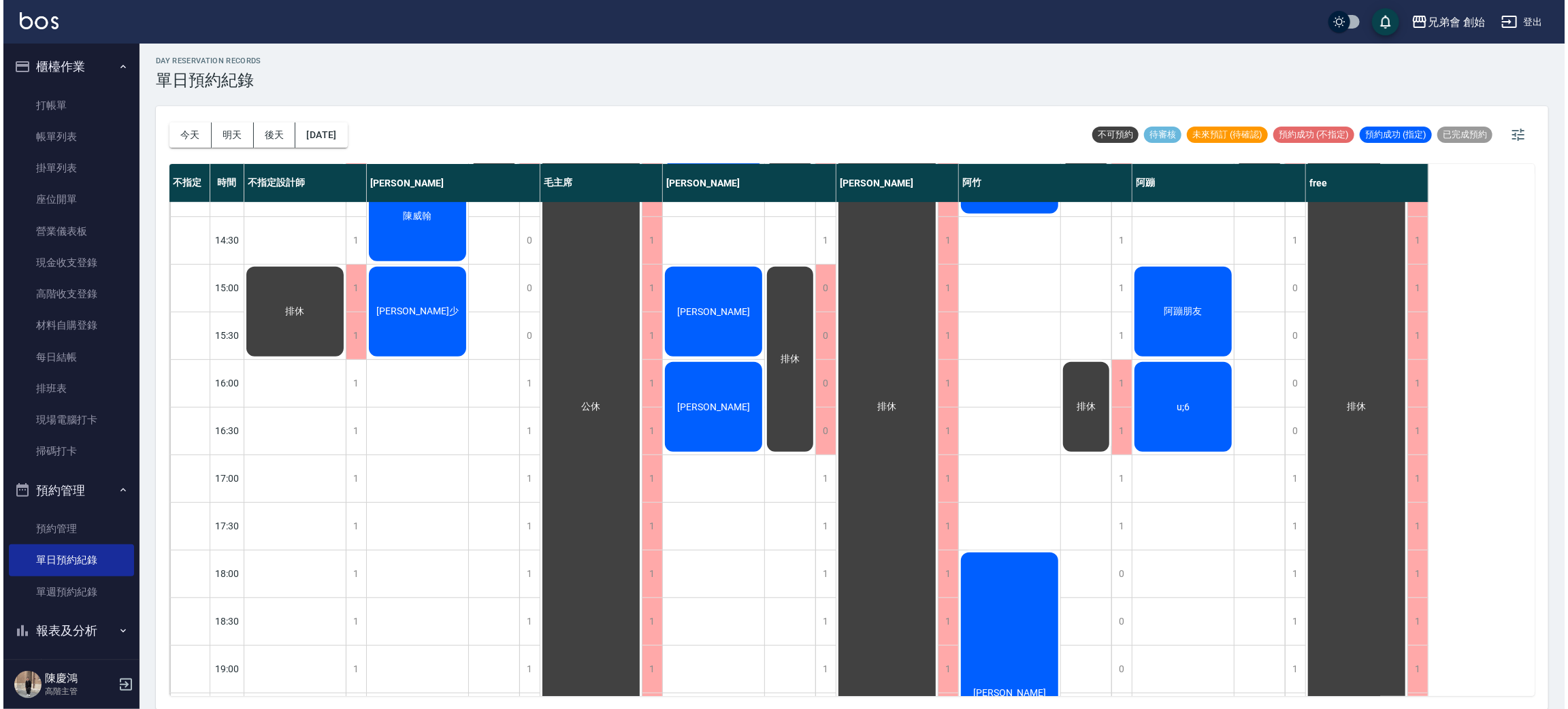
scroll to position [306, 0]
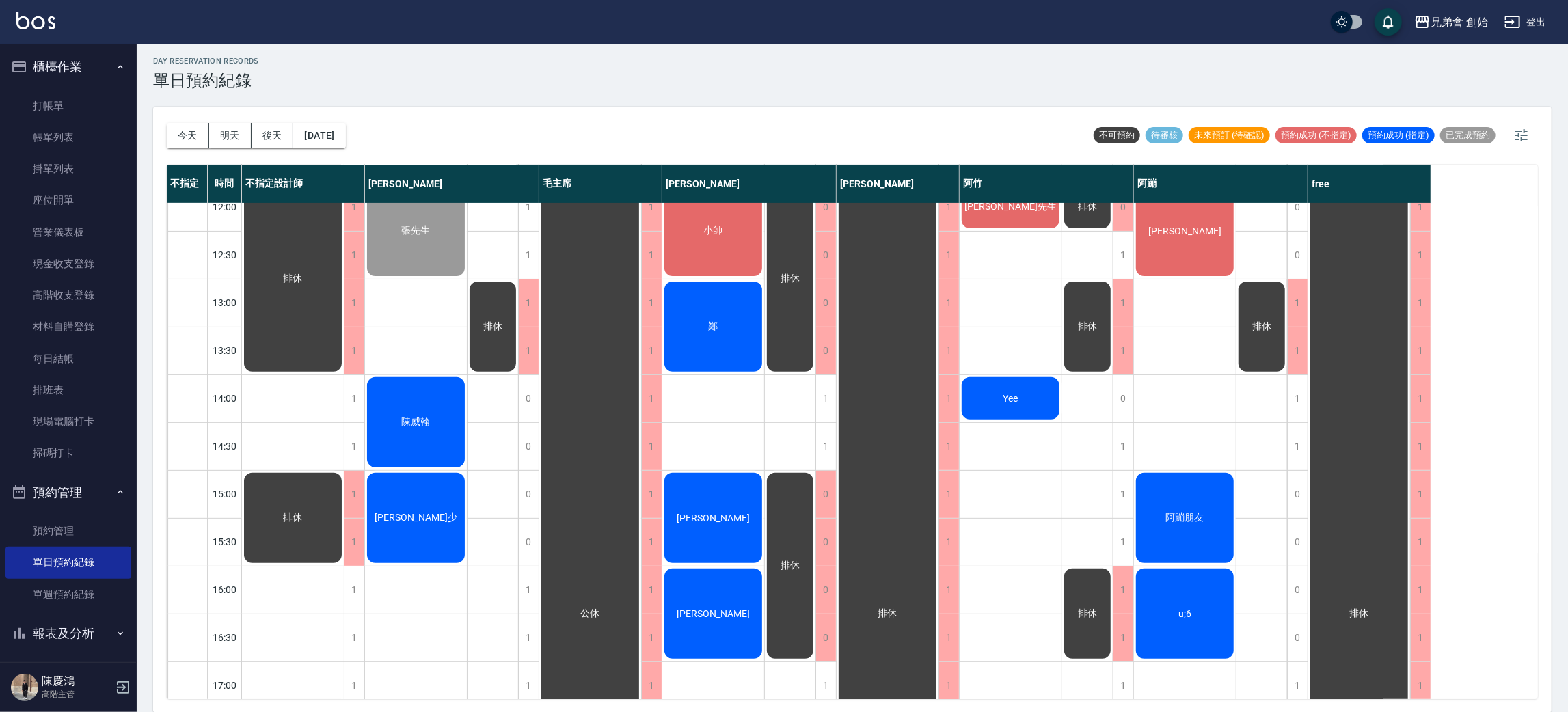
click at [344, 218] on div "[PERSON_NAME]" at bounding box center [293, 279] width 102 height 190
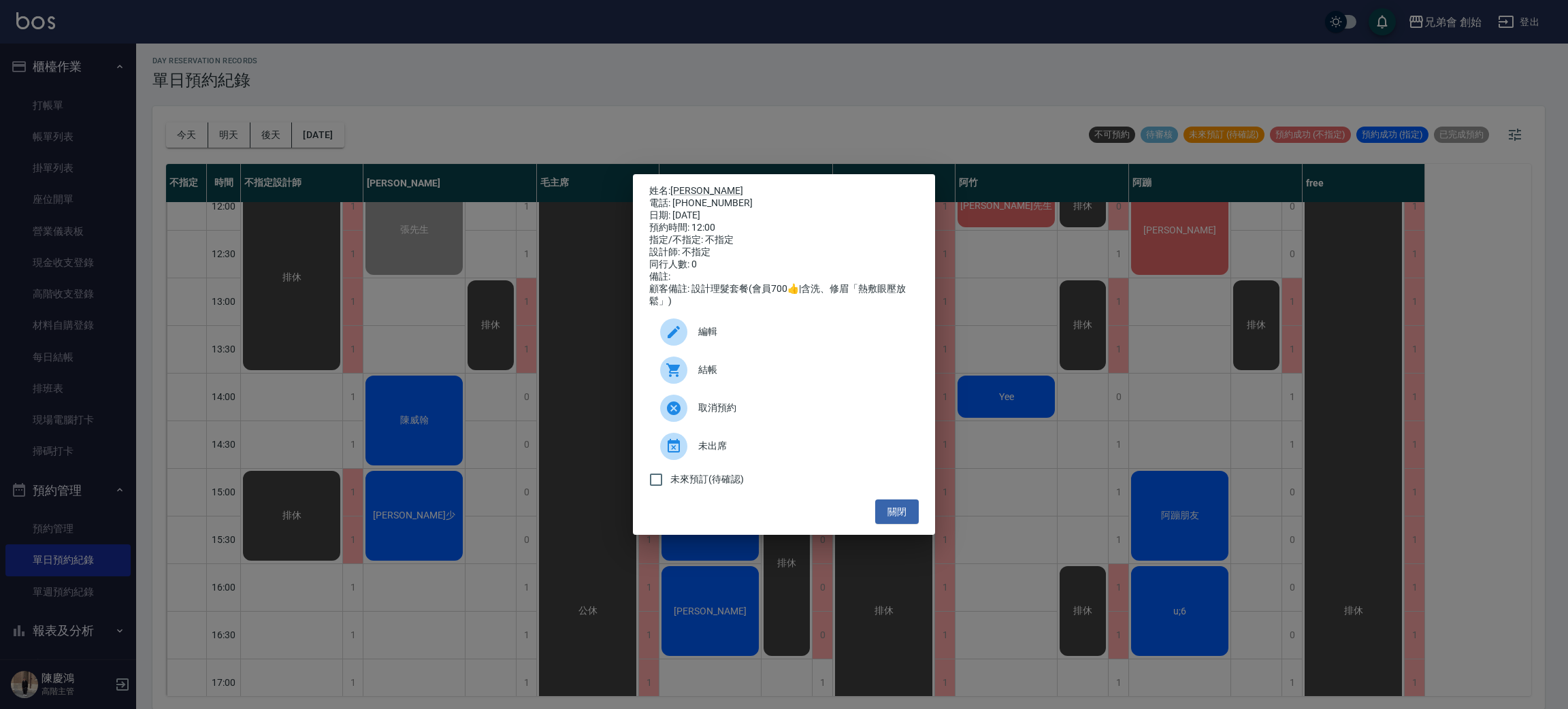
click at [819, 386] on div "結帳" at bounding box center [784, 371] width 270 height 38
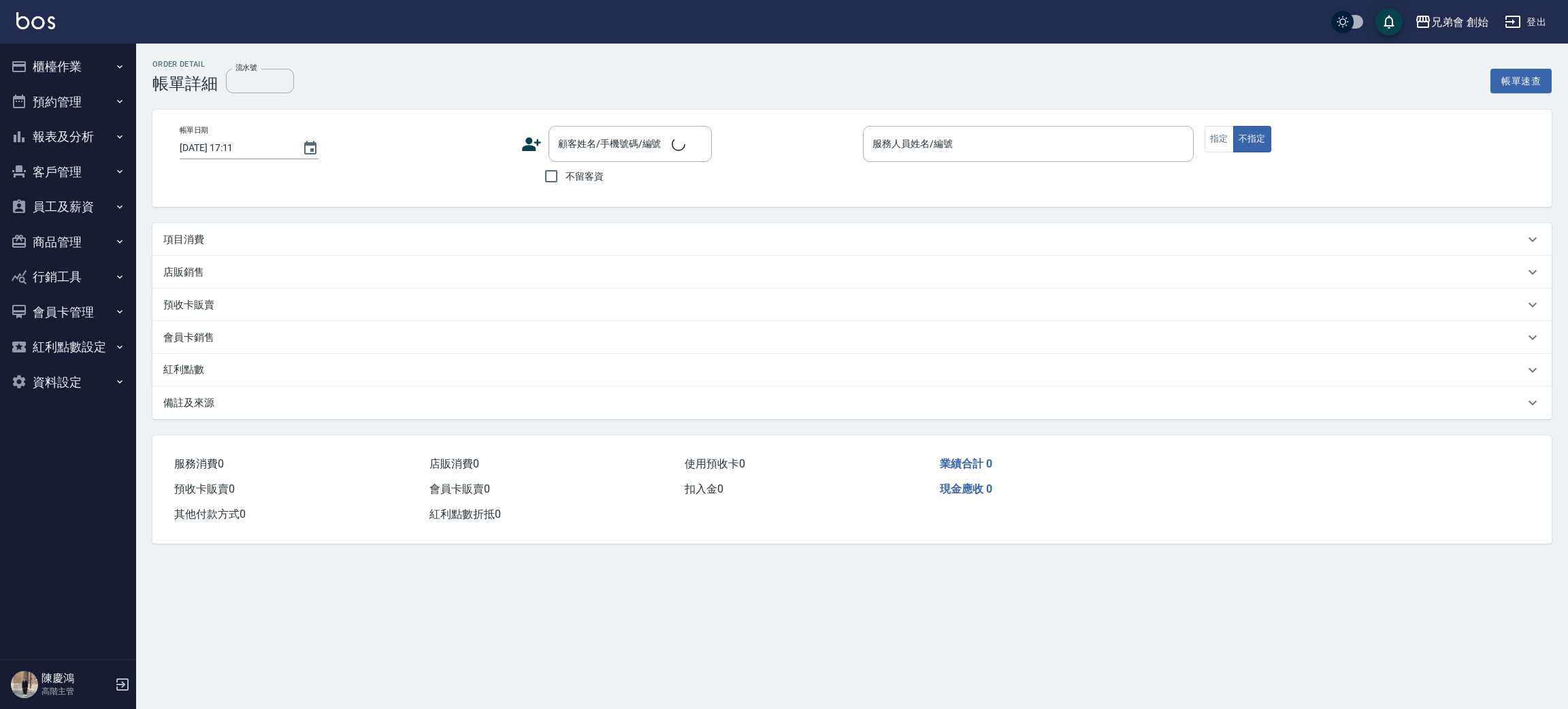
type input "2025/08/10 12:00"
type input "阿蹦(無代號)"
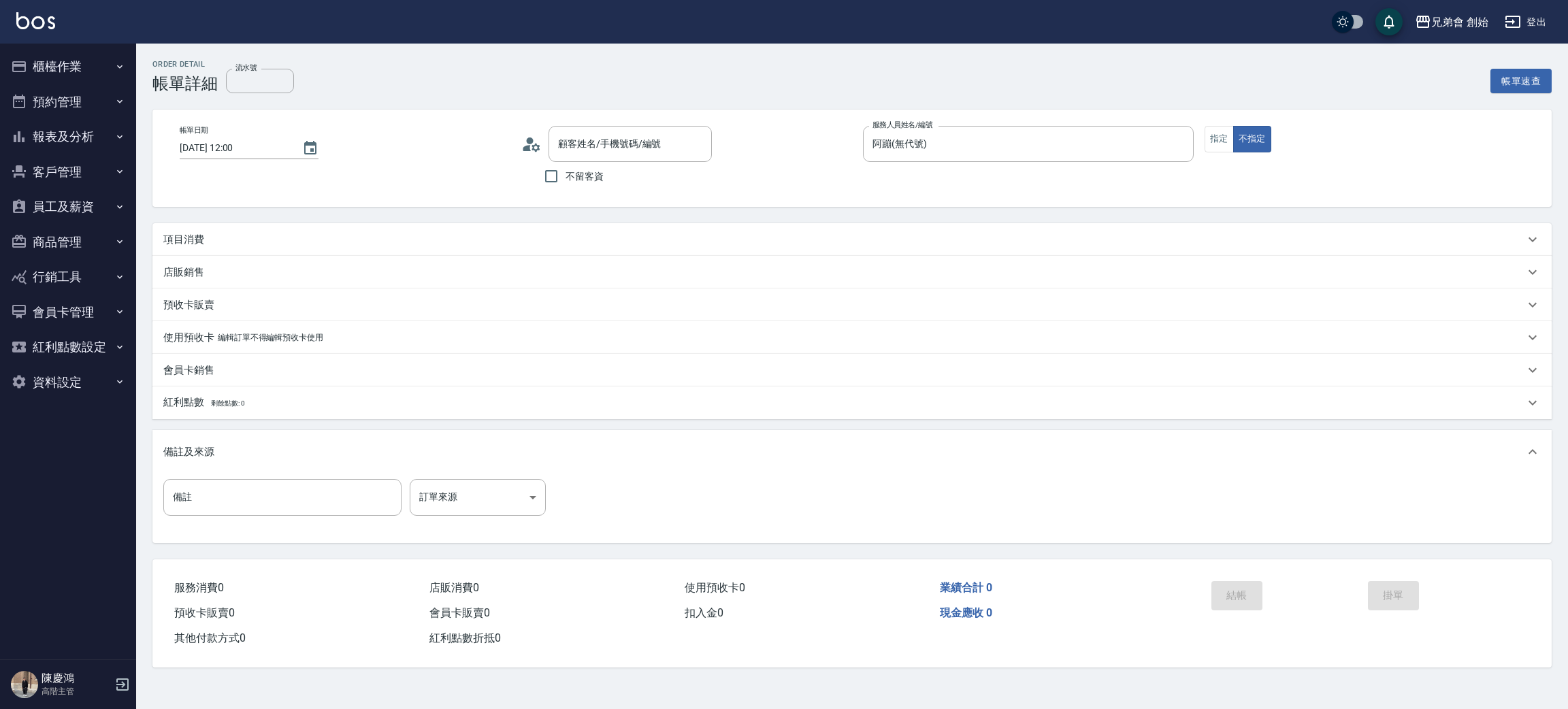
click at [490, 238] on div "項目消費" at bounding box center [844, 239] width 1361 height 14
type input "黃政寬/0975213169/null"
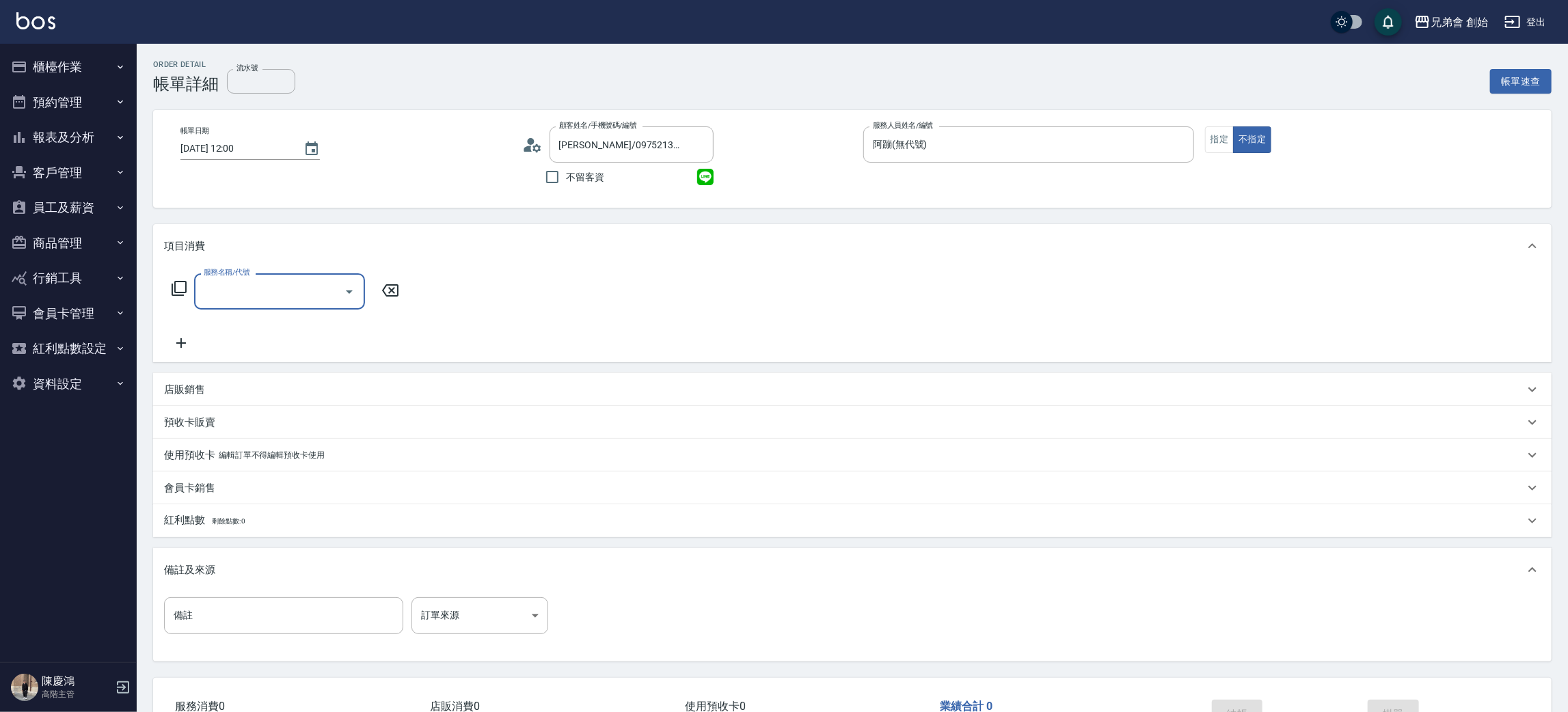
click at [309, 310] on div "服務名稱/代號 服務名稱/代號" at bounding box center [285, 312] width 243 height 78
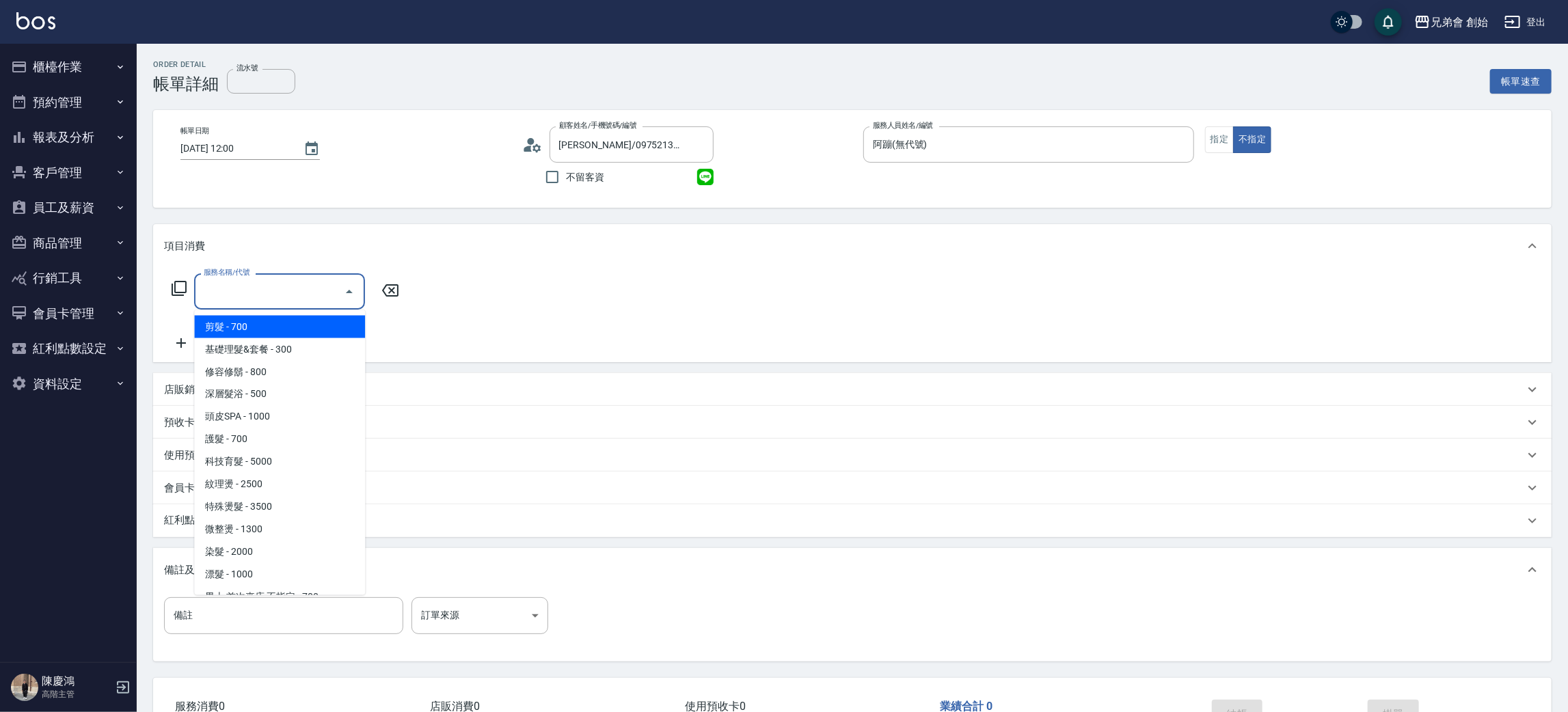
click at [323, 298] on input "服務名稱/代號" at bounding box center [268, 291] width 138 height 24
click at [294, 324] on span "剪髮 - 700" at bounding box center [279, 327] width 171 height 23
type input "剪髮(A01)"
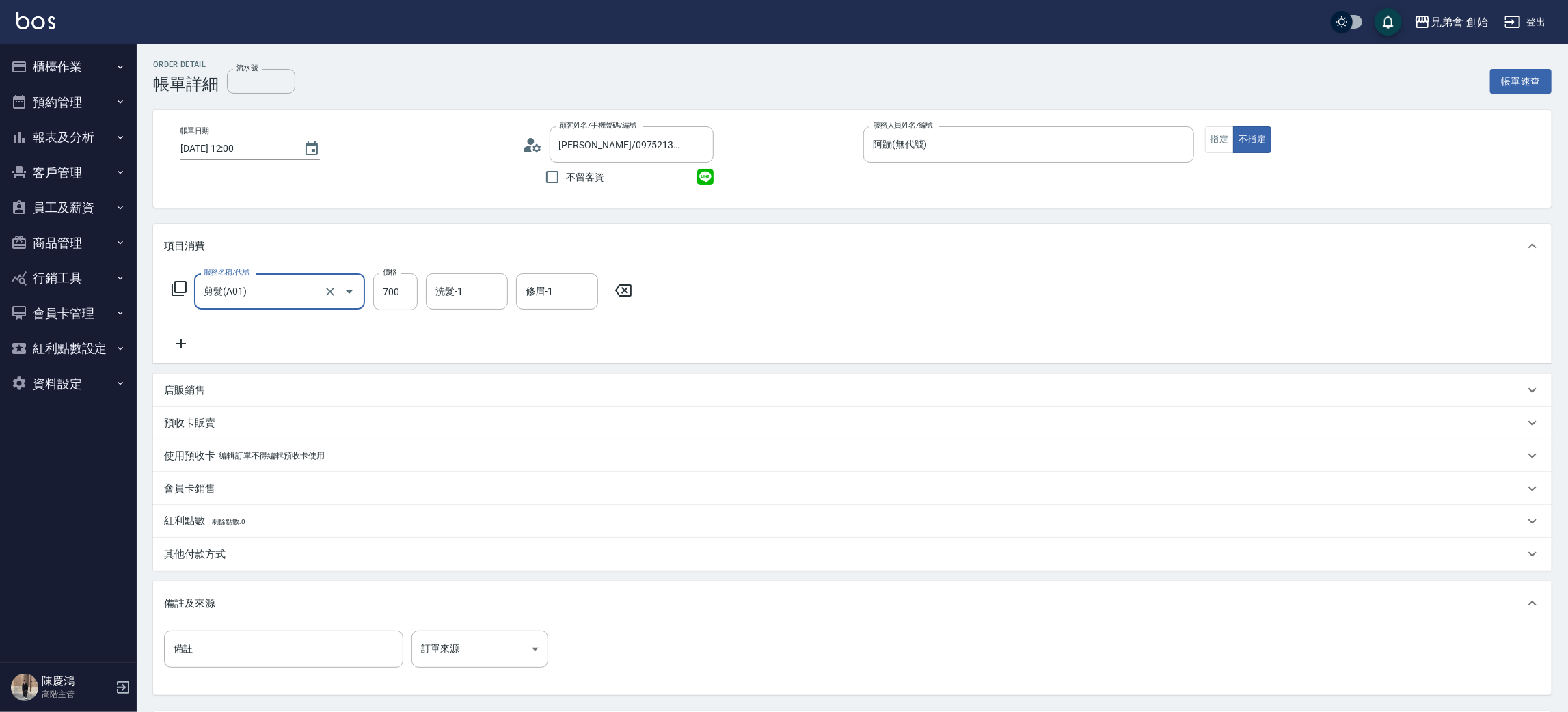
scroll to position [128, 0]
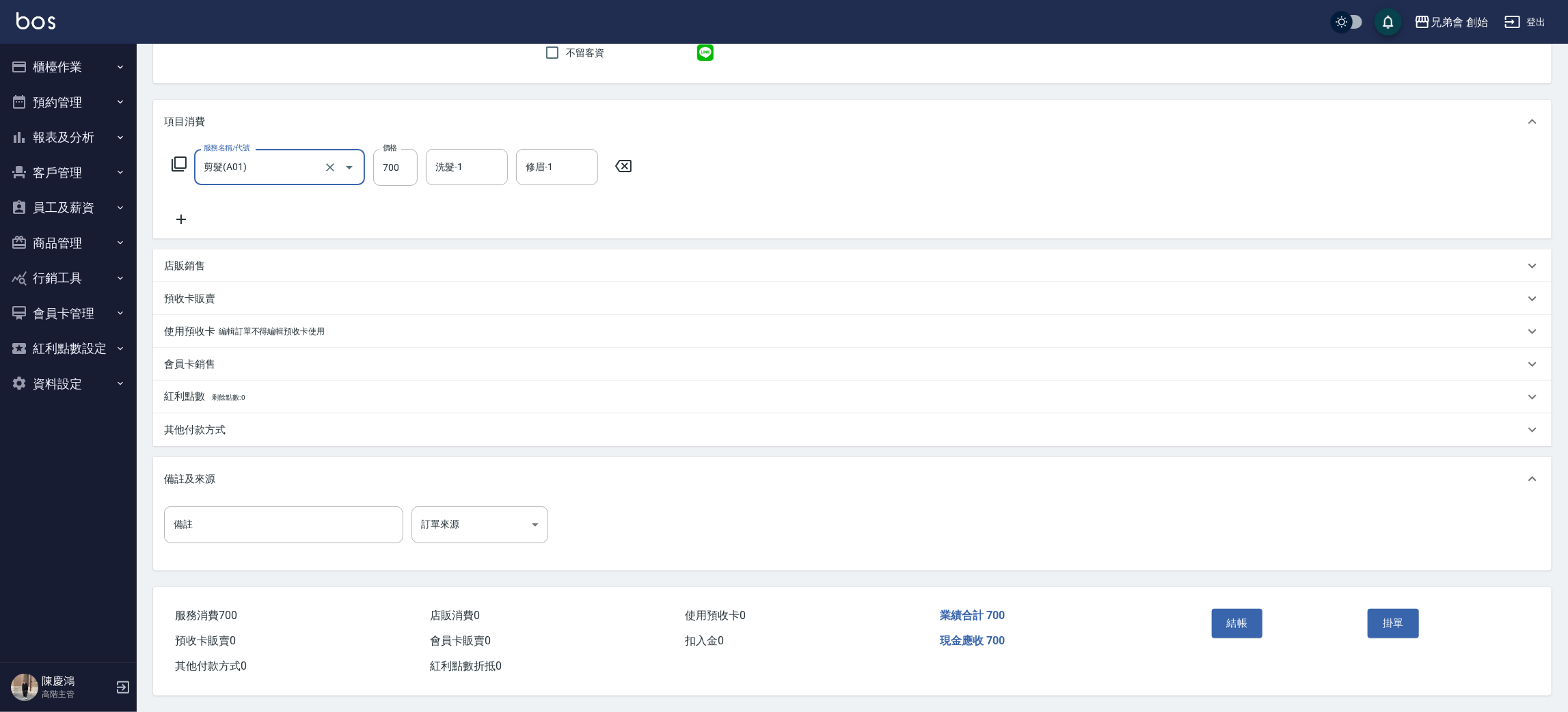
click at [1241, 621] on button "結帳" at bounding box center [1237, 623] width 51 height 28
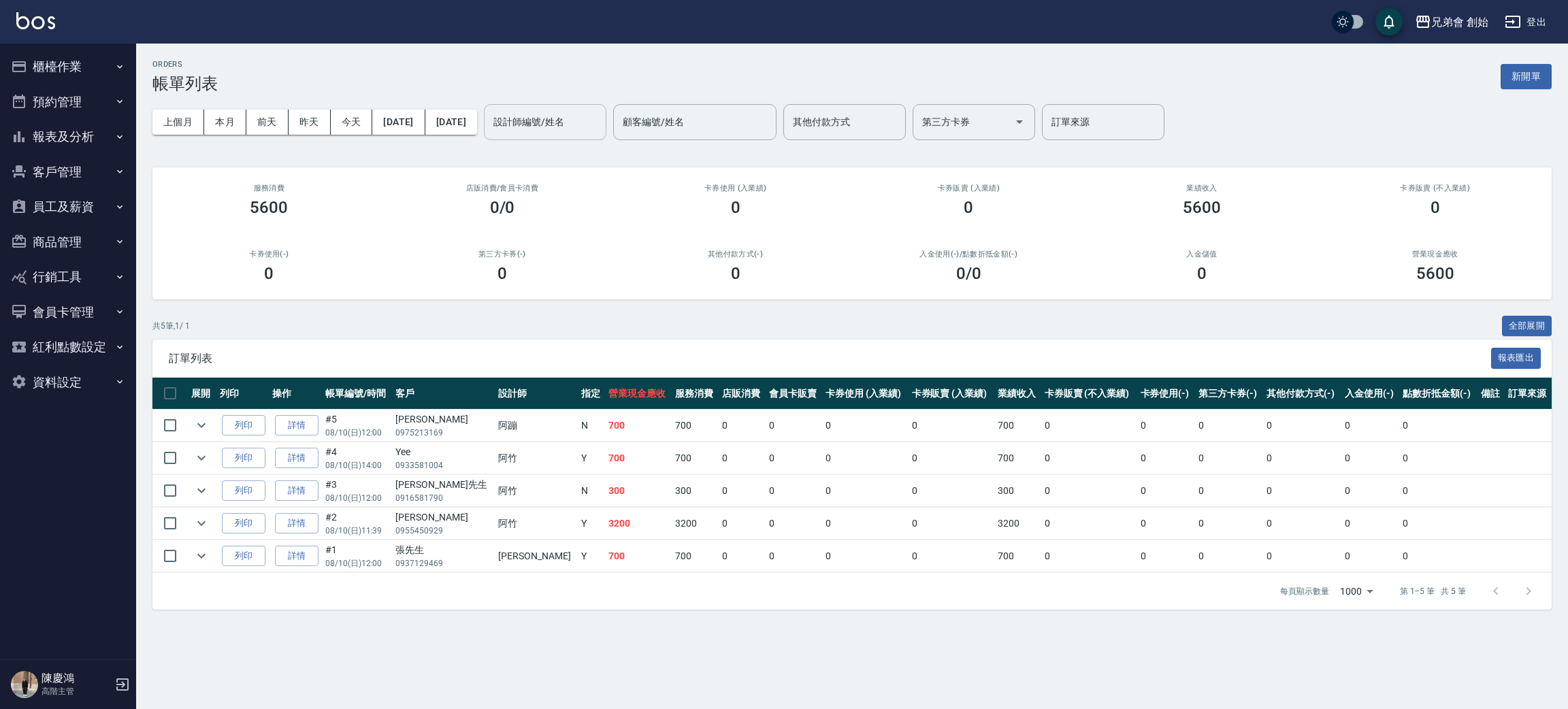
drag, startPoint x: 624, startPoint y: 104, endPoint x: 610, endPoint y: 117, distance: 19.1
click at [606, 105] on div "設計師編號/姓名" at bounding box center [545, 122] width 122 height 36
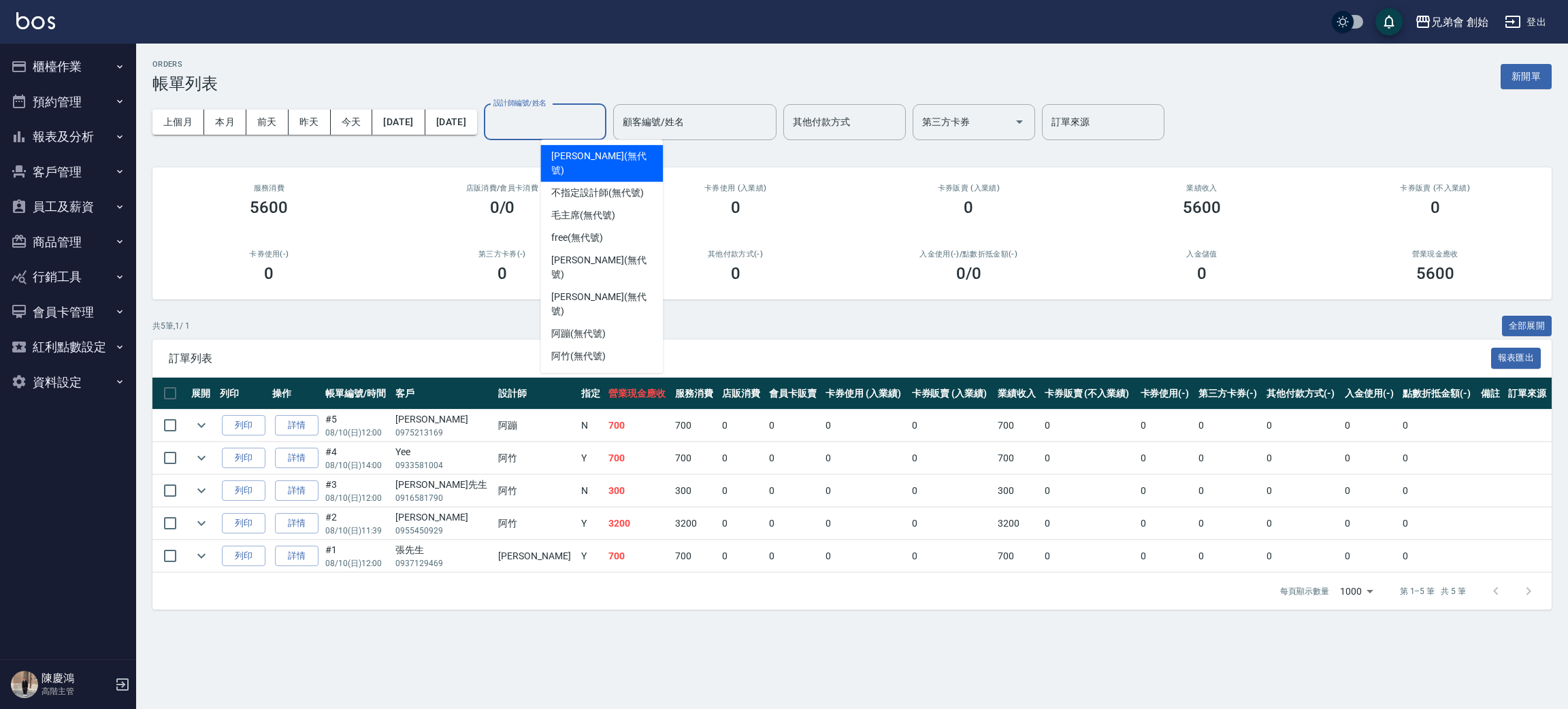
click at [600, 124] on input "設計師編號/姓名" at bounding box center [545, 122] width 110 height 24
click at [600, 122] on input "設計師編號/姓名" at bounding box center [545, 122] width 110 height 24
click at [594, 327] on span "阿蹦 (無代號)" at bounding box center [578, 333] width 54 height 14
type input "阿蹦(無代號)"
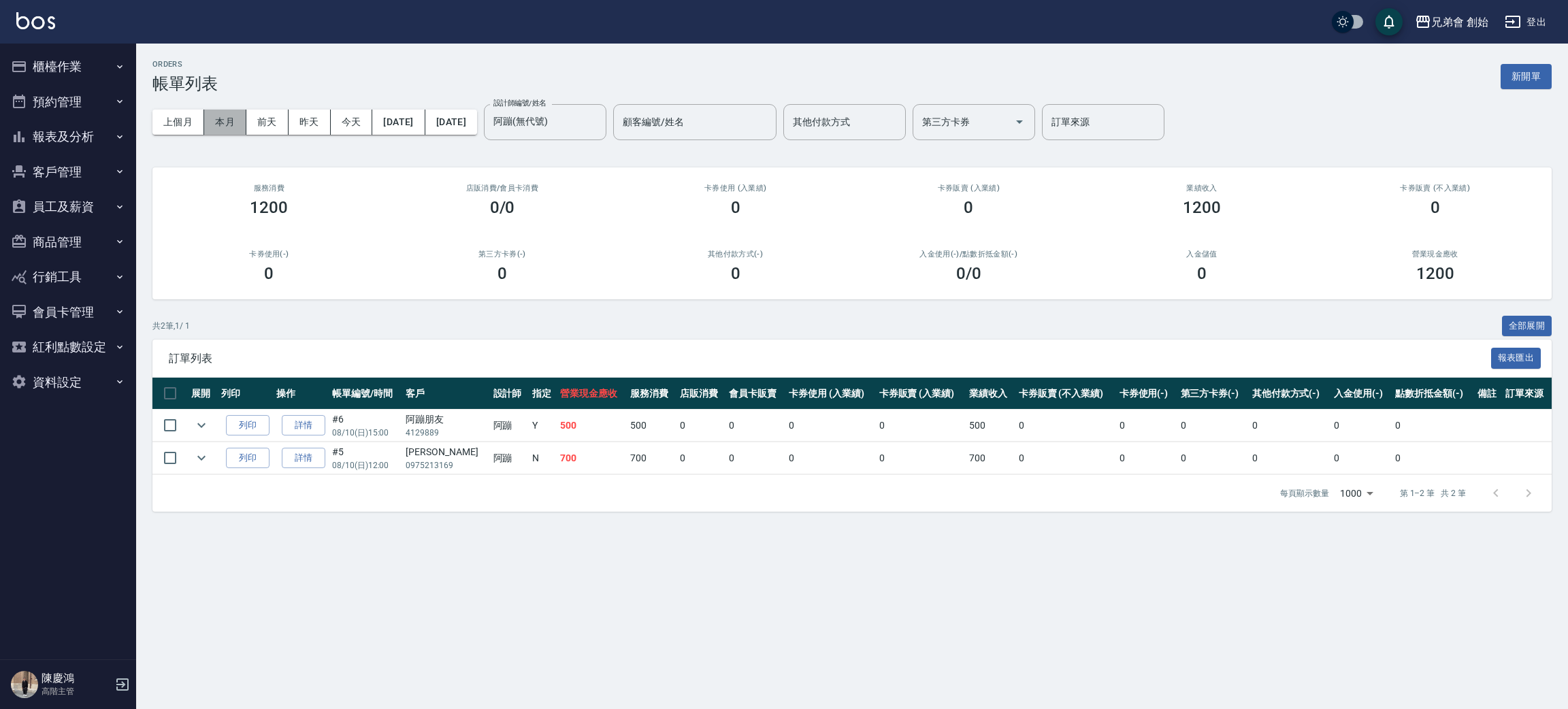
click at [229, 121] on button "本月" at bounding box center [225, 122] width 42 height 25
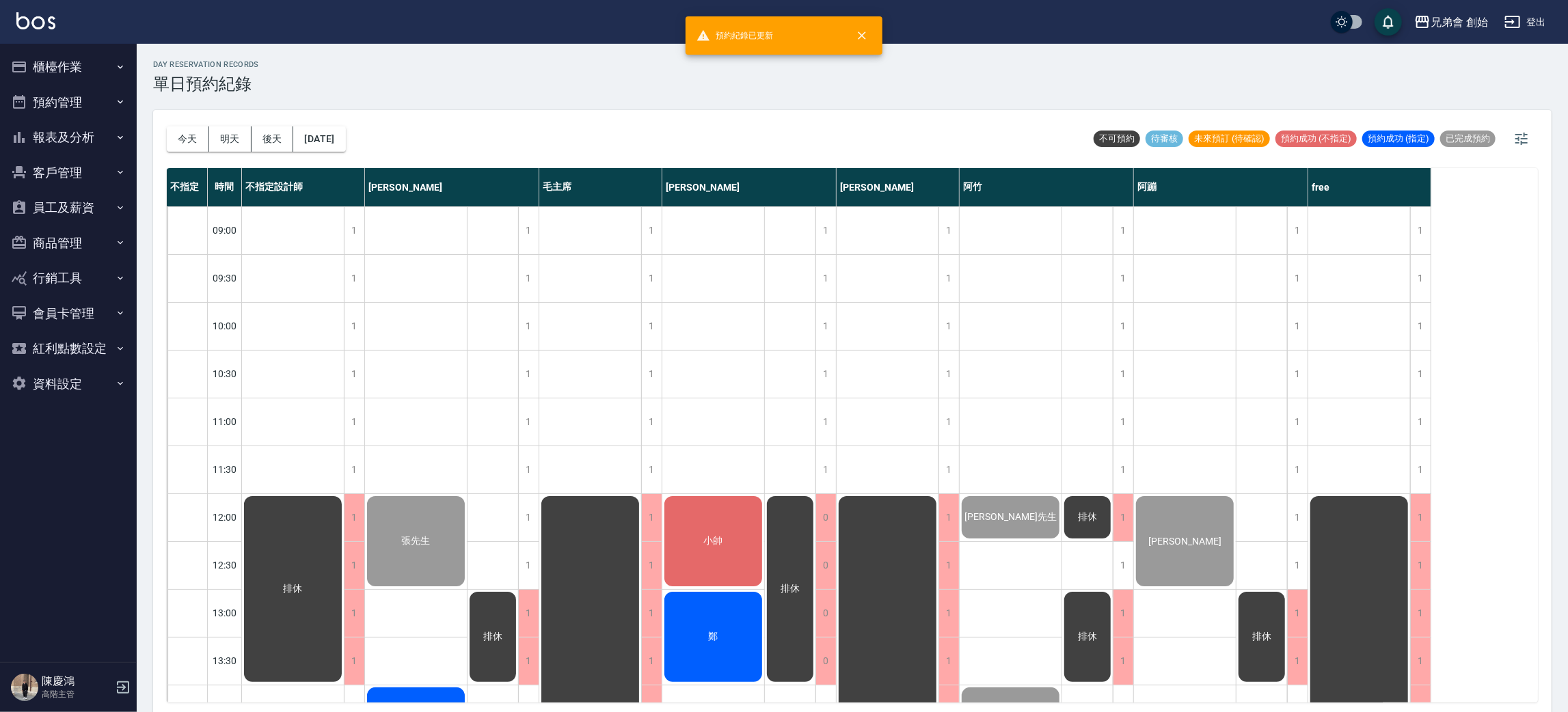
scroll to position [410, 0]
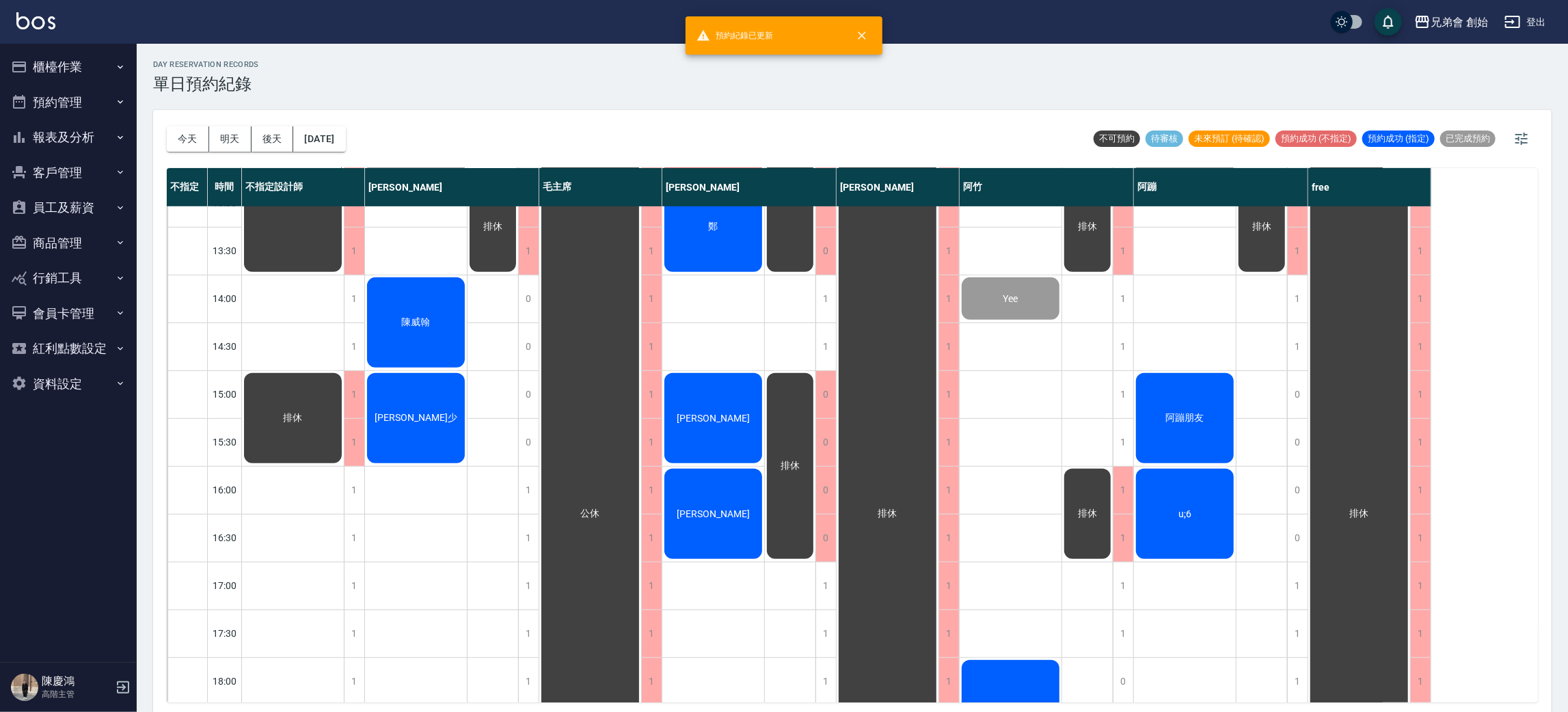
click at [344, 274] on div "阿蹦朋友" at bounding box center [293, 179] width 102 height 190
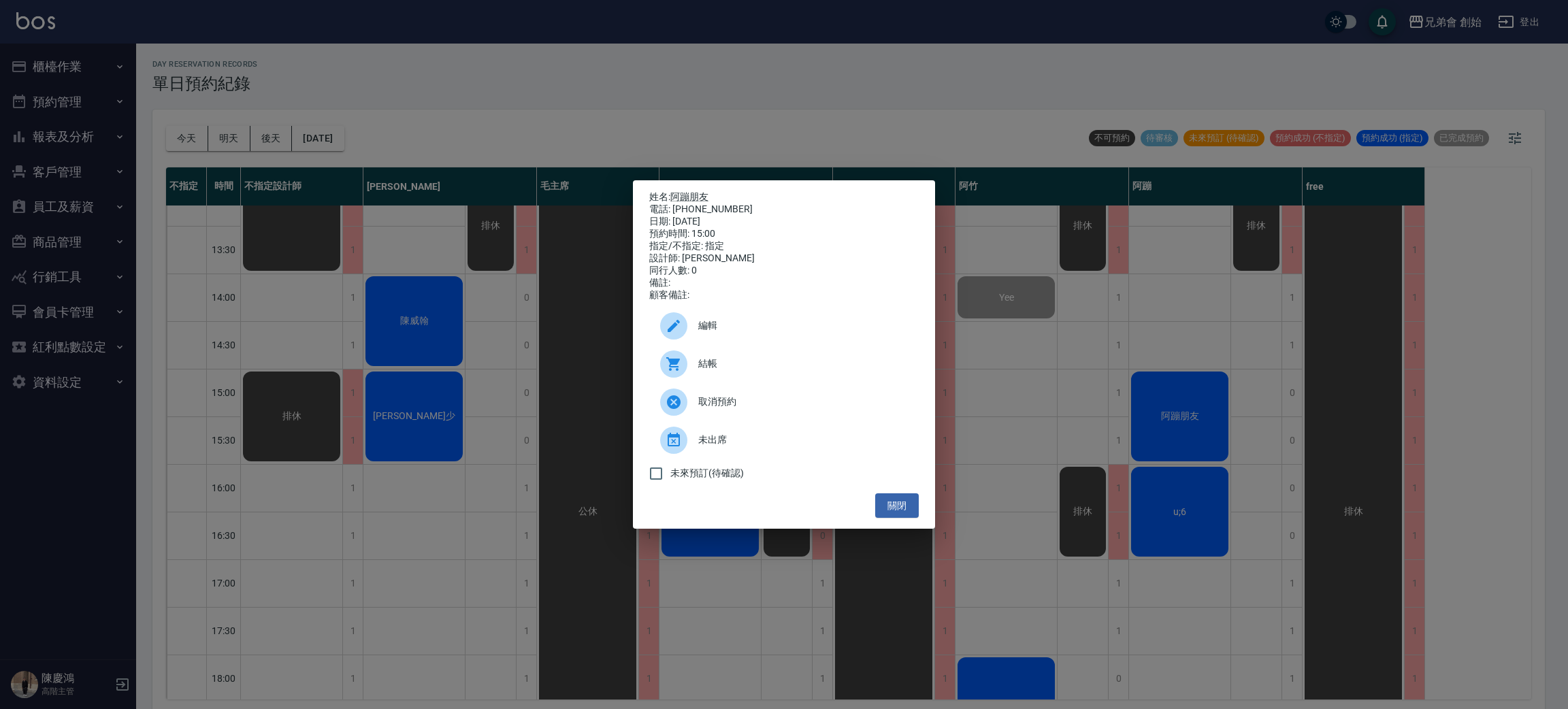
click at [811, 362] on div "結帳" at bounding box center [784, 364] width 270 height 38
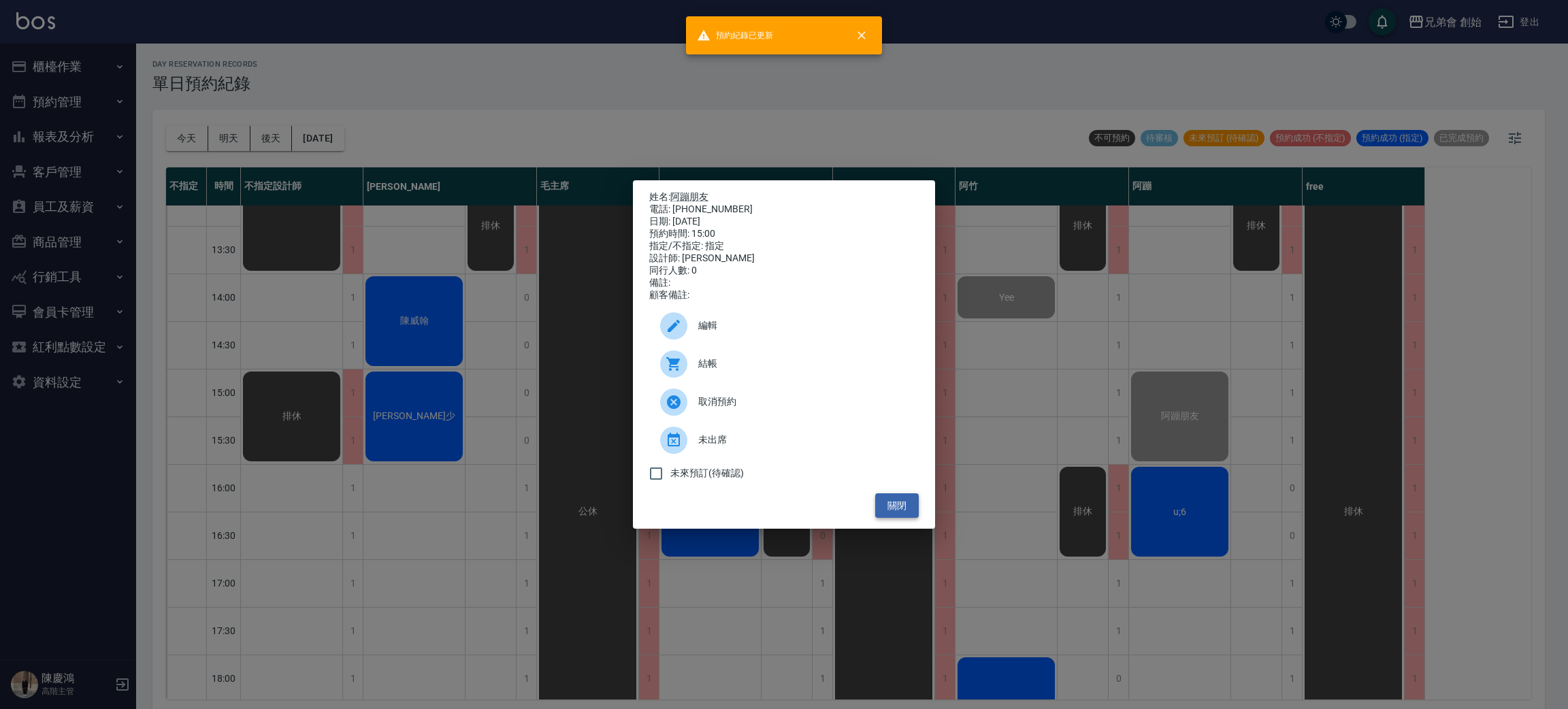
click at [905, 511] on button "關閉" at bounding box center [897, 506] width 43 height 25
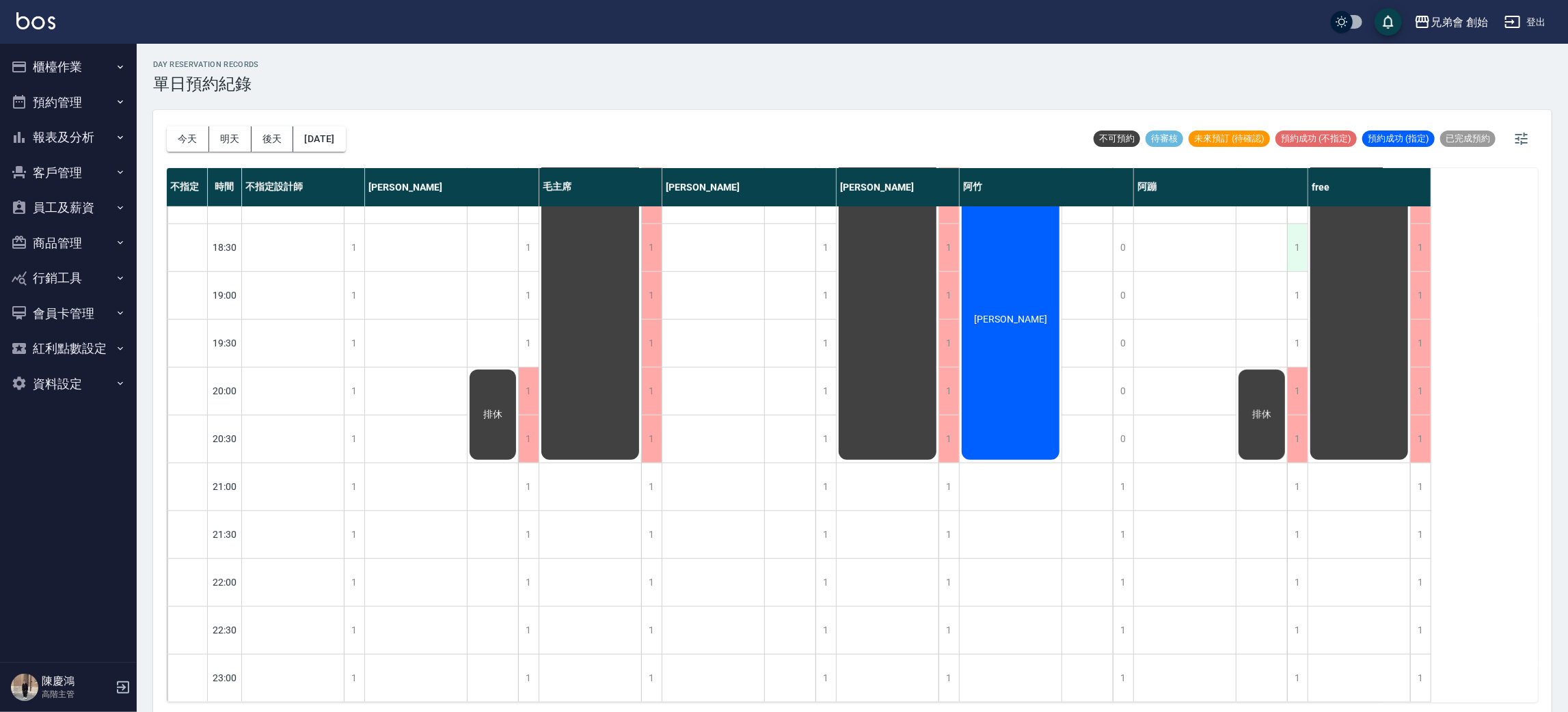
scroll to position [702, 0]
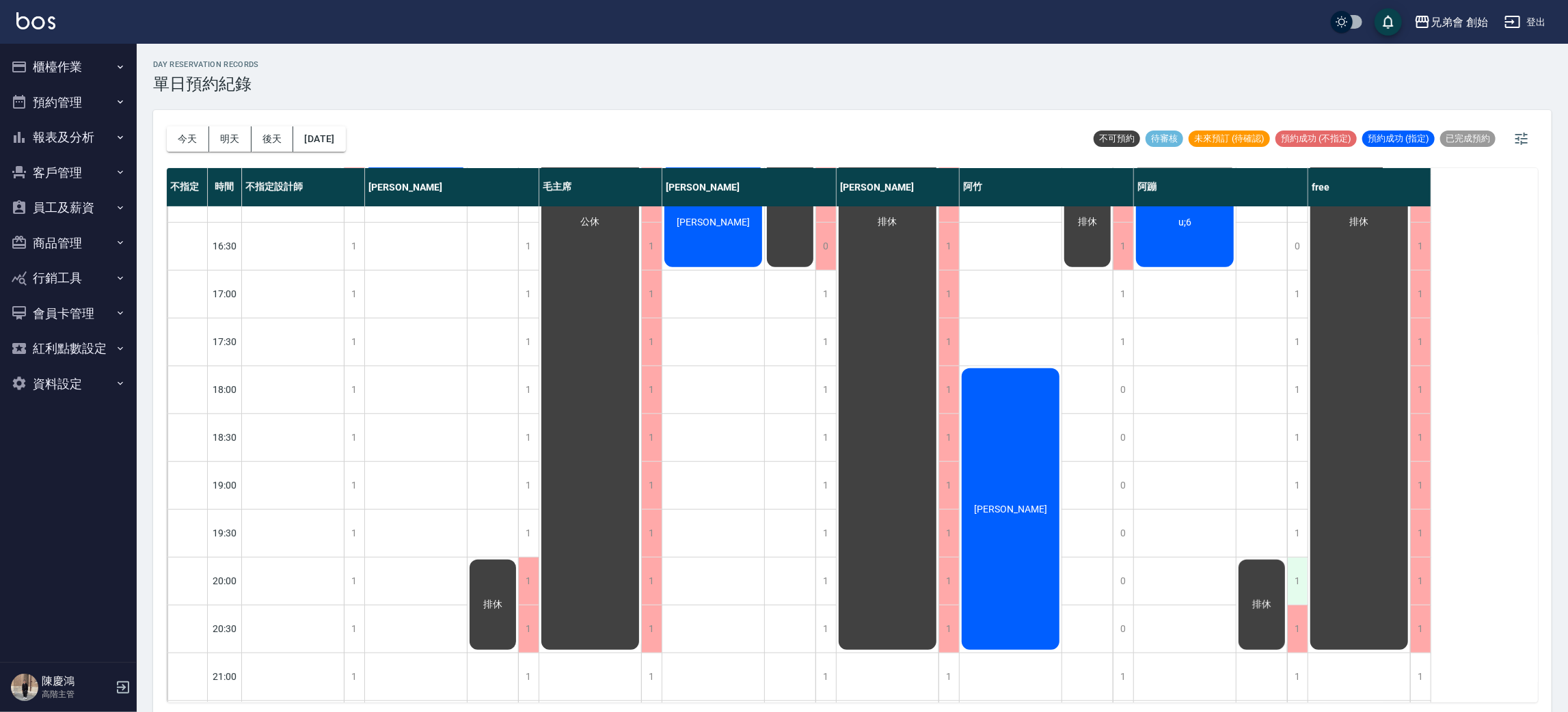
click at [1290, 580] on div "1" at bounding box center [1297, 581] width 21 height 47
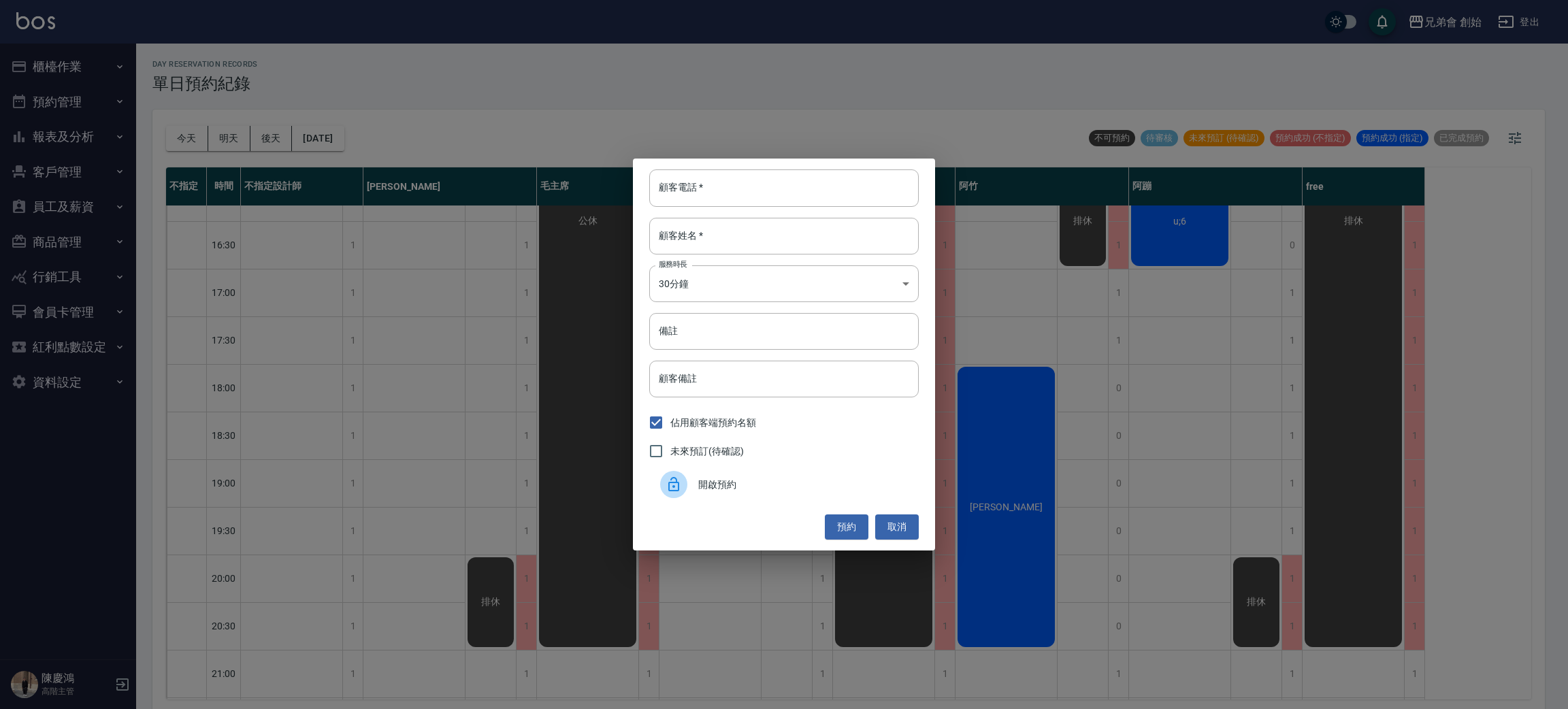
click at [839, 485] on span "開啟預約" at bounding box center [803, 485] width 210 height 14
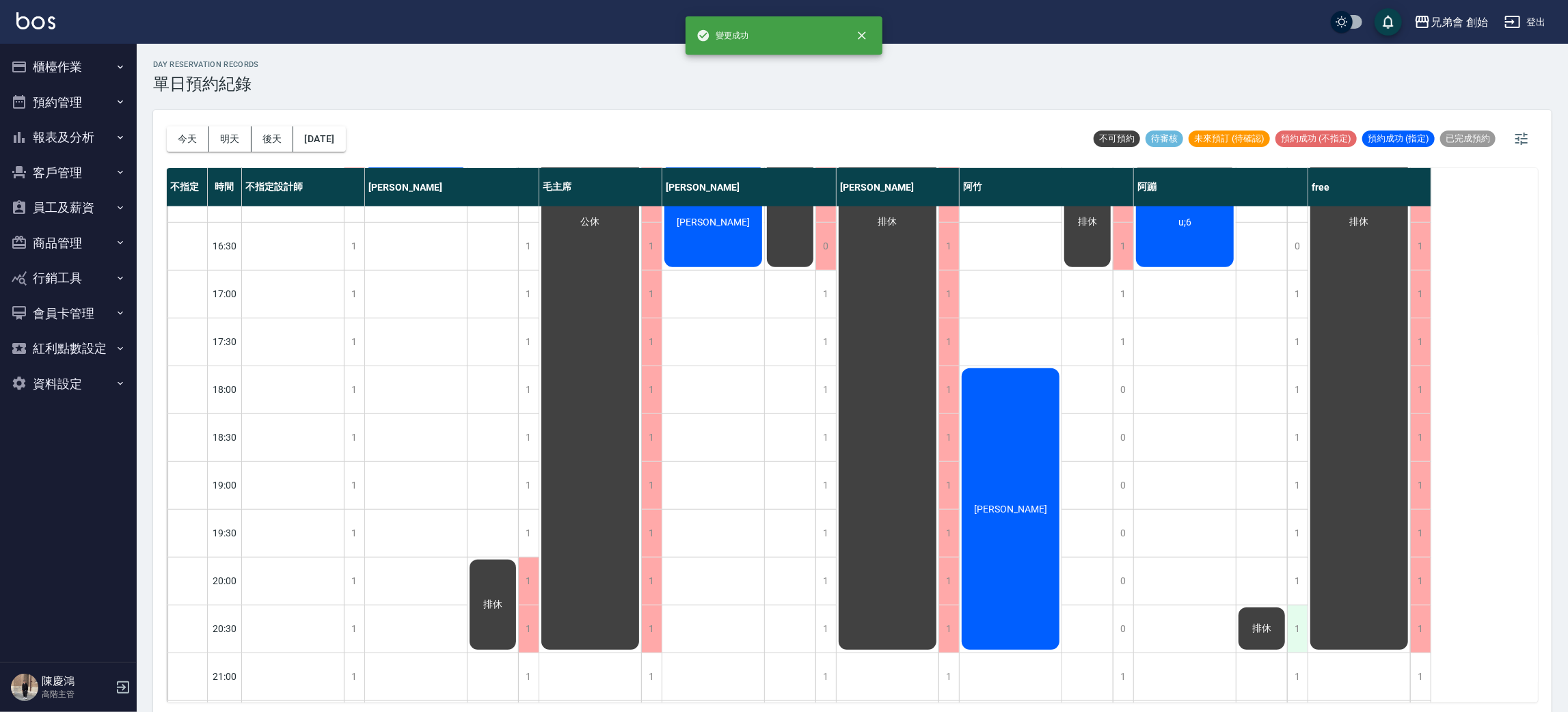
click at [1293, 634] on div "1" at bounding box center [1297, 629] width 21 height 47
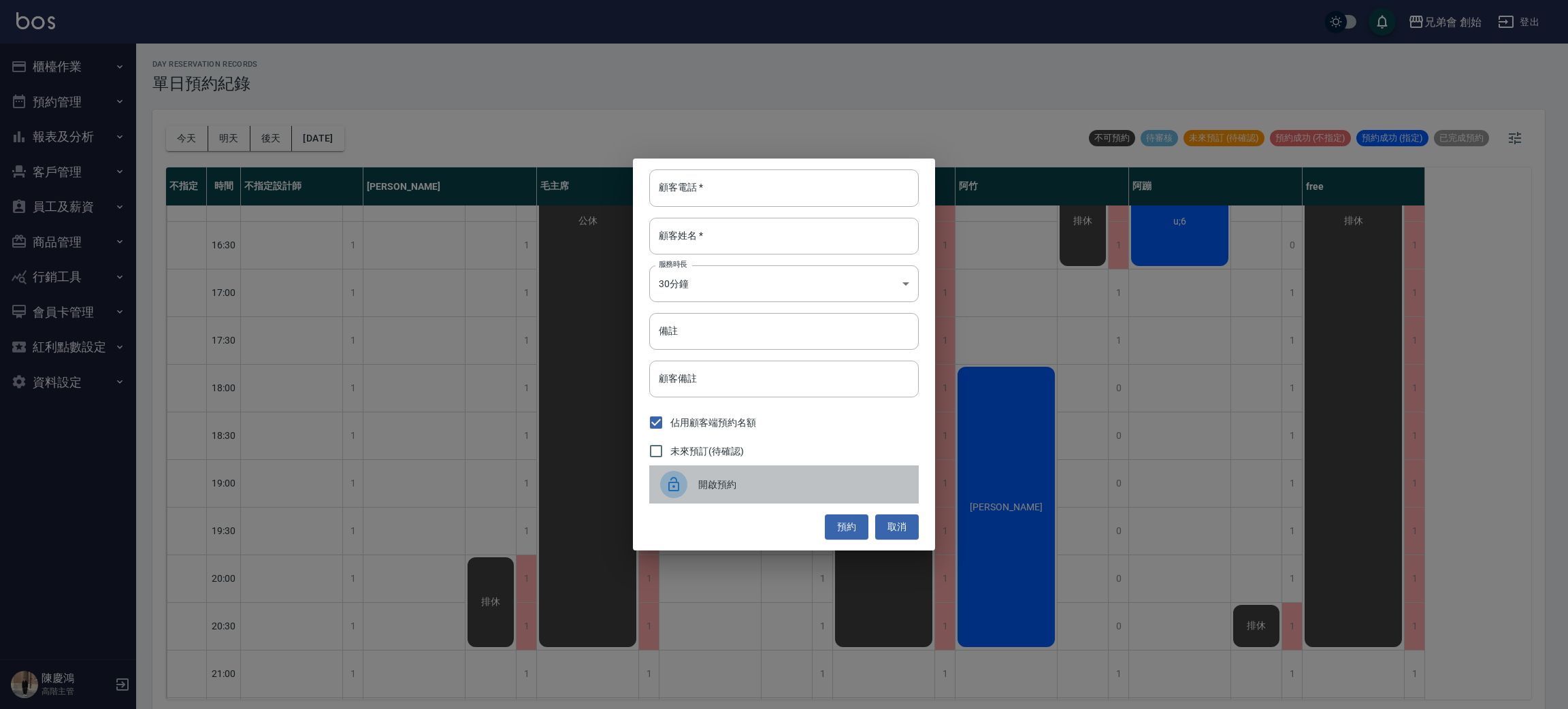
click at [891, 466] on div "開啟預約" at bounding box center [784, 485] width 270 height 38
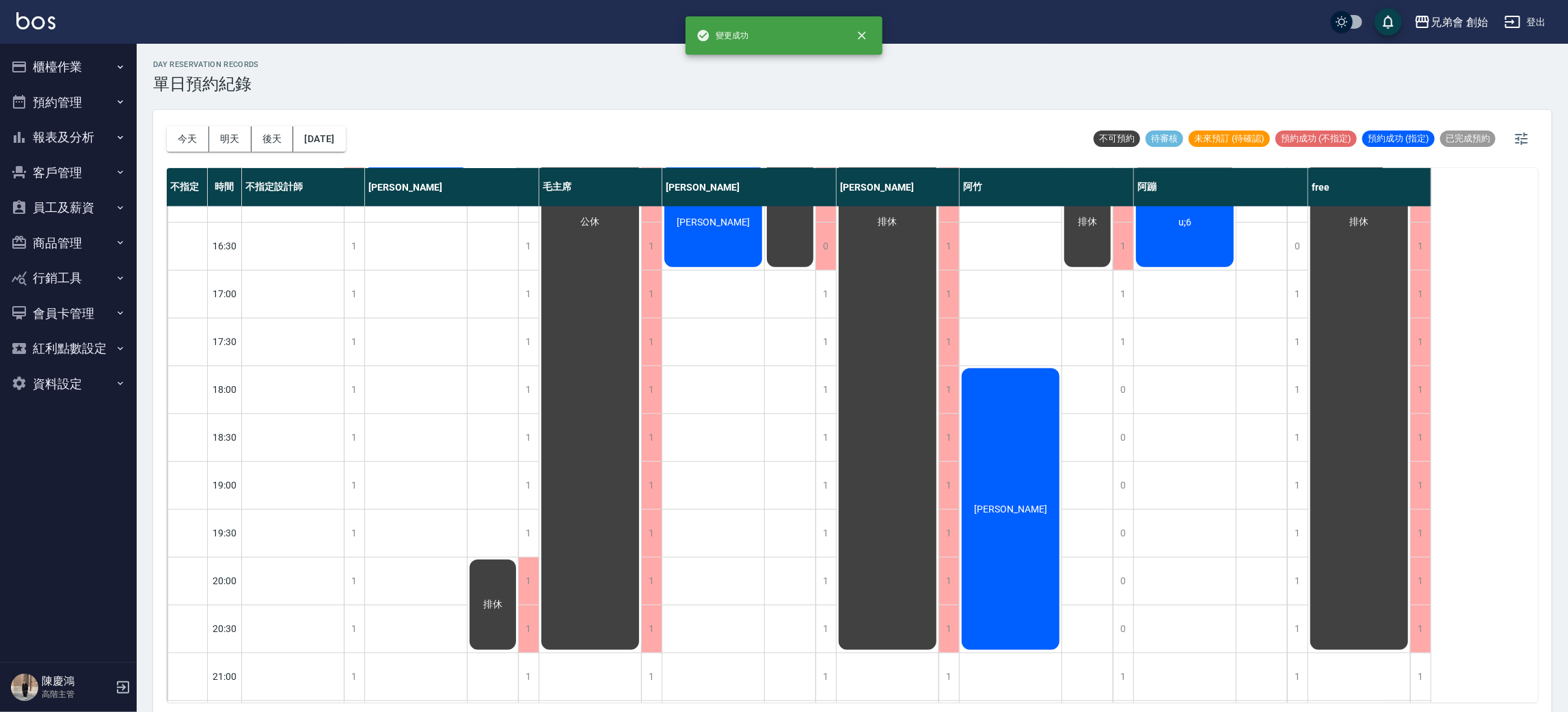
scroll to position [600, 0]
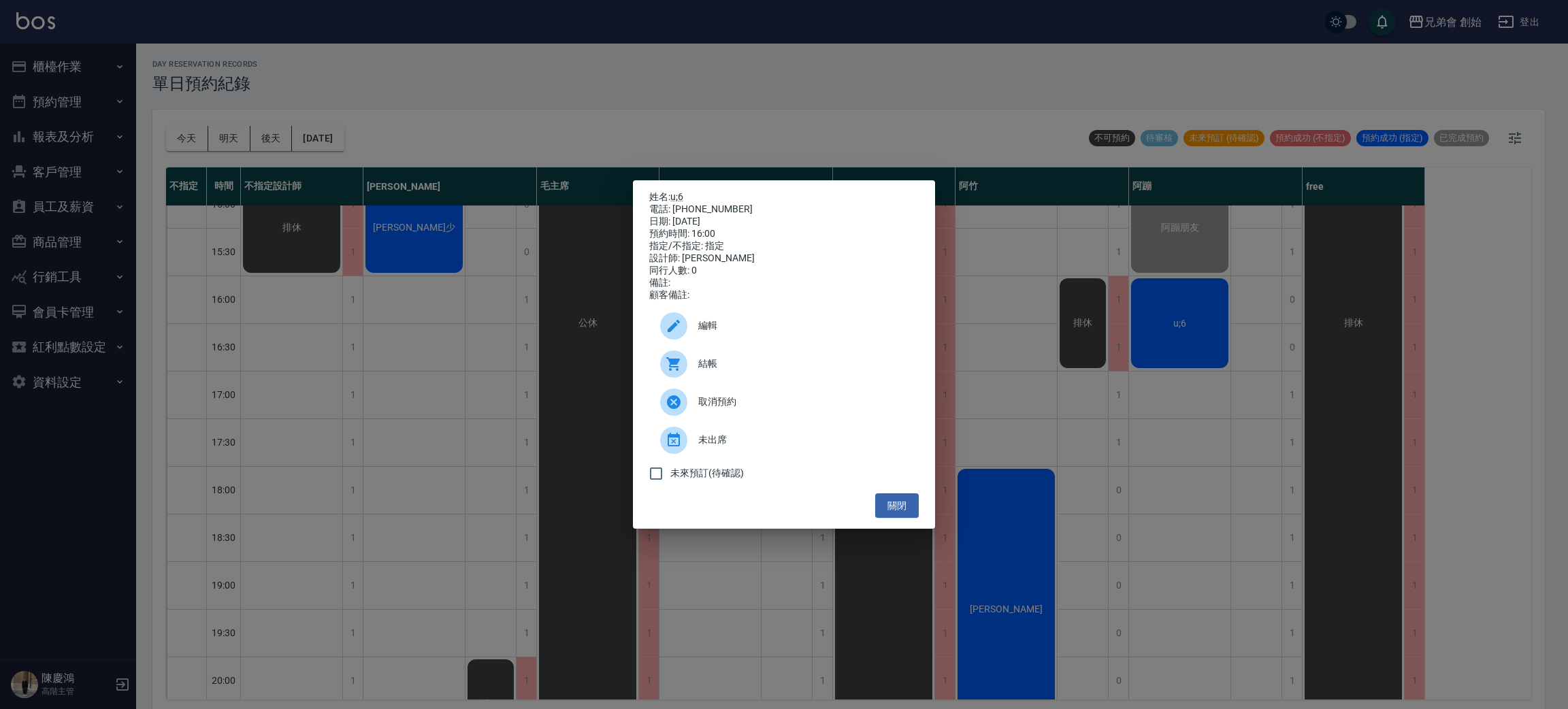
click at [839, 371] on span "結帳" at bounding box center [803, 363] width 210 height 14
click at [889, 510] on button "關閉" at bounding box center [897, 506] width 43 height 25
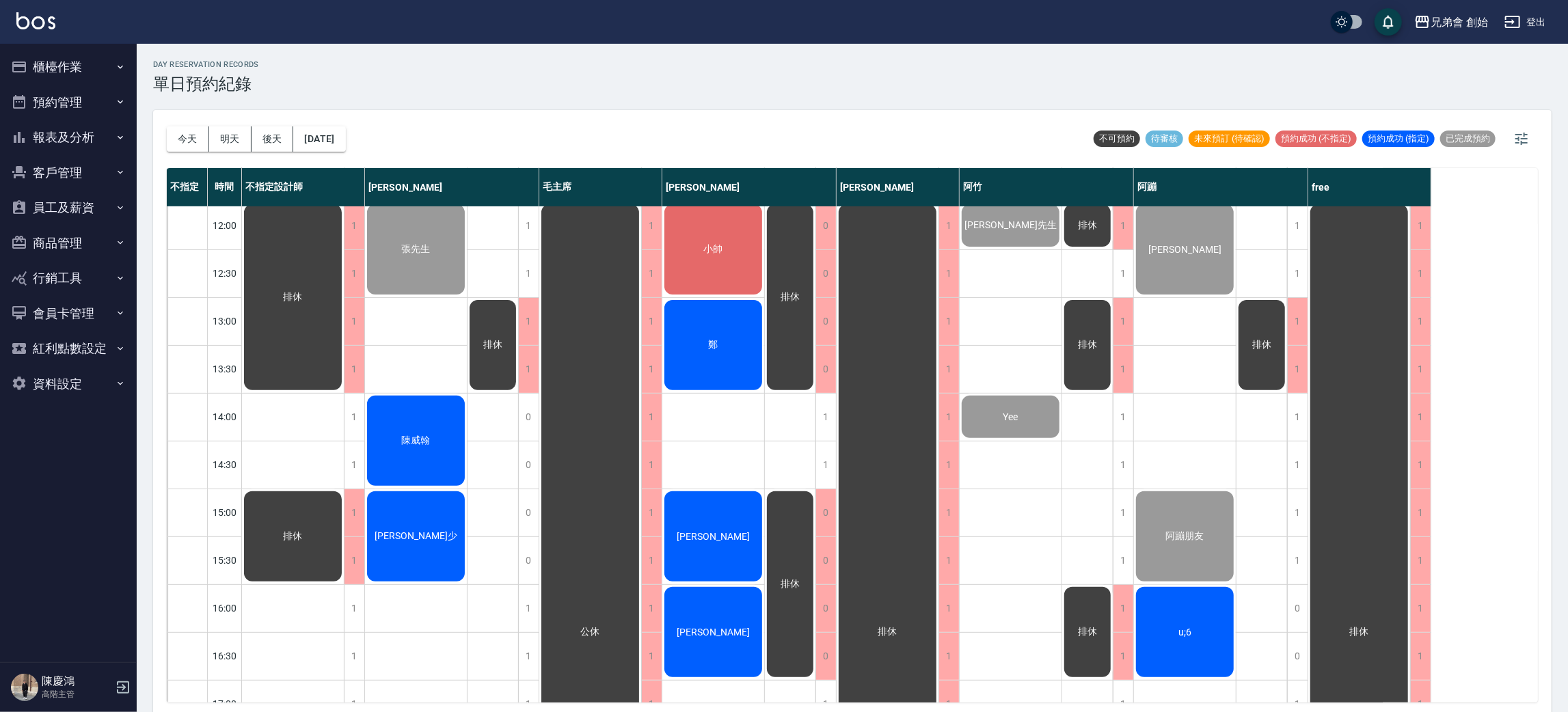
scroll to position [805, 0]
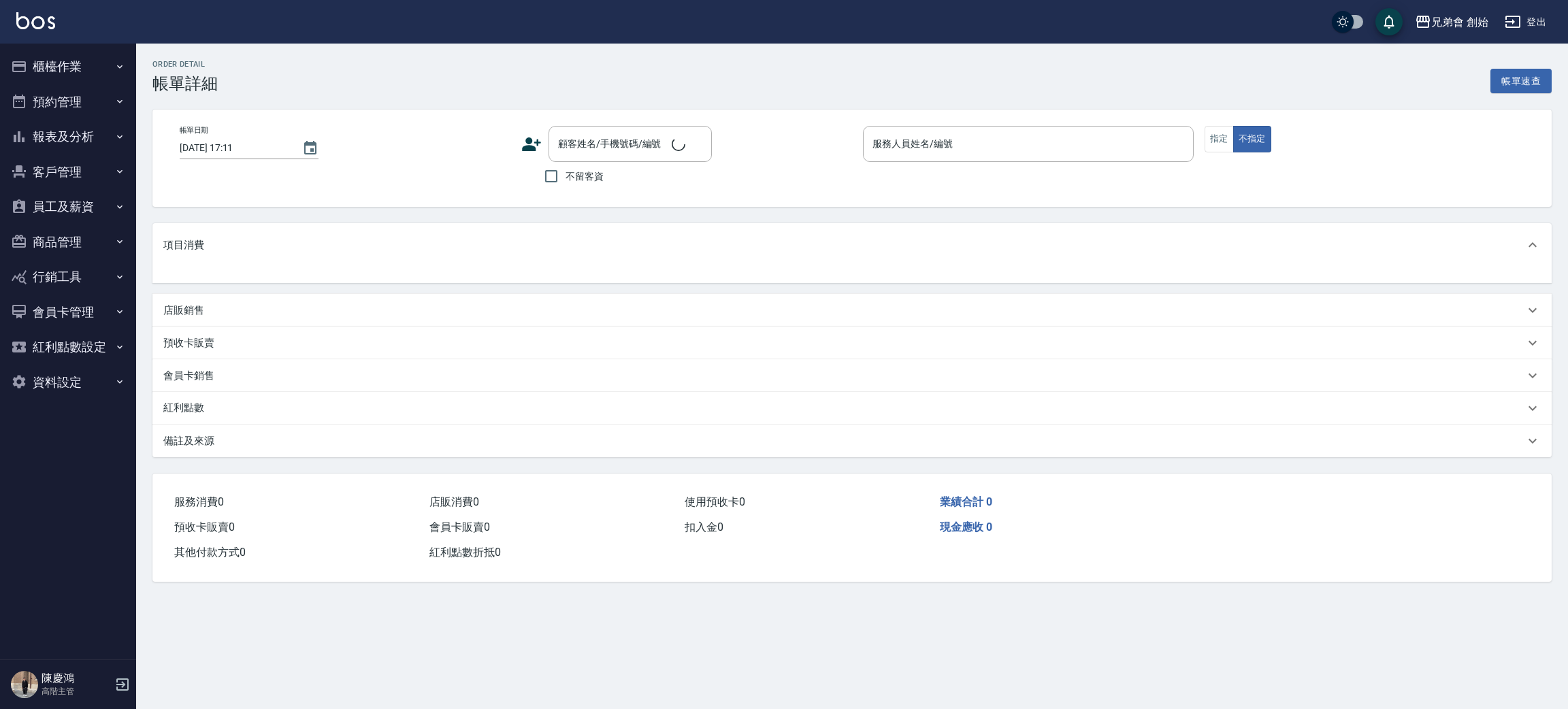
type input "2025/08/10 15:00"
type input "阿蹦(無代號)"
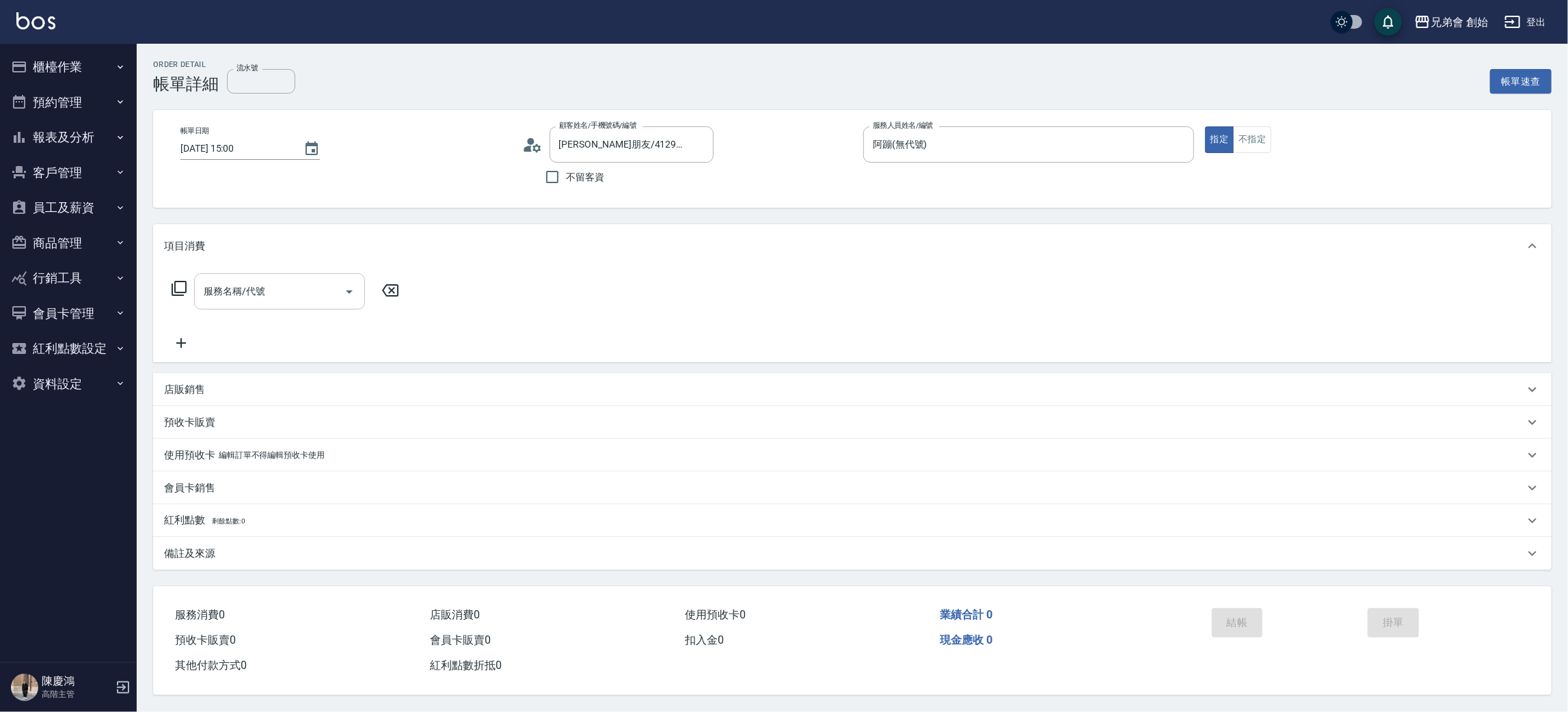
type input "阿蹦朋友/4129889/null"
click at [323, 278] on div "服務名稱/代號" at bounding box center [279, 291] width 171 height 36
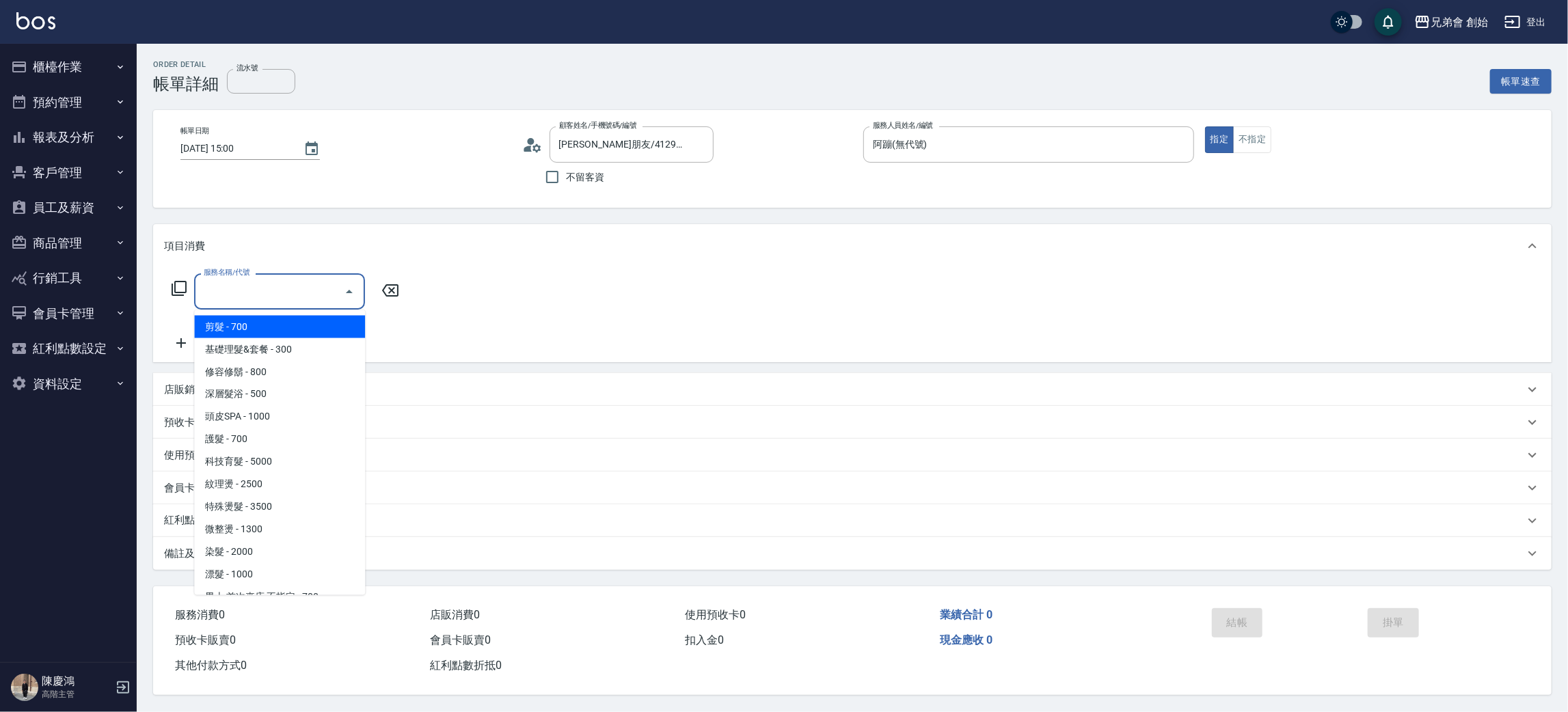
click at [314, 321] on span "剪髮 - 700" at bounding box center [279, 327] width 171 height 23
type input "剪髮(A01)"
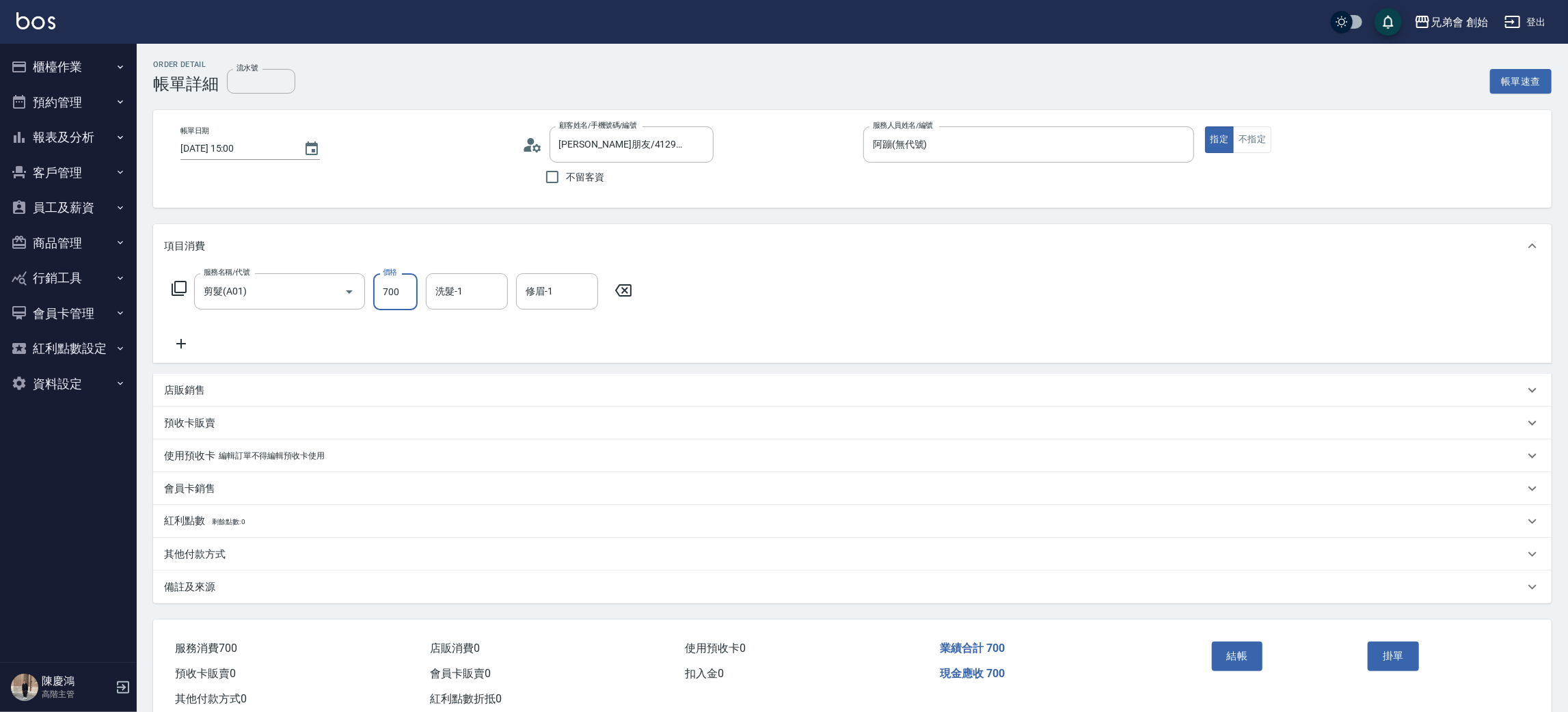
click at [396, 281] on input "700" at bounding box center [395, 292] width 44 height 37
type input "500"
click at [1242, 653] on button "結帳" at bounding box center [1237, 656] width 51 height 28
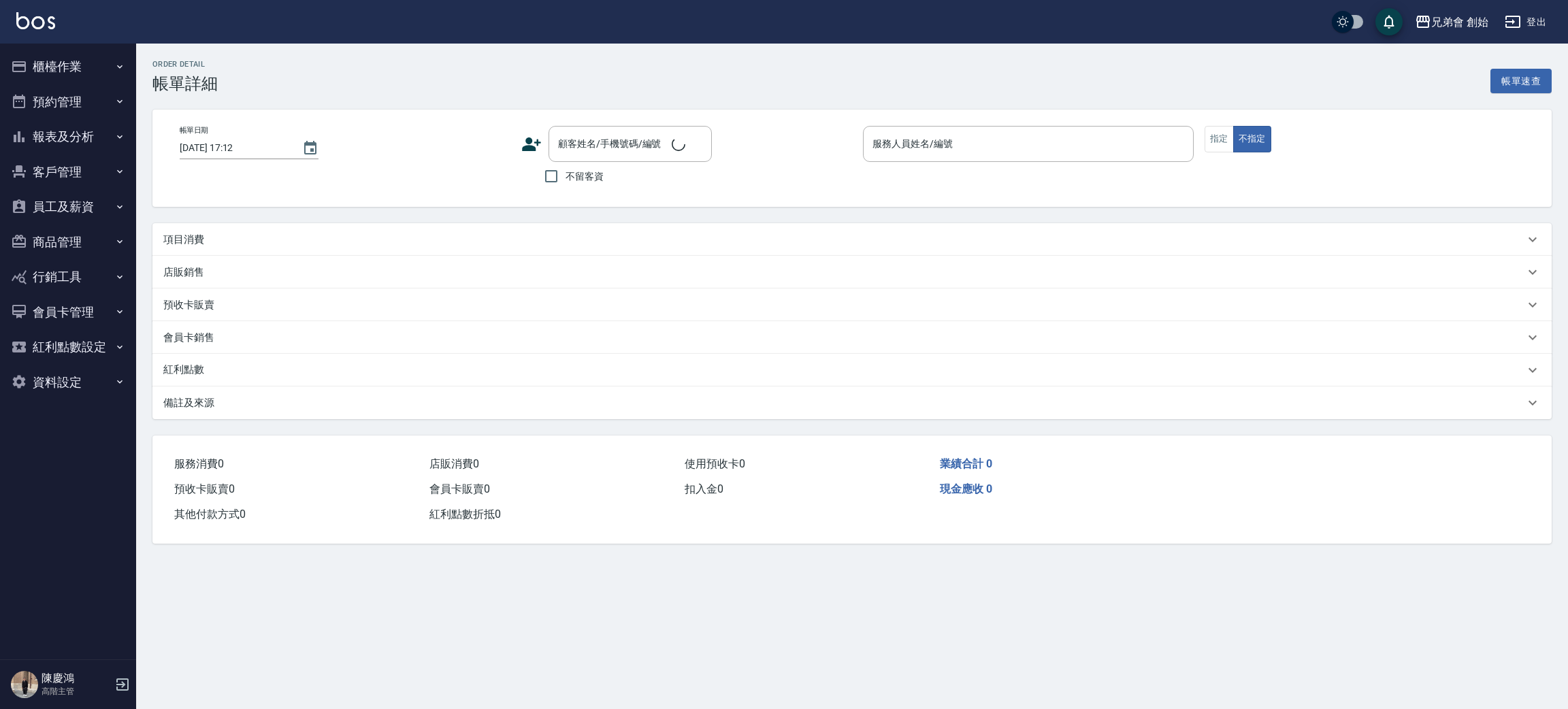
type input "[DATE] 16:00"
type input "阿蹦(無代號)"
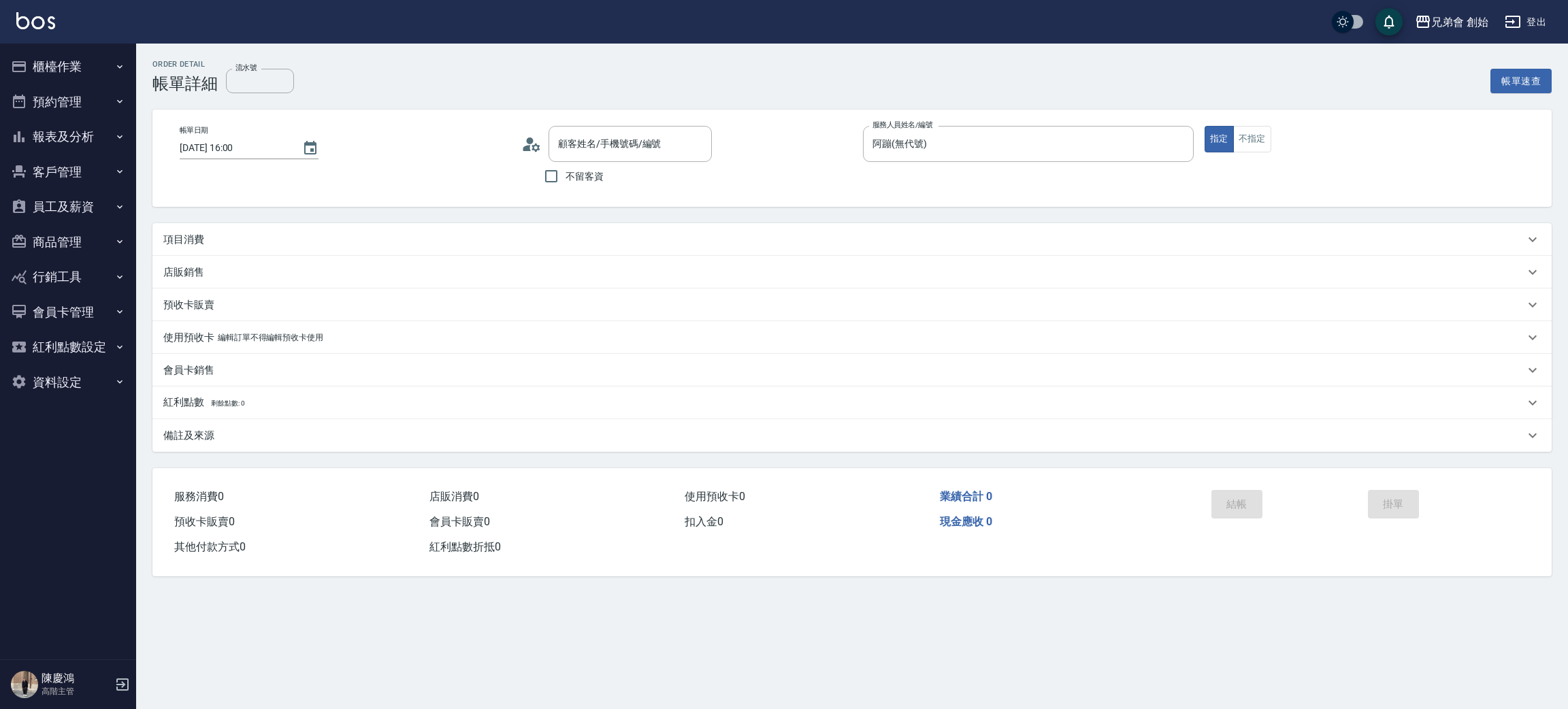
type input "u;6/0970266263/null"
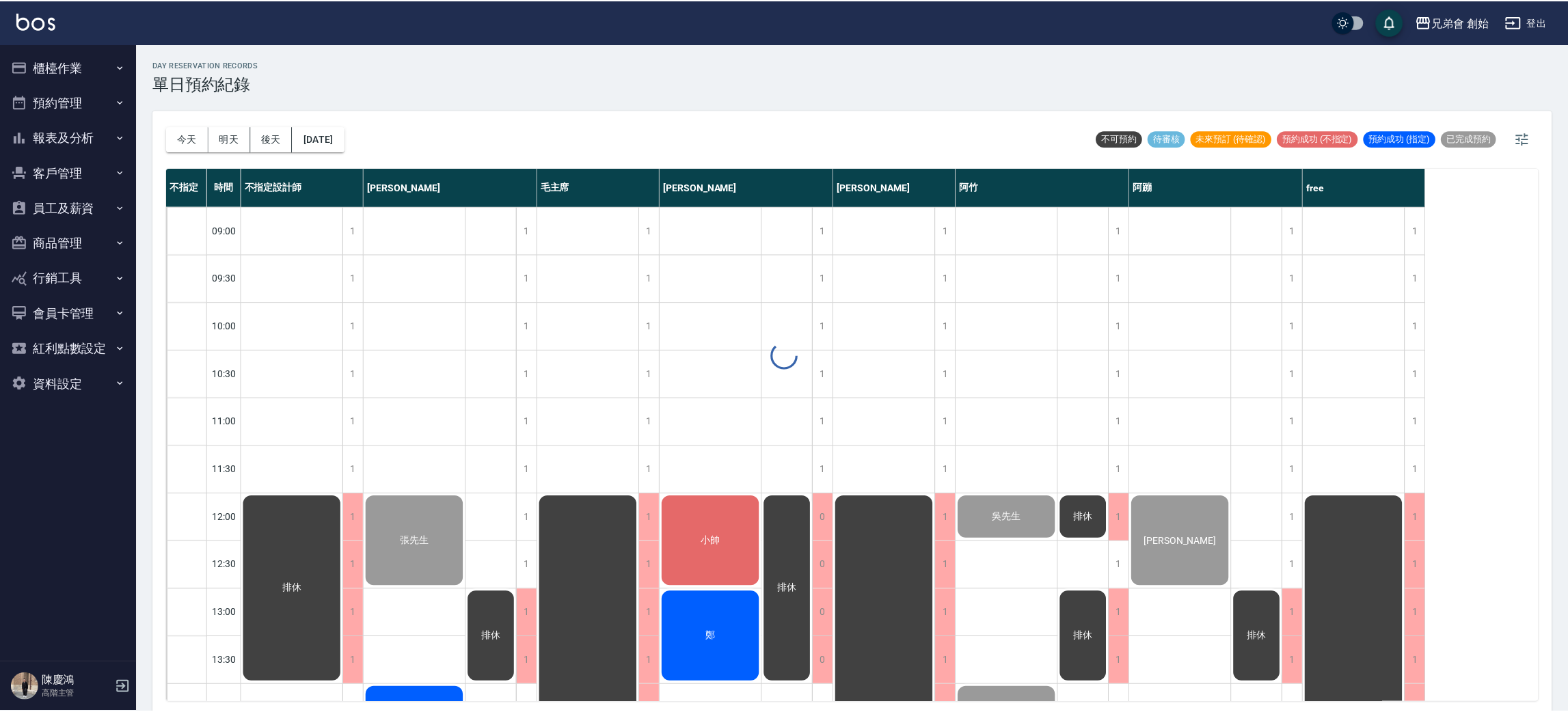
scroll to position [3, 0]
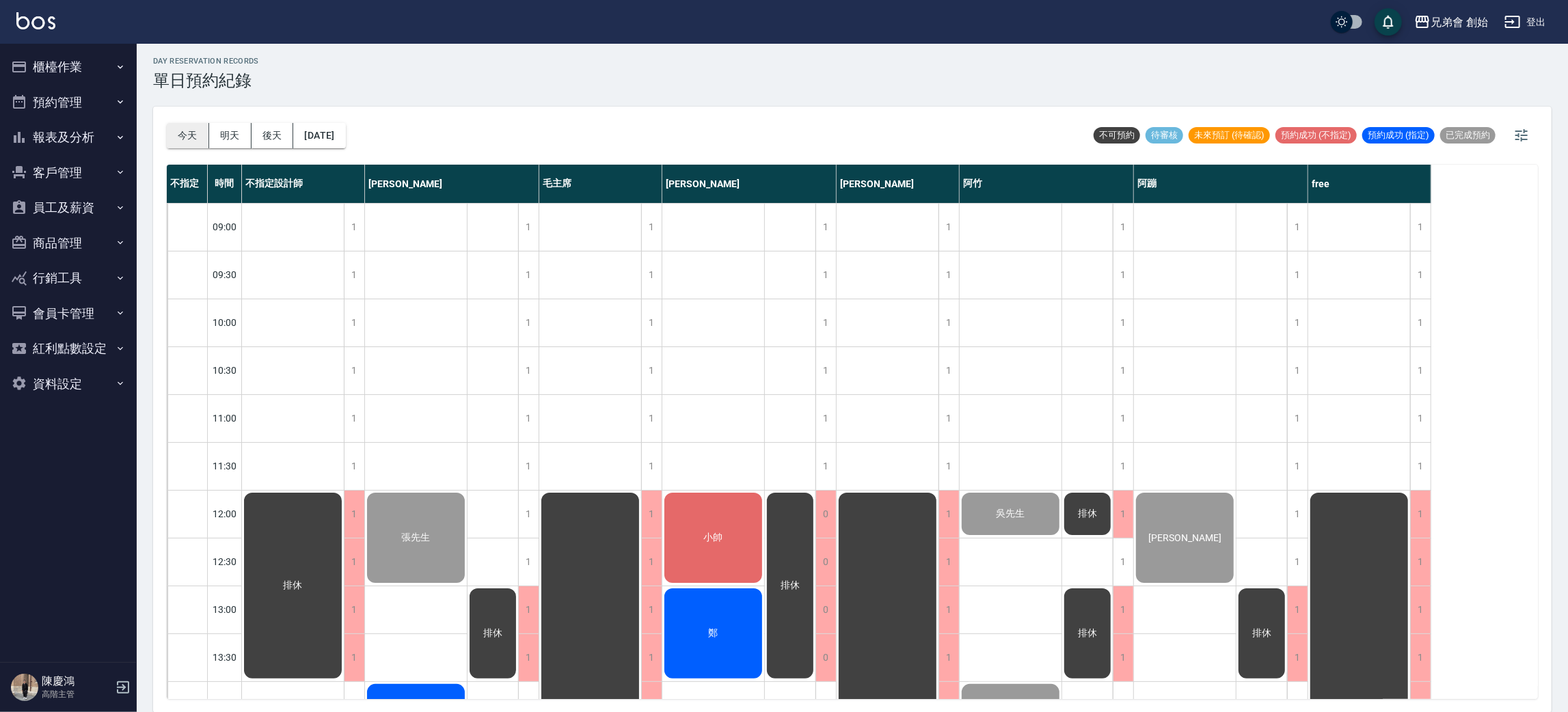
click at [181, 131] on button "今天" at bounding box center [187, 136] width 43 height 25
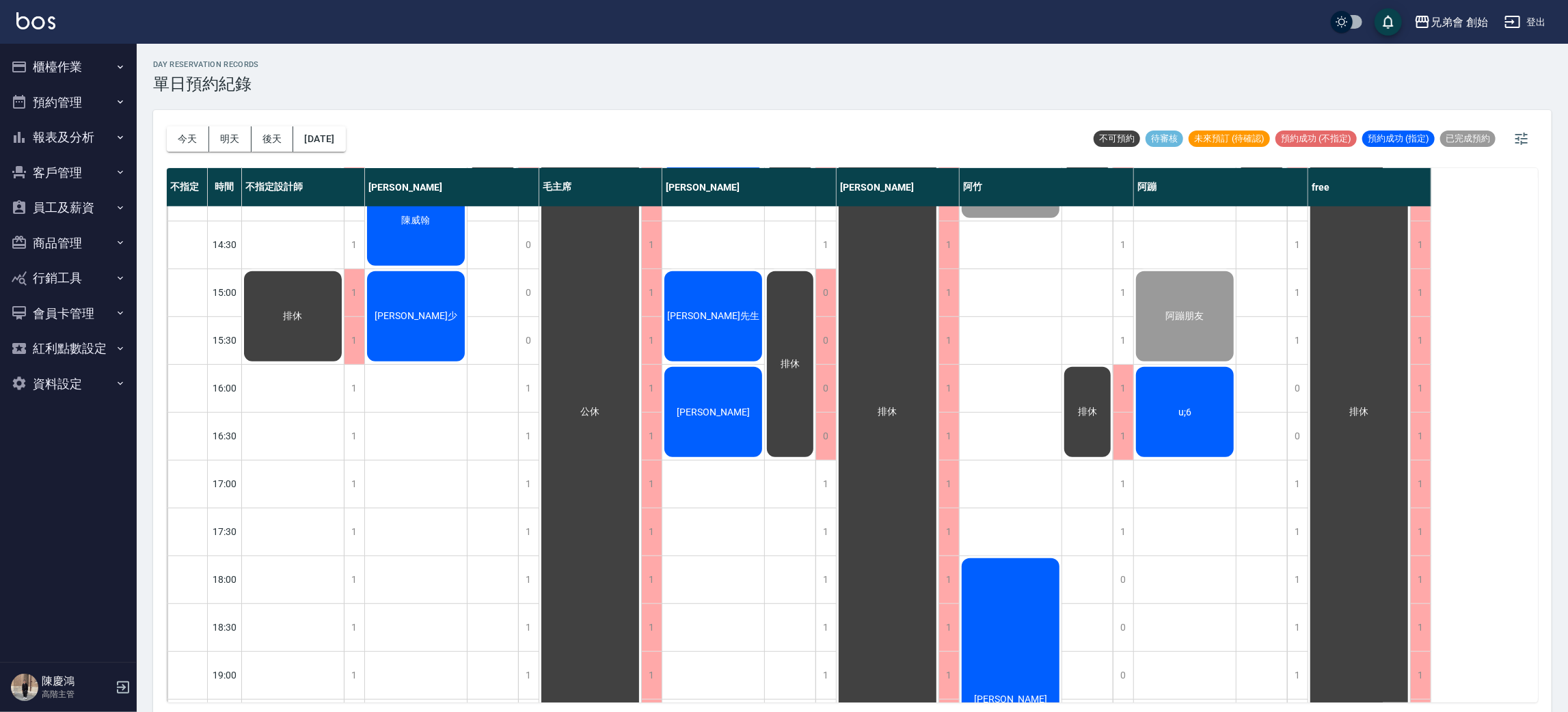
scroll to position [615, 0]
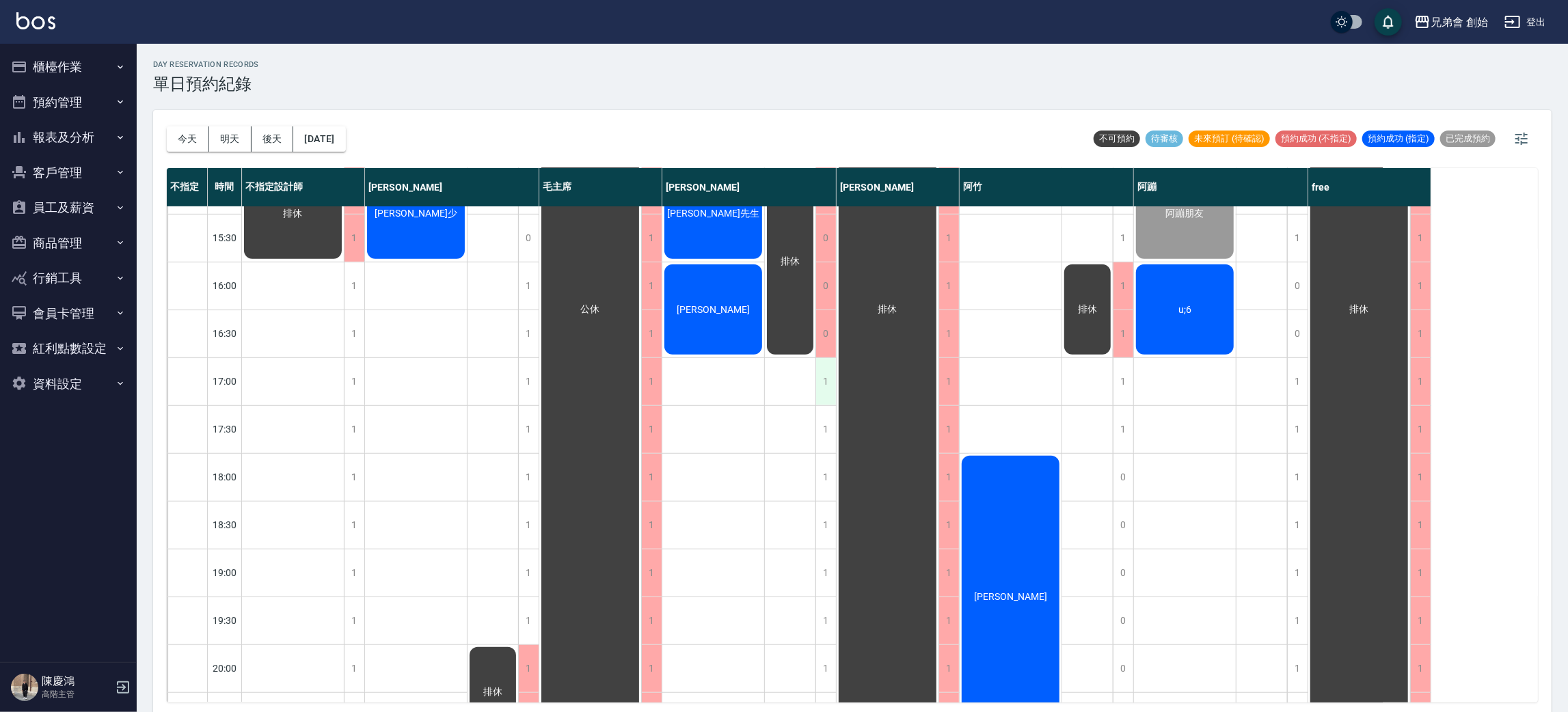
click at [825, 387] on div "1" at bounding box center [825, 382] width 21 height 47
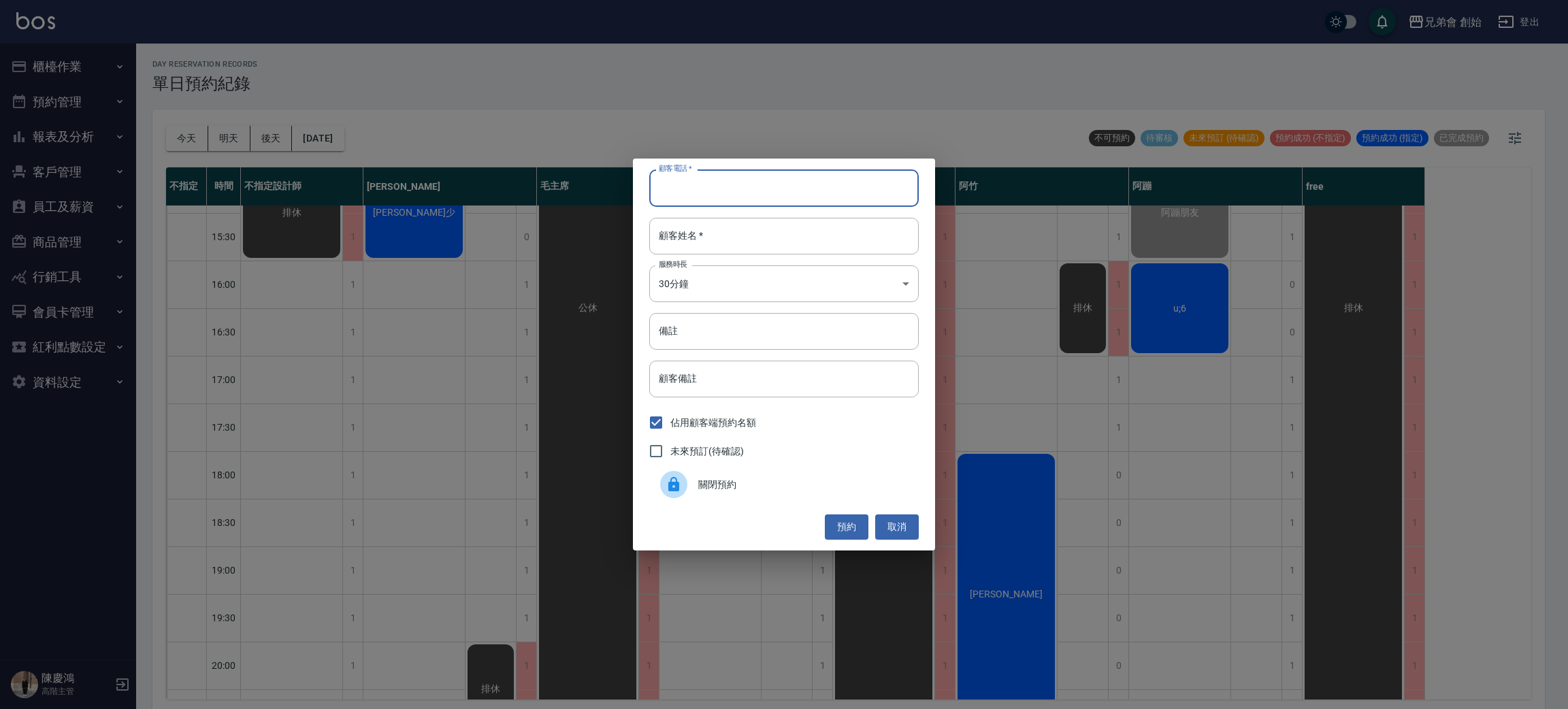
drag, startPoint x: 822, startPoint y: 386, endPoint x: 799, endPoint y: 188, distance: 199.3
click at [799, 188] on input "顧客電話   *" at bounding box center [784, 187] width 270 height 37
type input "0888888888888888888888"
click at [761, 231] on input "顧客姓名   *" at bounding box center [784, 236] width 270 height 37
type input "鄧"
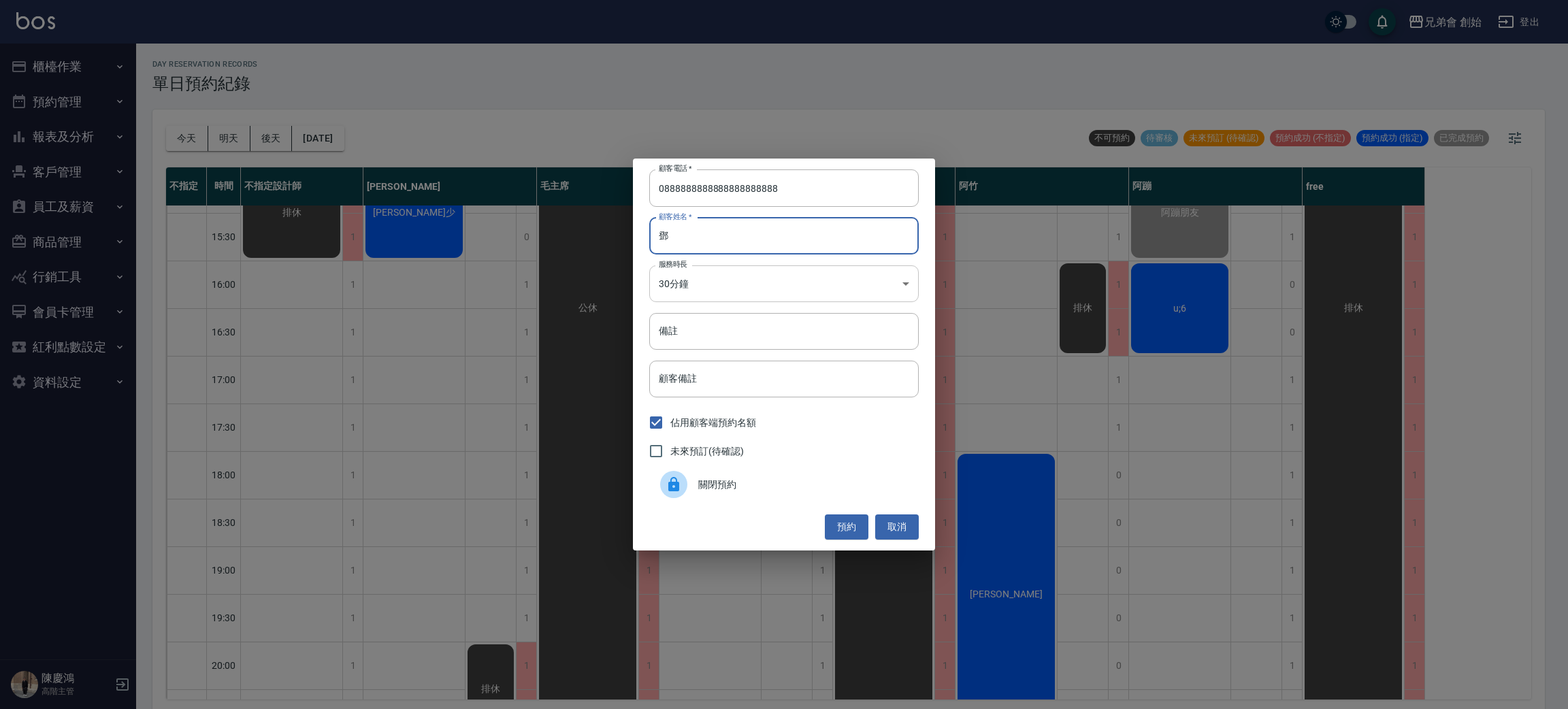
click at [750, 277] on body "兄弟會 創始 登出 櫃檯作業 打帳單 帳單列表 掛單列表 座位開單 營業儀表板 現金收支登錄 高階收支登錄 材料自購登錄 每日結帳 排班表 現場電腦打卡 掃碼…" at bounding box center [784, 357] width 1568 height 713
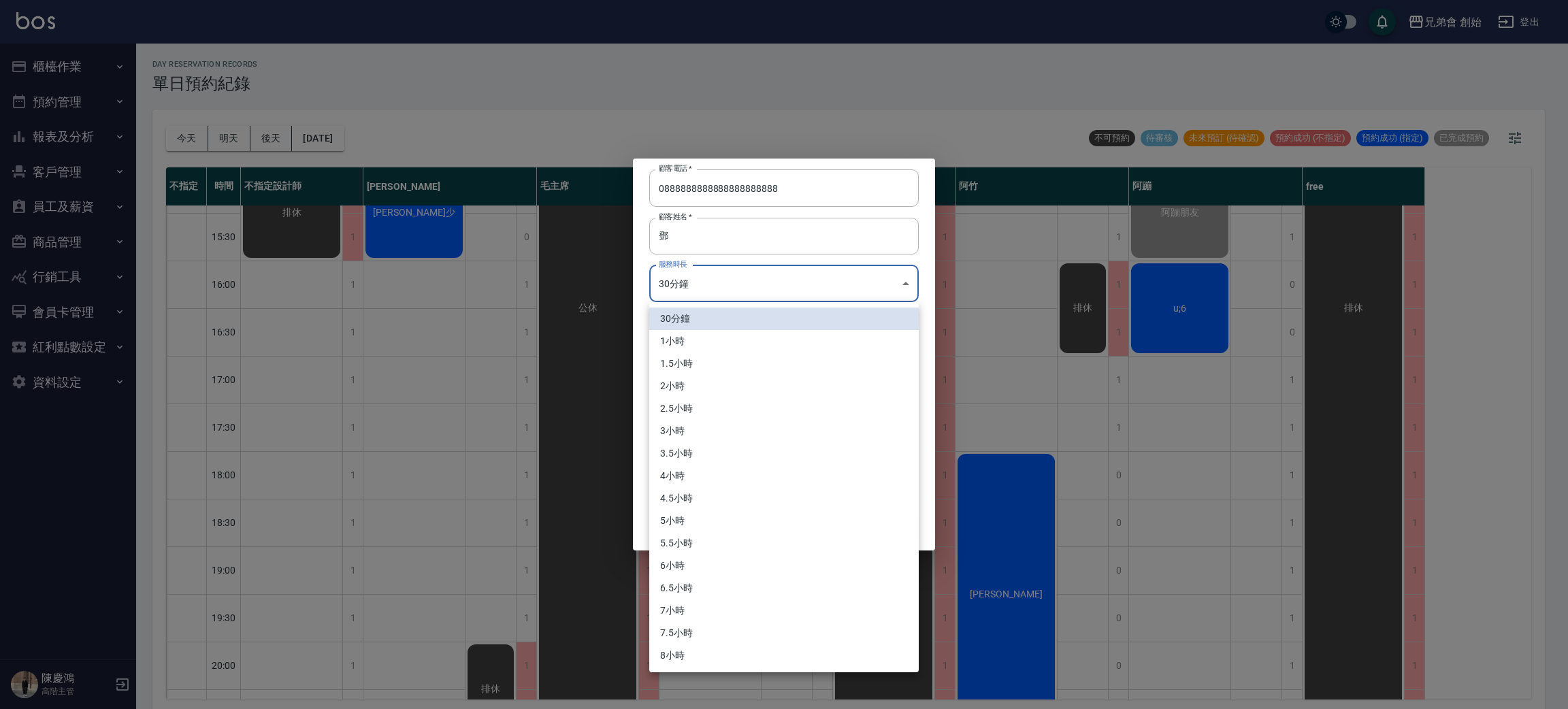
click at [709, 337] on li "1小時" at bounding box center [784, 341] width 270 height 22
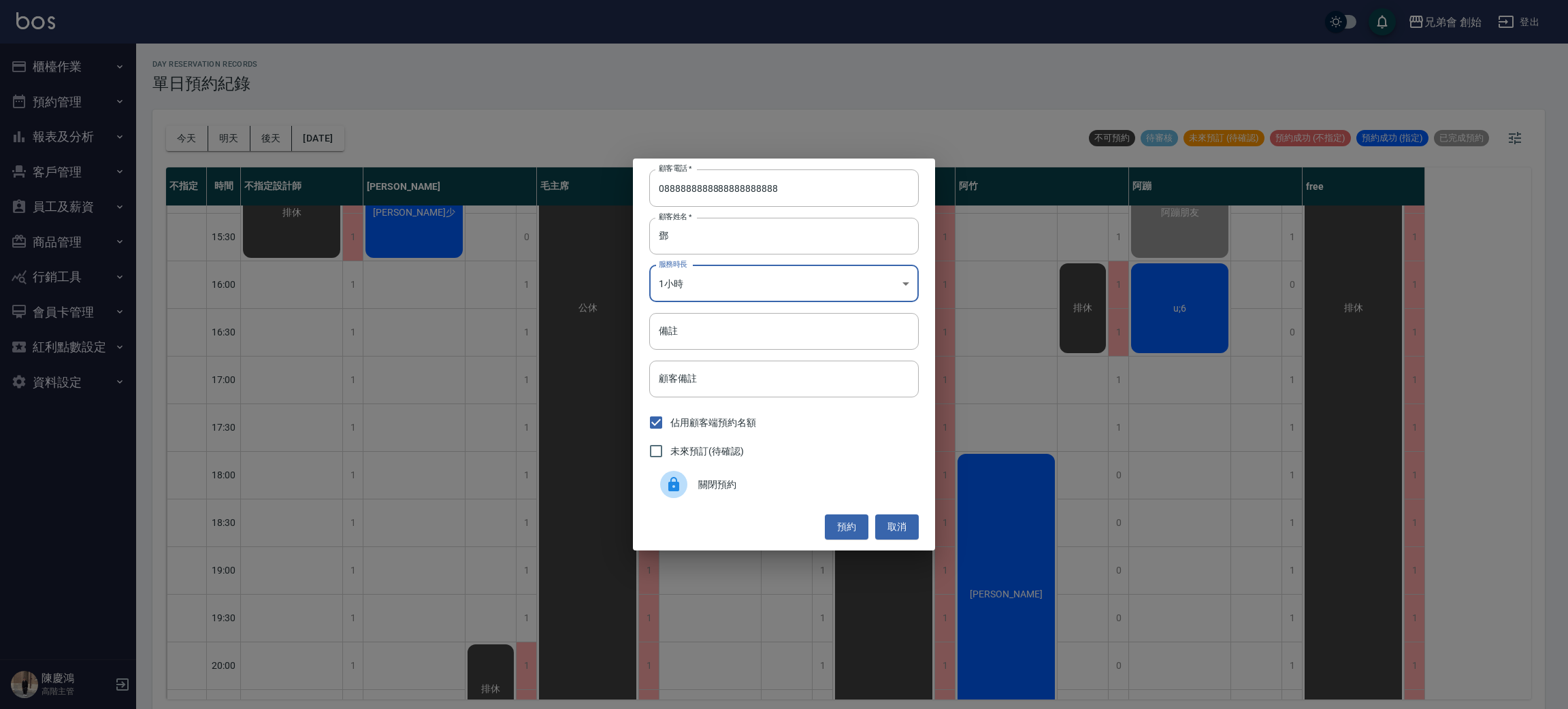
click at [718, 277] on body "兄弟會 創始 登出 櫃檯作業 打帳單 帳單列表 掛單列表 座位開單 營業儀表板 現金收支登錄 高階收支登錄 材料自購登錄 每日結帳 排班表 現場電腦打卡 掃碼…" at bounding box center [784, 357] width 1568 height 713
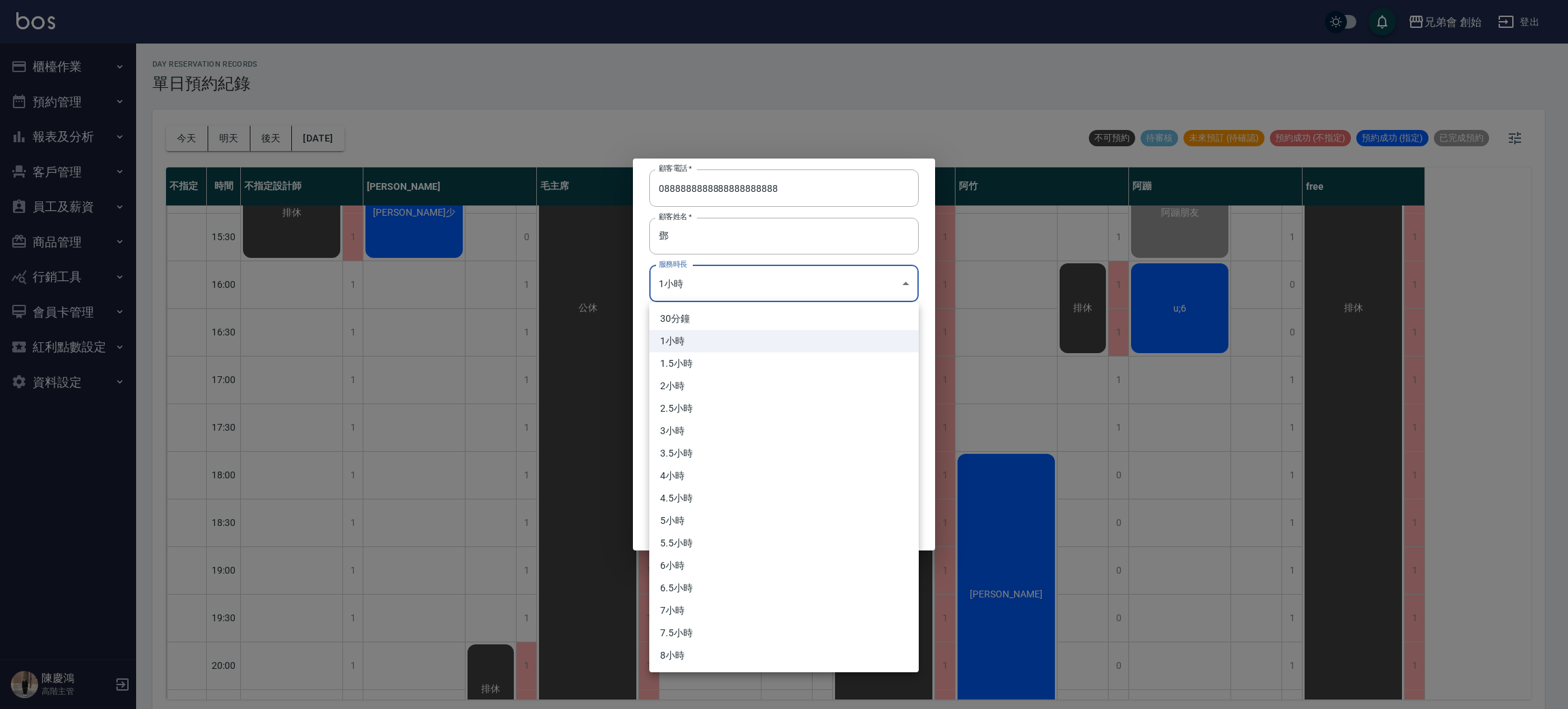
click at [709, 318] on li "30分鐘" at bounding box center [784, 318] width 270 height 22
type input "1"
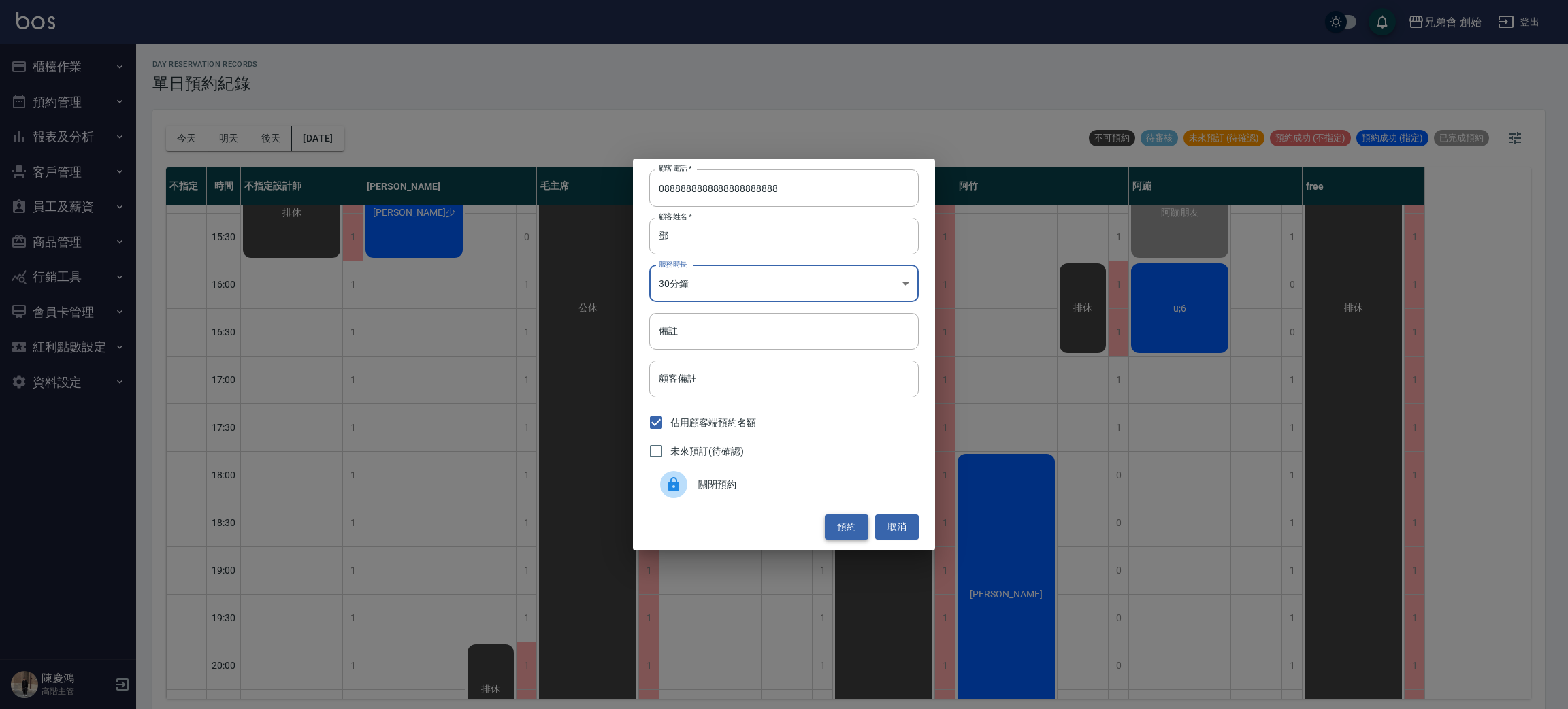
click at [843, 528] on button "預約" at bounding box center [846, 527] width 43 height 25
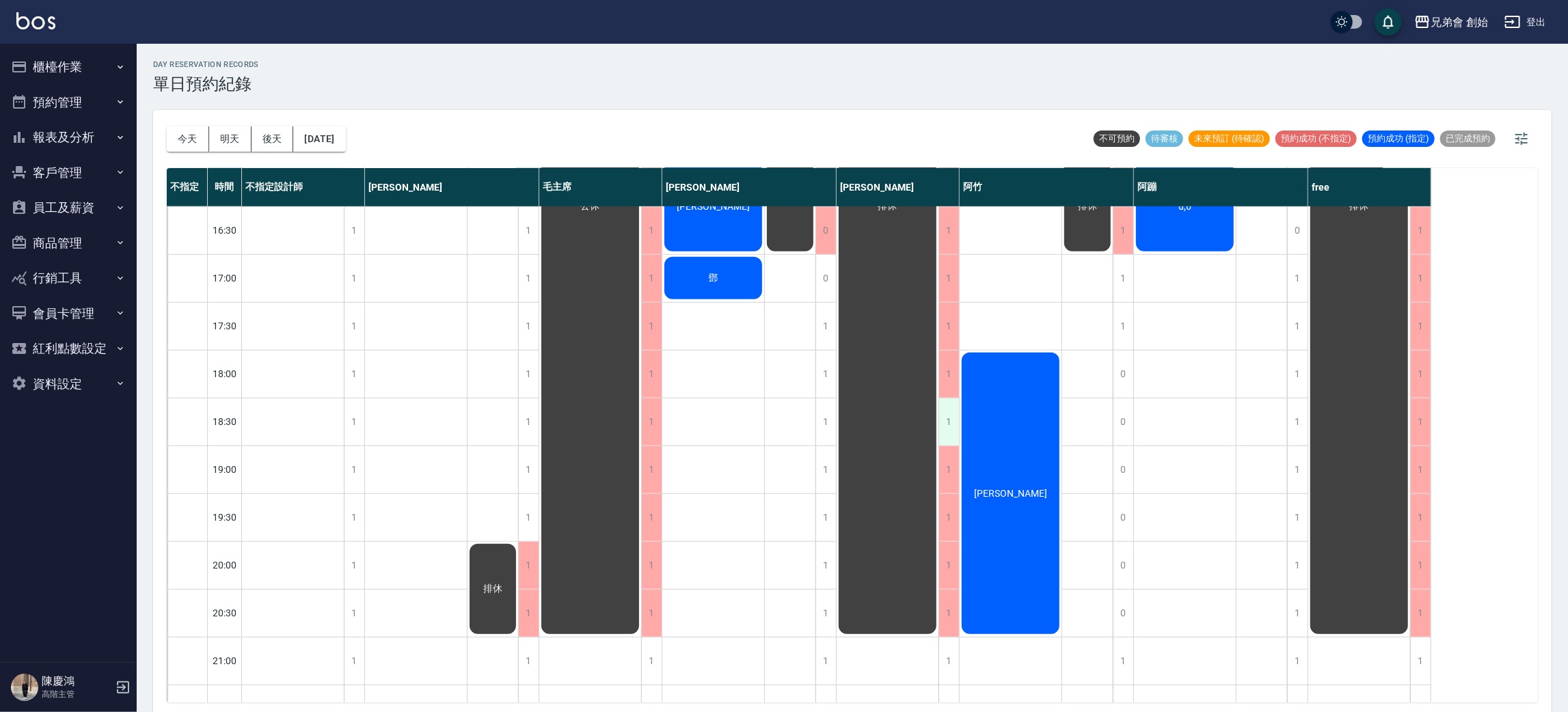
scroll to position [512, 0]
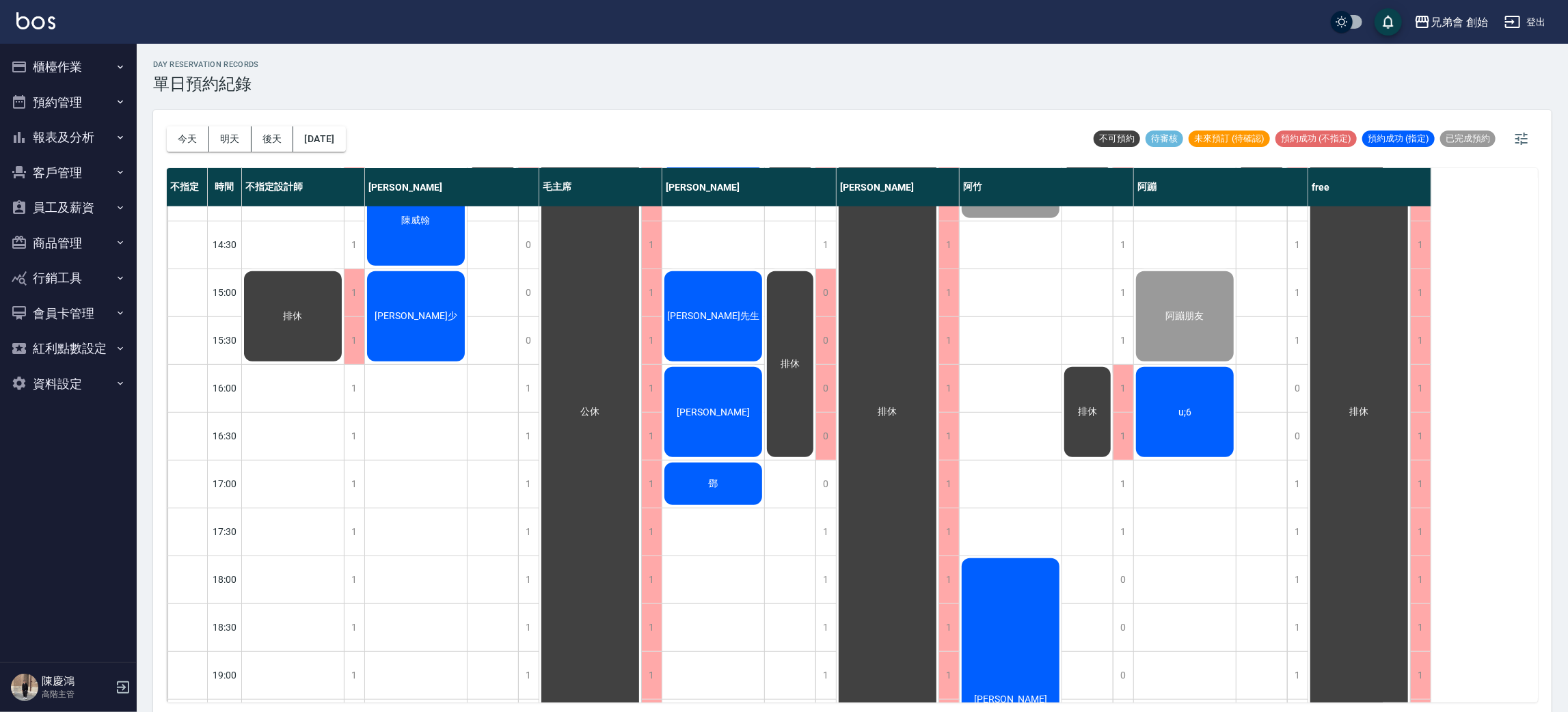
click at [383, 499] on div "張先生 陳威翰 徐宣少" at bounding box center [416, 388] width 103 height 1388
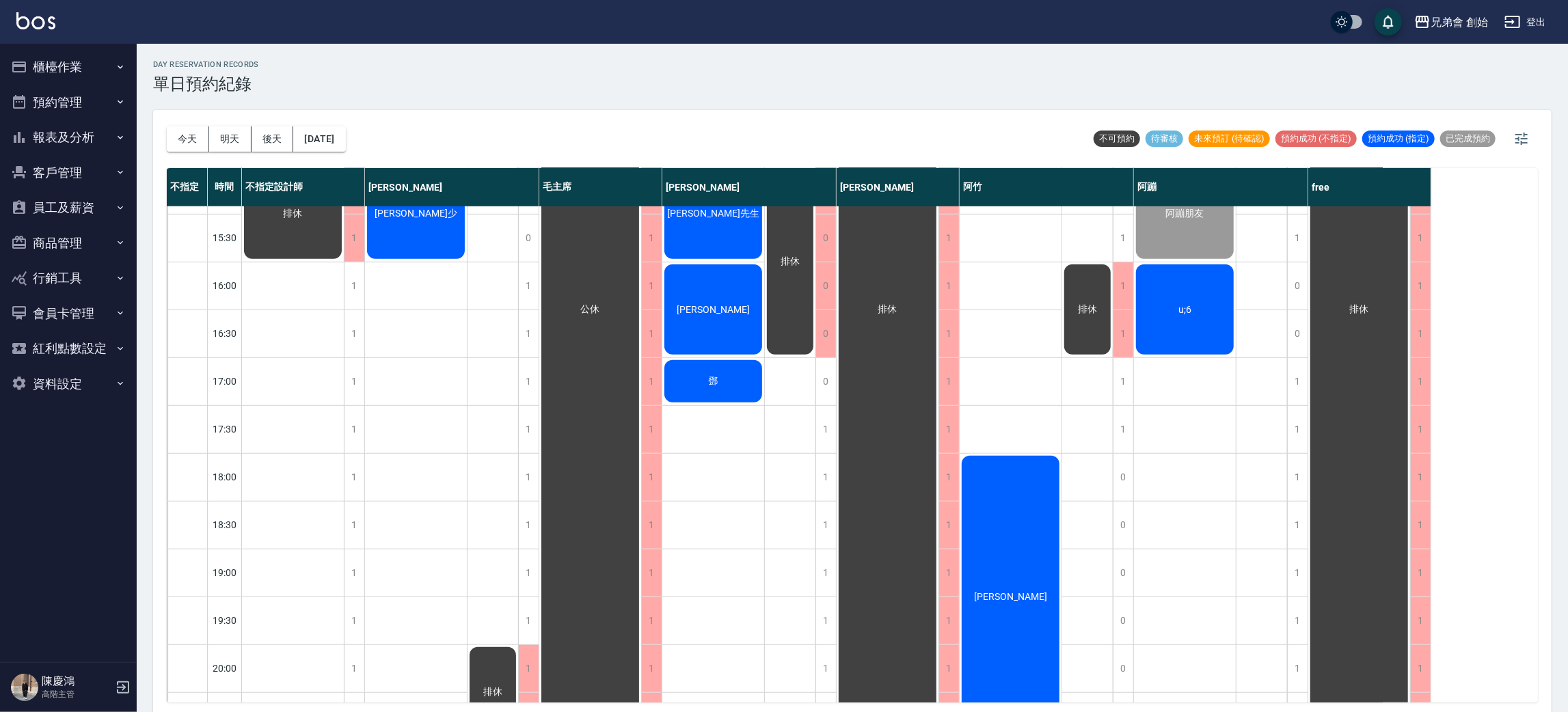
click at [494, 479] on div "排休 排休" at bounding box center [493, 285] width 51 height 1388
click at [529, 468] on div "1" at bounding box center [528, 478] width 21 height 47
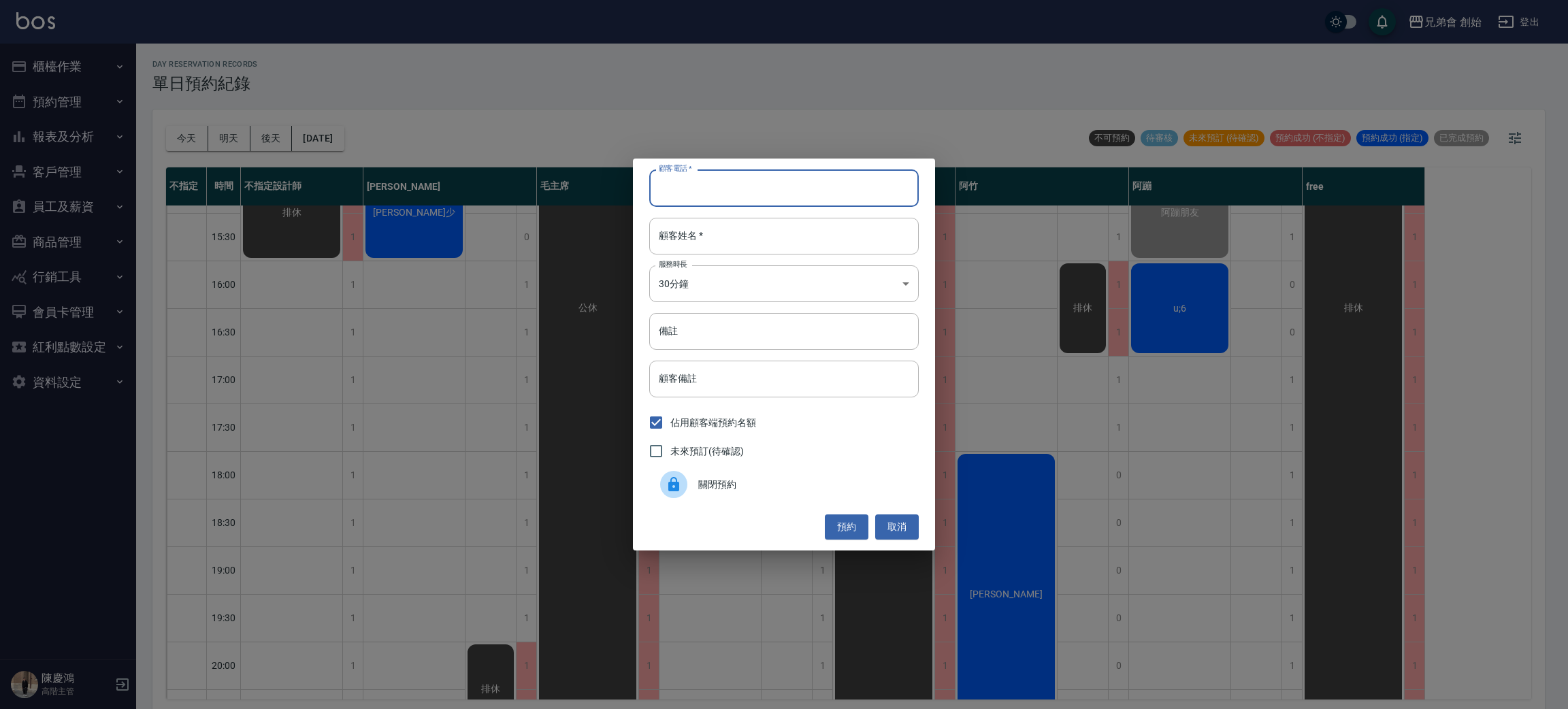
click at [776, 173] on input "顧客電話   *" at bounding box center [784, 187] width 270 height 37
click at [701, 276] on body "兄弟會 創始 登出 櫃檯作業 打帳單 帳單列表 掛單列表 座位開單 營業儀表板 現金收支登錄 高階收支登錄 材料自購登錄 每日結帳 排班表 現場電腦打卡 掃碼…" at bounding box center [784, 357] width 1568 height 713
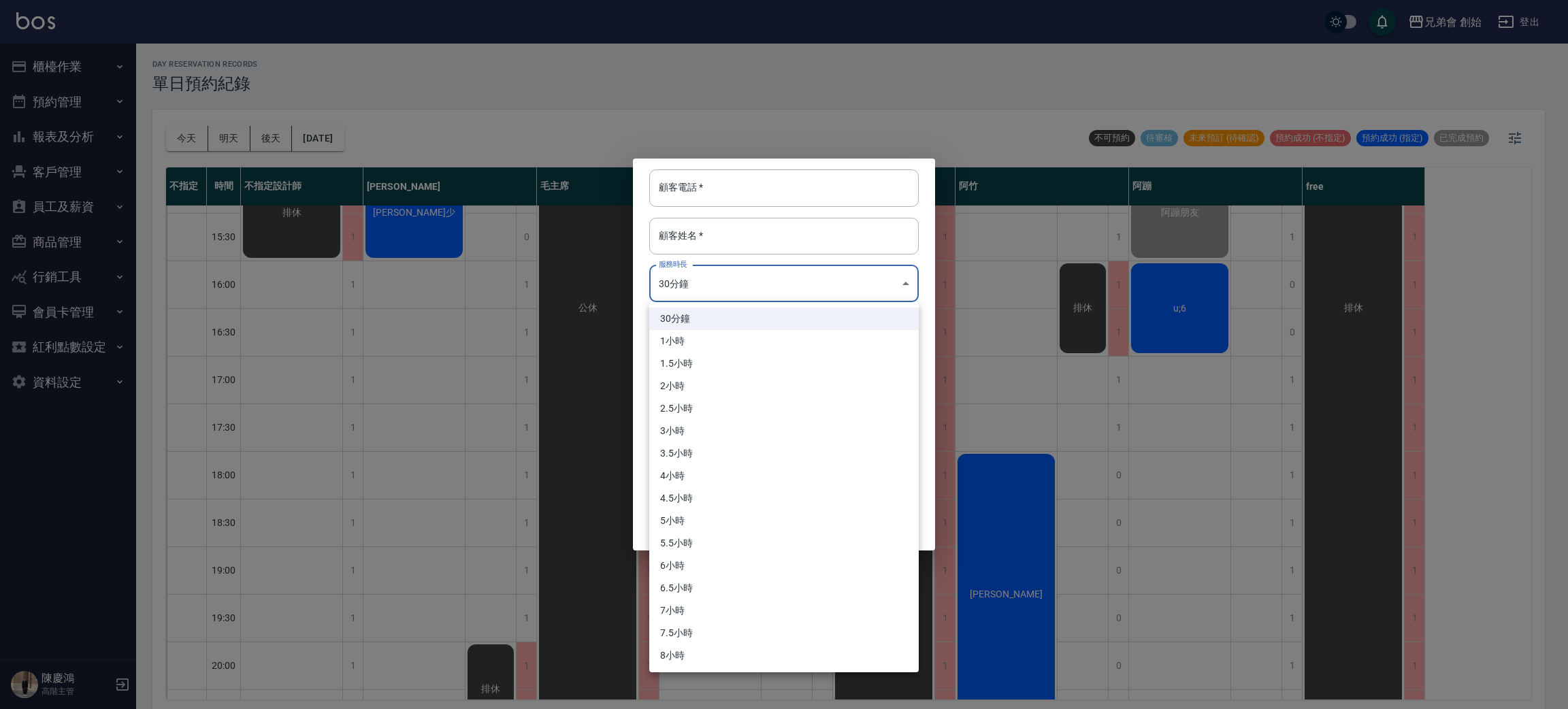
click at [694, 341] on li "1小時" at bounding box center [784, 341] width 270 height 22
type input "2"
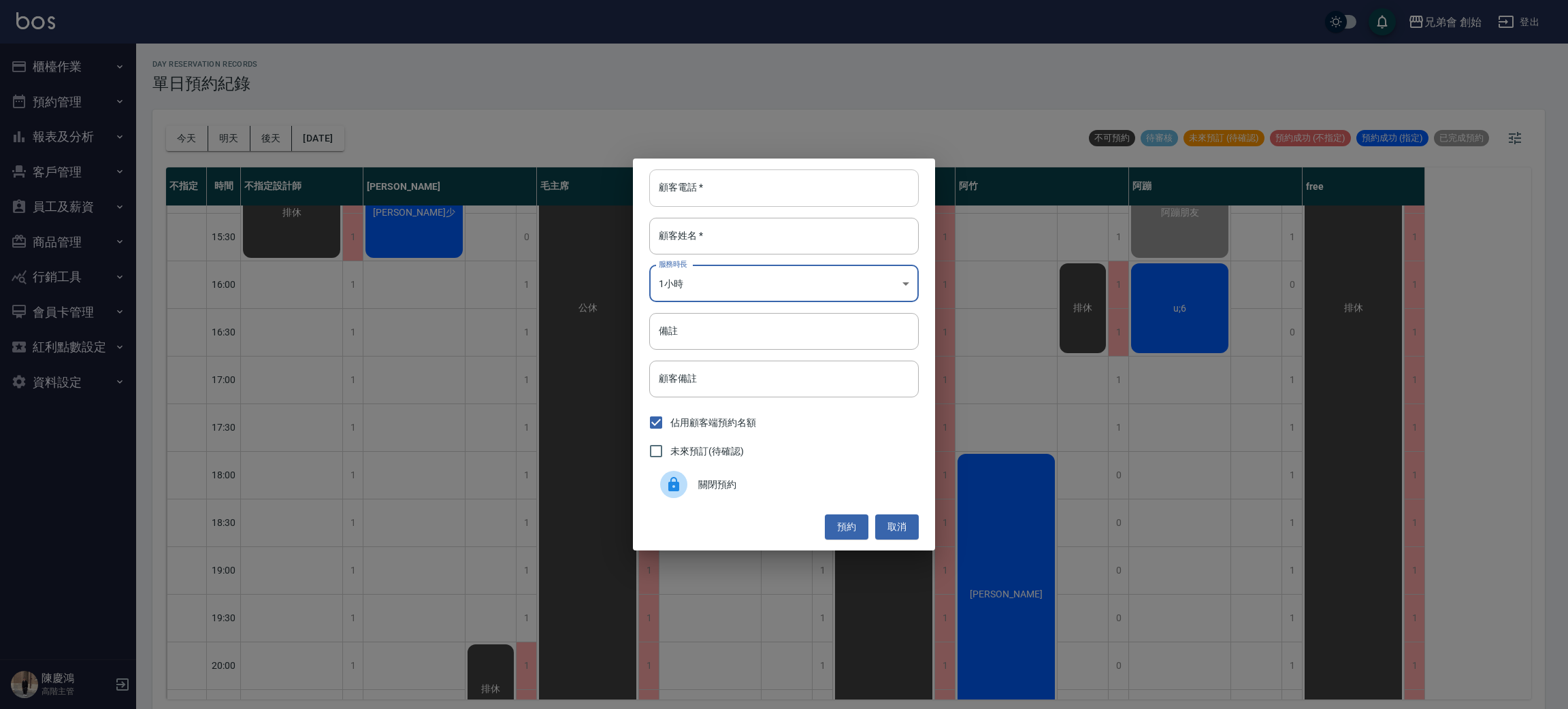
click at [724, 183] on input "顧客電話   *" at bounding box center [784, 187] width 270 height 37
click at [707, 187] on input "顧客電話   *" at bounding box center [784, 187] width 270 height 37
type input "0938635530"
drag, startPoint x: 722, startPoint y: 248, endPoint x: 729, endPoint y: 240, distance: 10.6
click at [722, 248] on input "顧客姓名   *" at bounding box center [784, 236] width 270 height 37
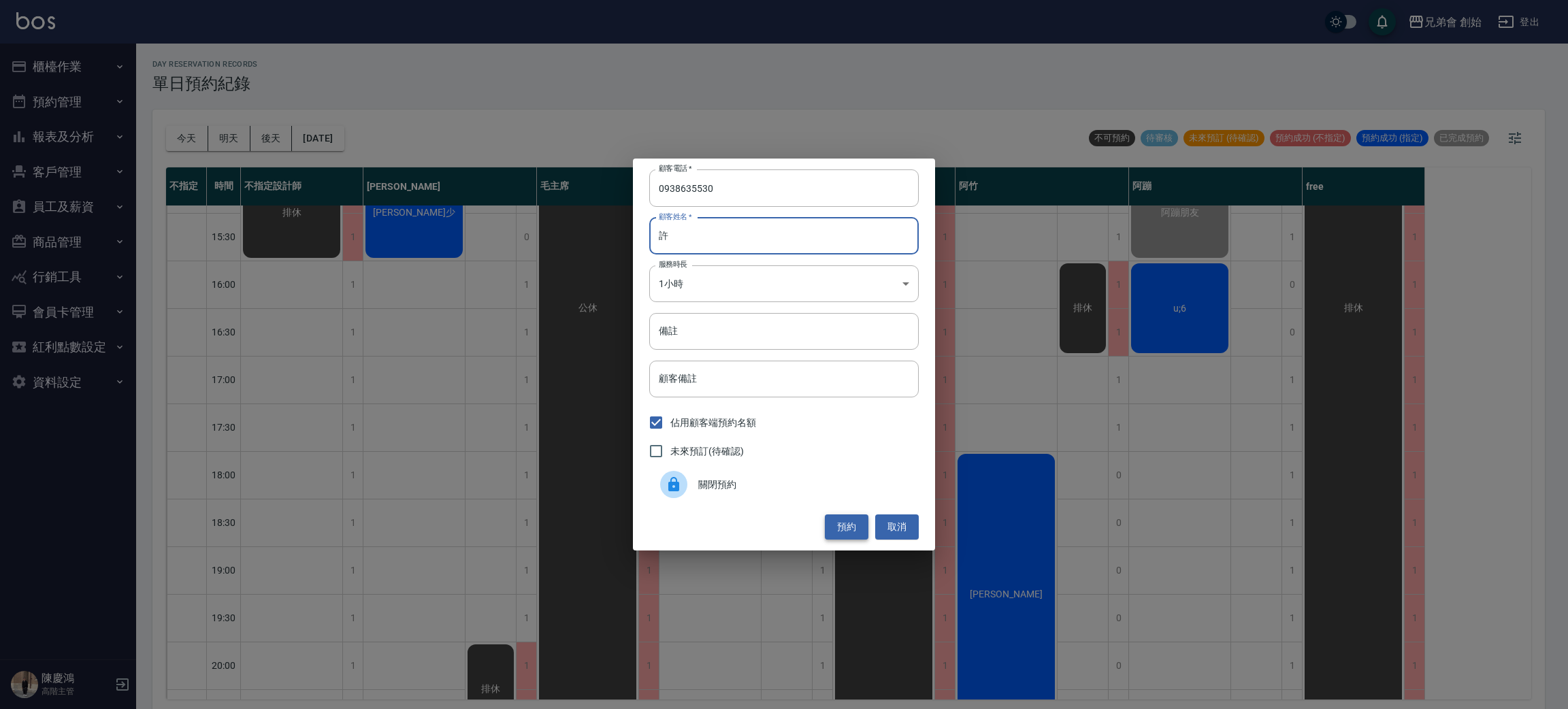
type input "許"
click at [846, 525] on button "預約" at bounding box center [846, 527] width 43 height 25
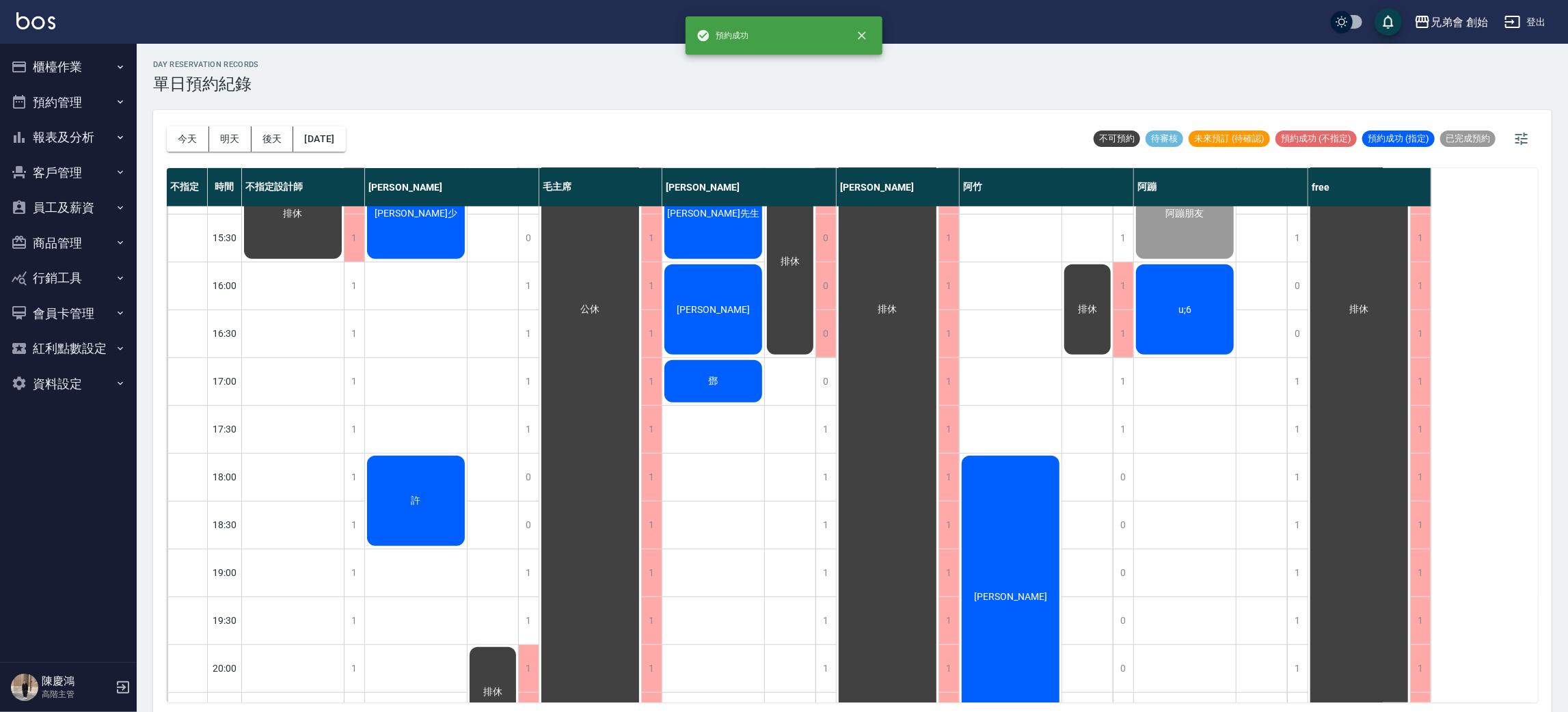
click at [403, 406] on div "張先生 陳威翰 徐宣少 許" at bounding box center [416, 285] width 103 height 1388
click at [766, 507] on div "排休 排休" at bounding box center [789, 285] width 51 height 1388
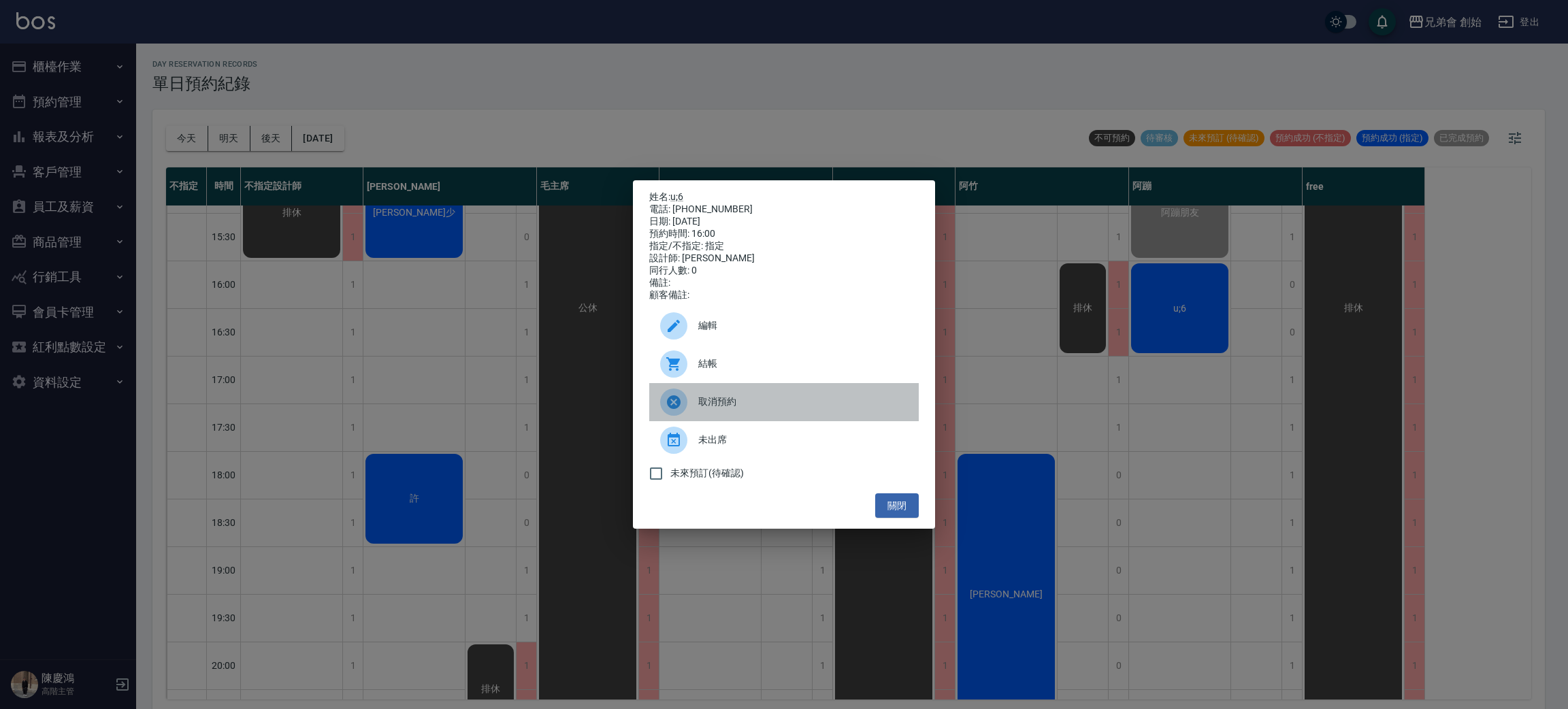
click at [816, 409] on span "取消預約" at bounding box center [803, 402] width 210 height 14
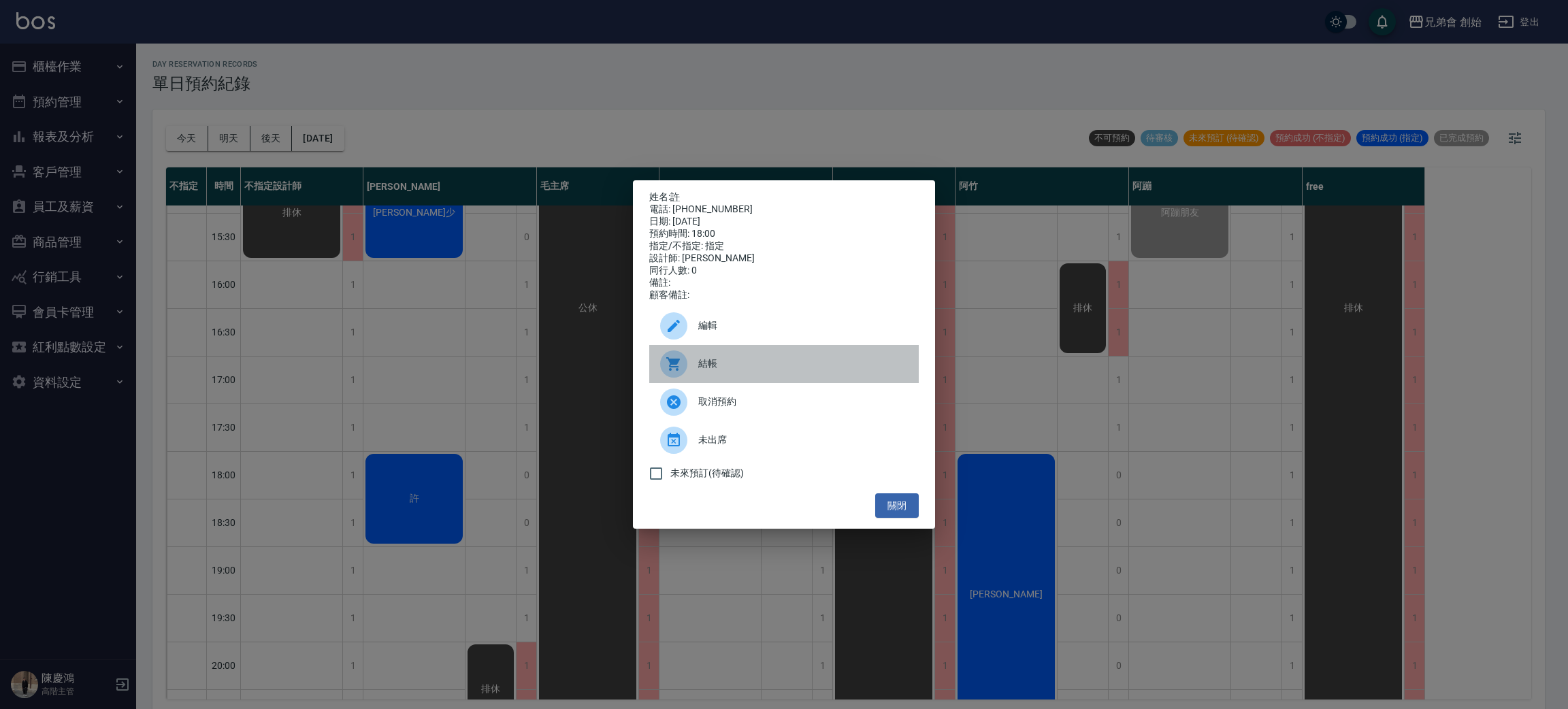
click at [749, 356] on div "結帳" at bounding box center [784, 364] width 270 height 38
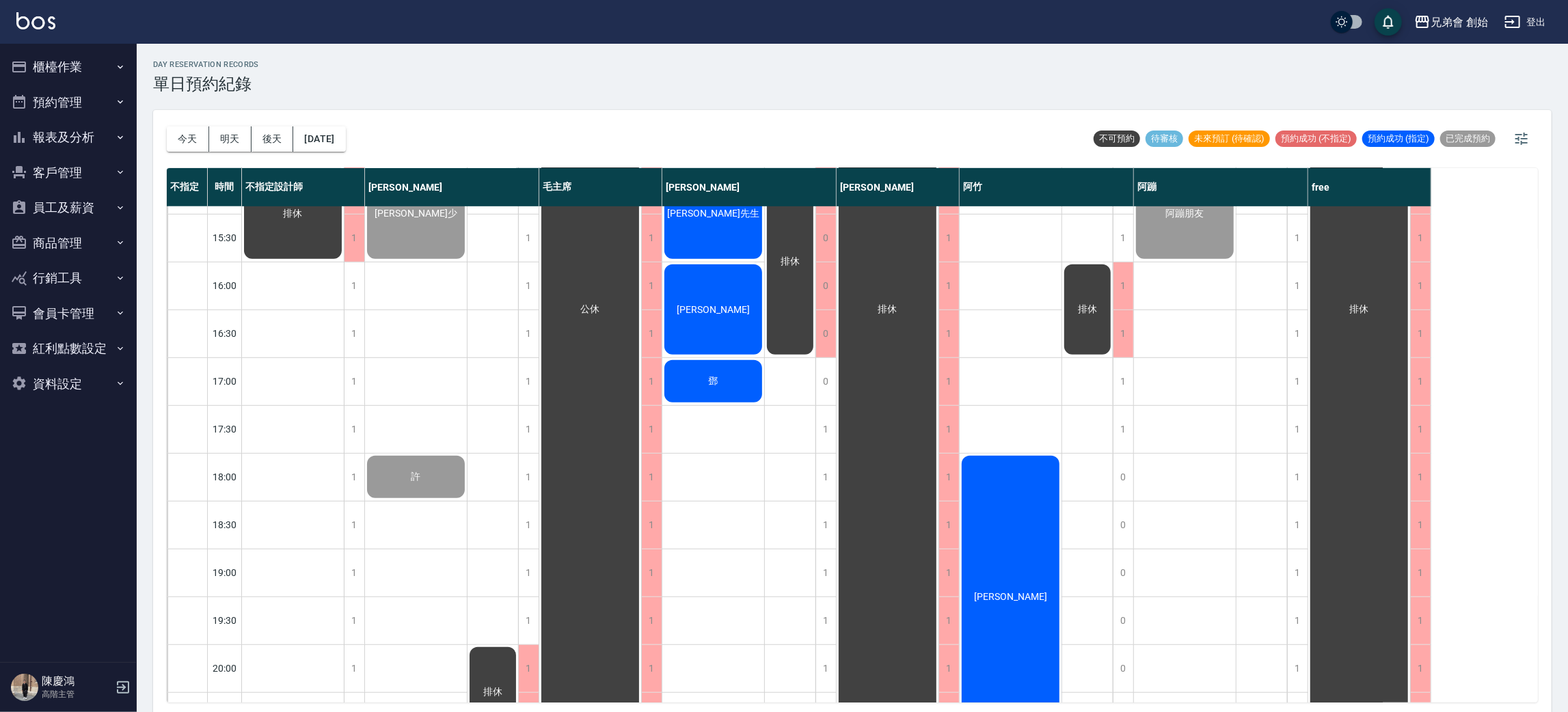
click at [76, 76] on button "櫃檯作業" at bounding box center [69, 67] width 125 height 35
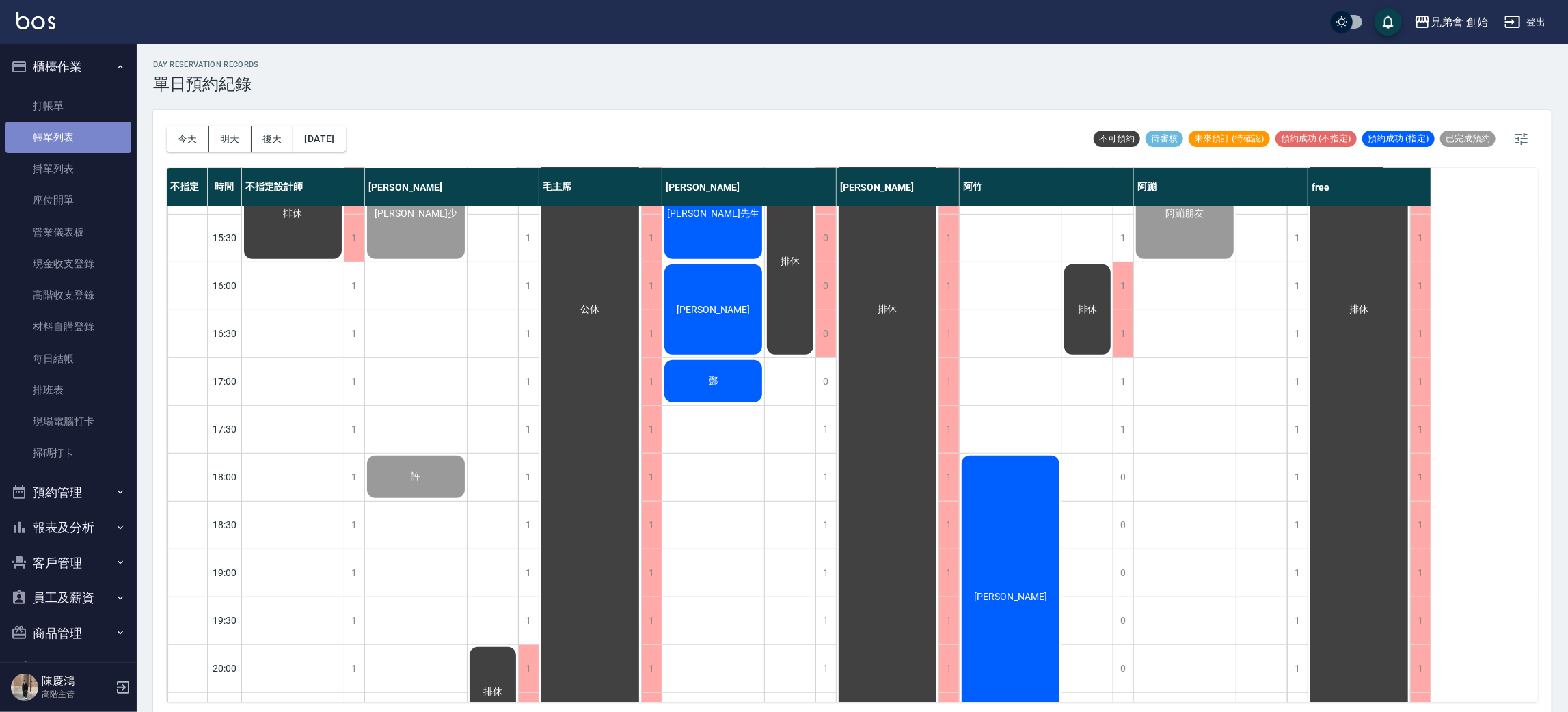
click at [73, 121] on link "帳單列表" at bounding box center [69, 137] width 125 height 32
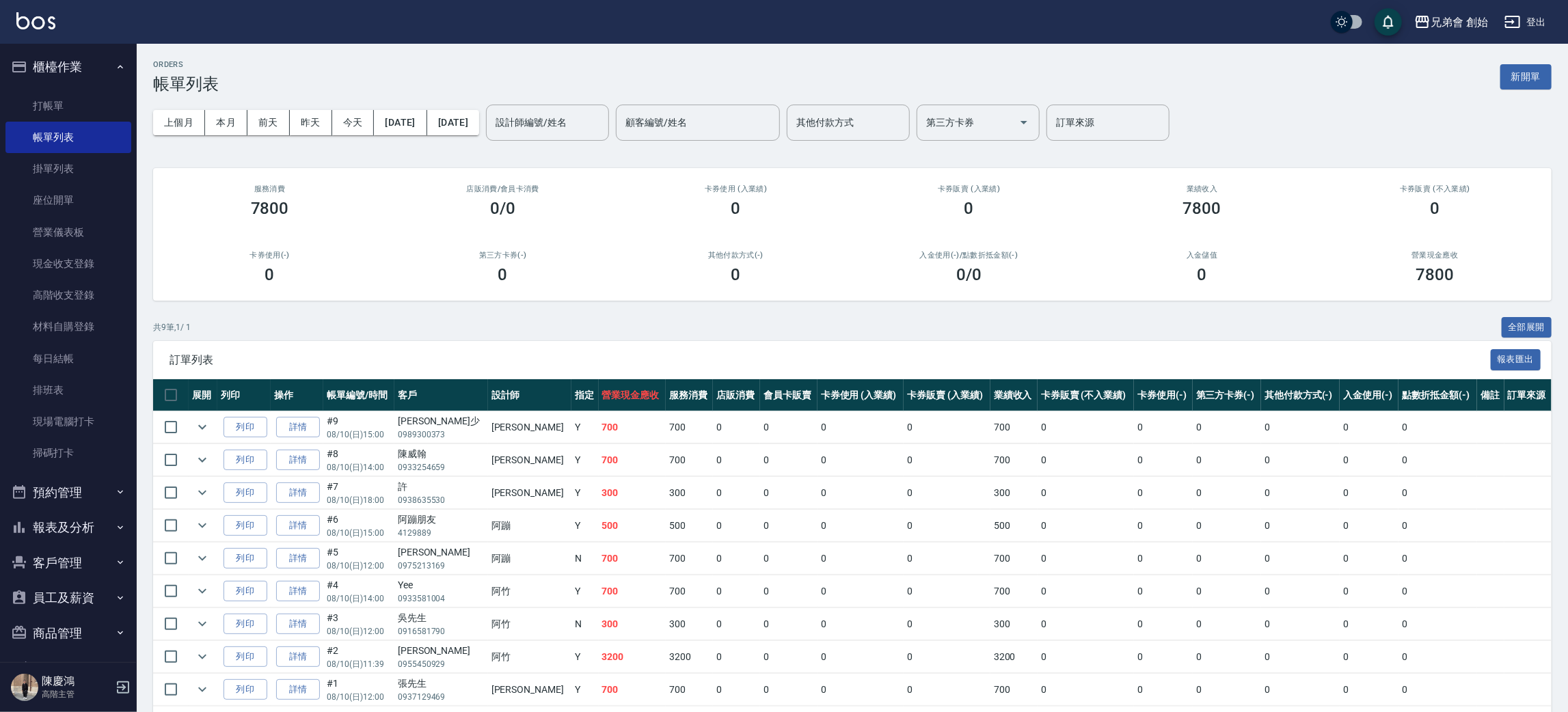
click at [433, 344] on div "訂單列表 報表匯出" at bounding box center [852, 360] width 1398 height 38
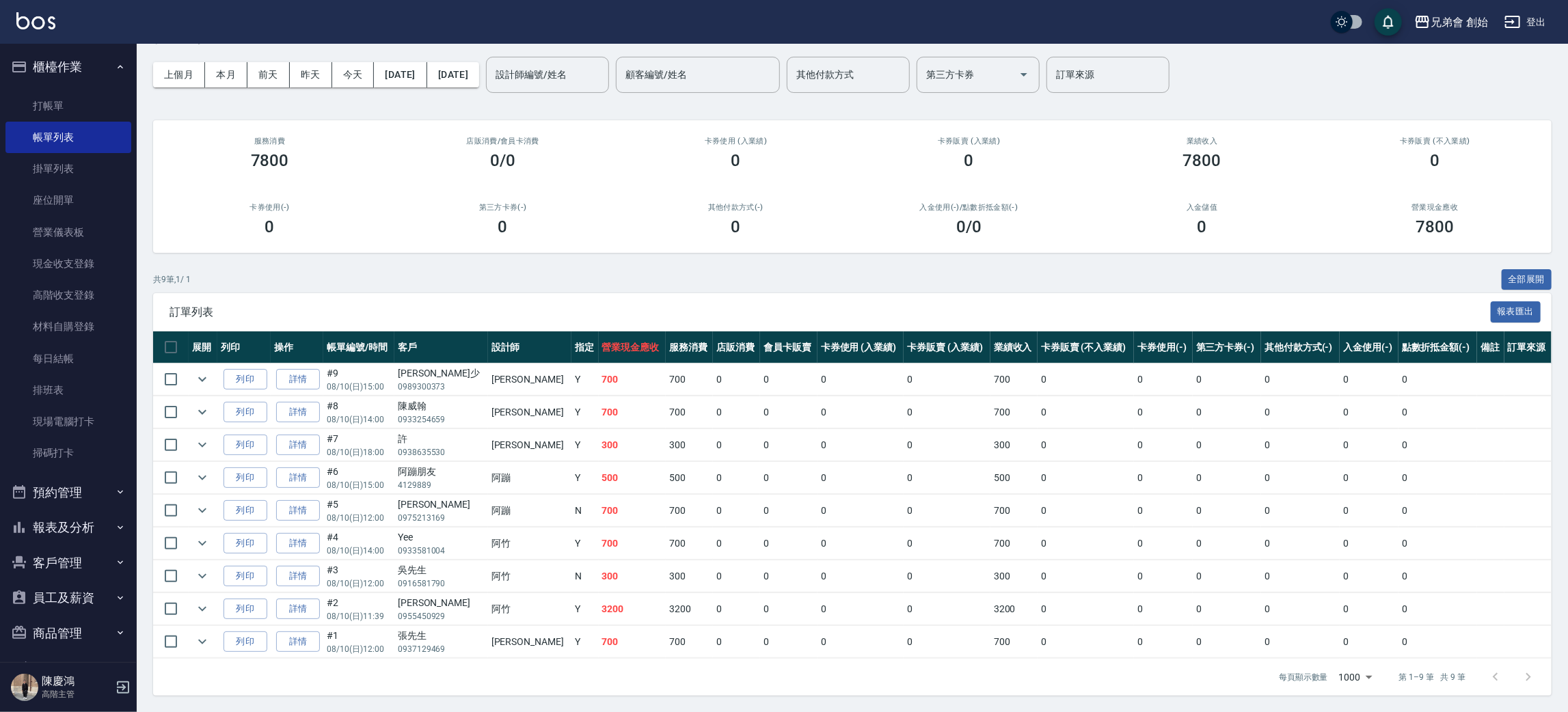
click at [449, 274] on div "共 9 筆, 1 / 1 全部展開" at bounding box center [852, 279] width 1398 height 21
click at [563, 60] on div "設計師編號/姓名 設計師編號/姓名" at bounding box center [547, 74] width 123 height 36
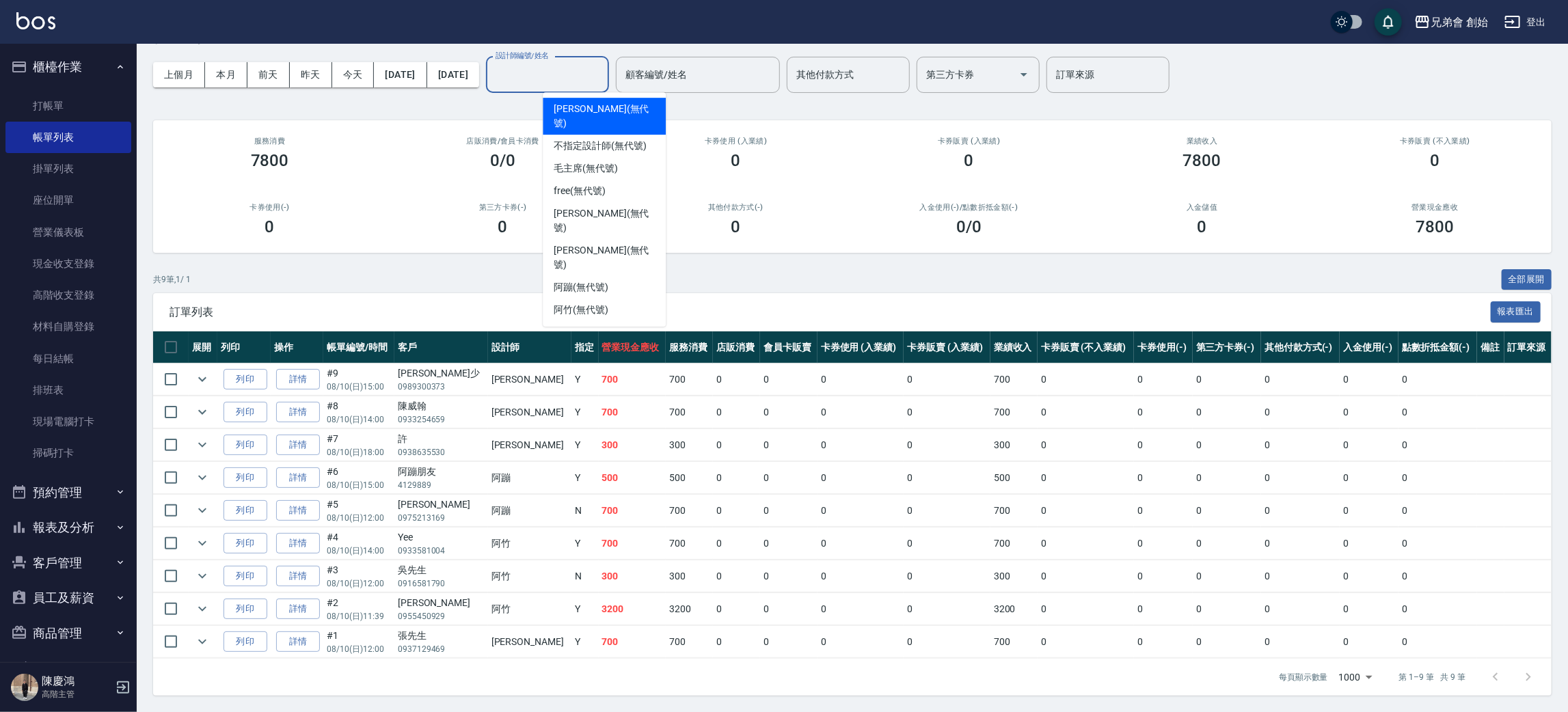
click at [596, 102] on span "威利 (無代號)" at bounding box center [604, 116] width 101 height 28
type input "[PERSON_NAME](無代號)"
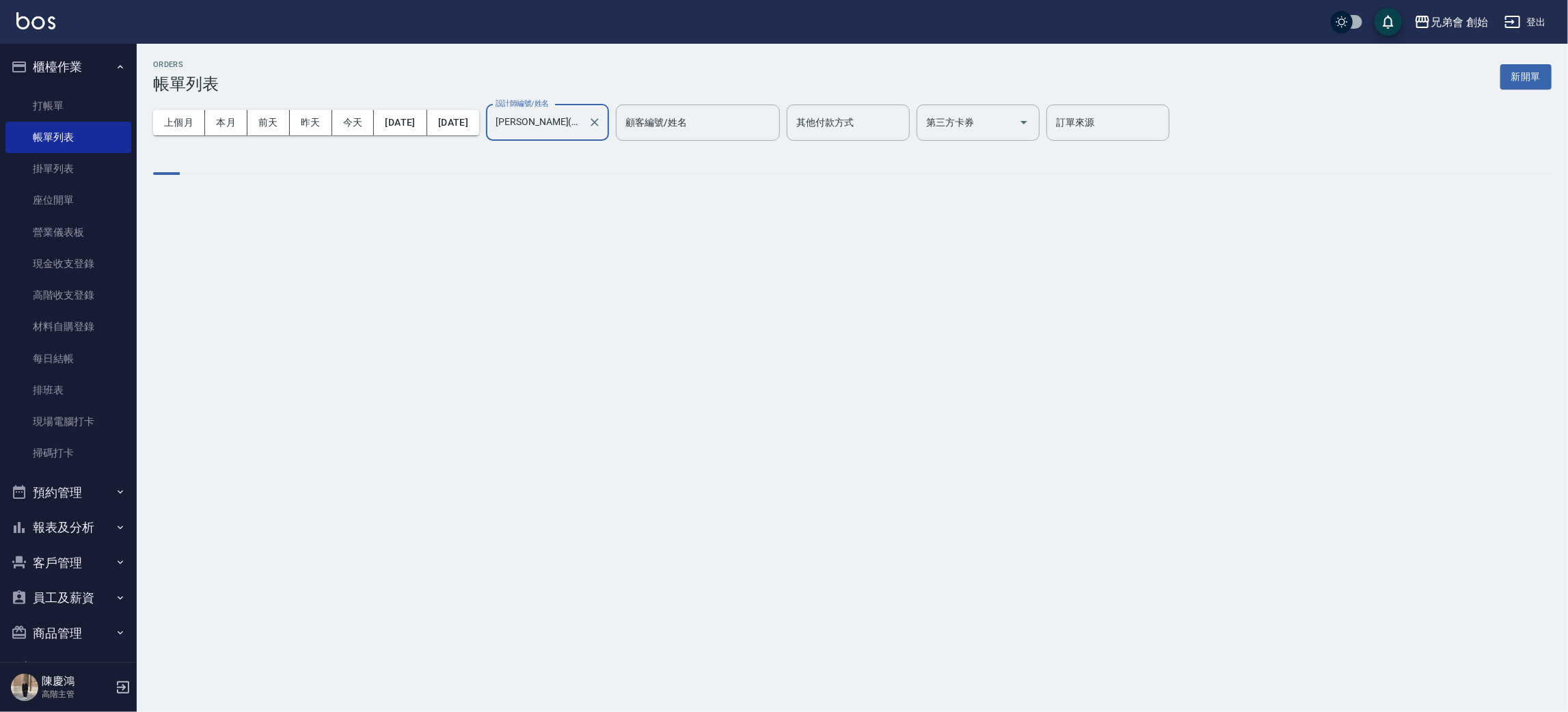
scroll to position [0, 0]
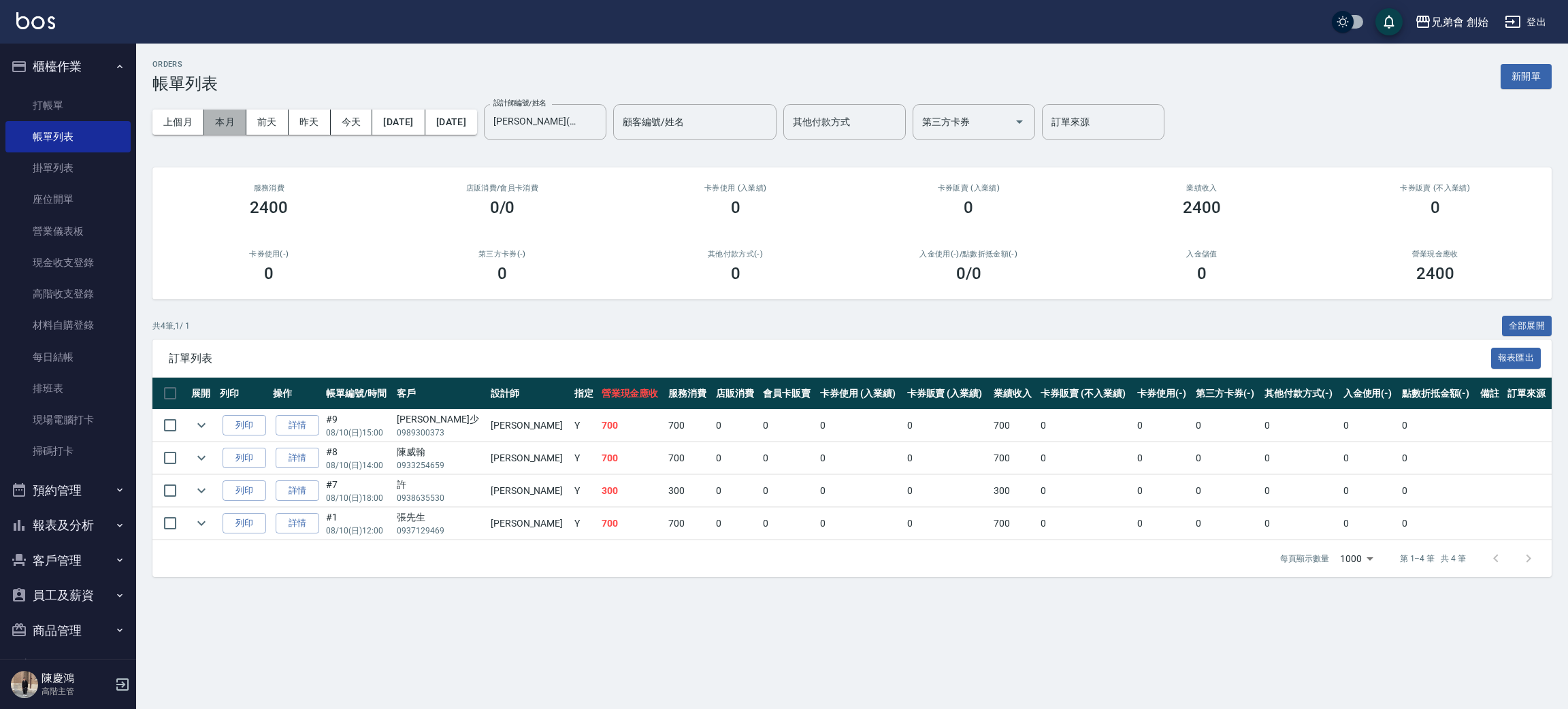
click at [223, 121] on button "本月" at bounding box center [225, 122] width 42 height 25
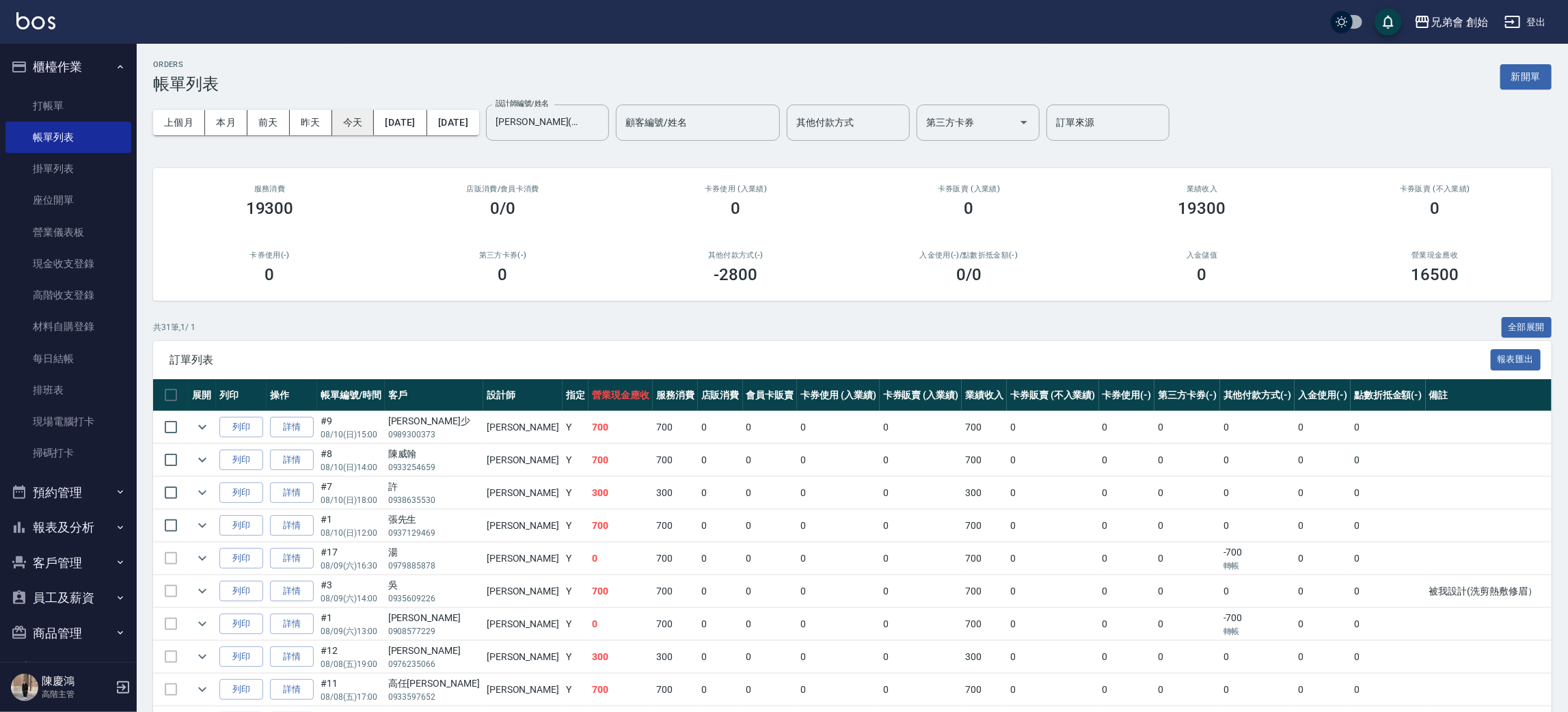
click at [372, 115] on button "今天" at bounding box center [353, 123] width 43 height 25
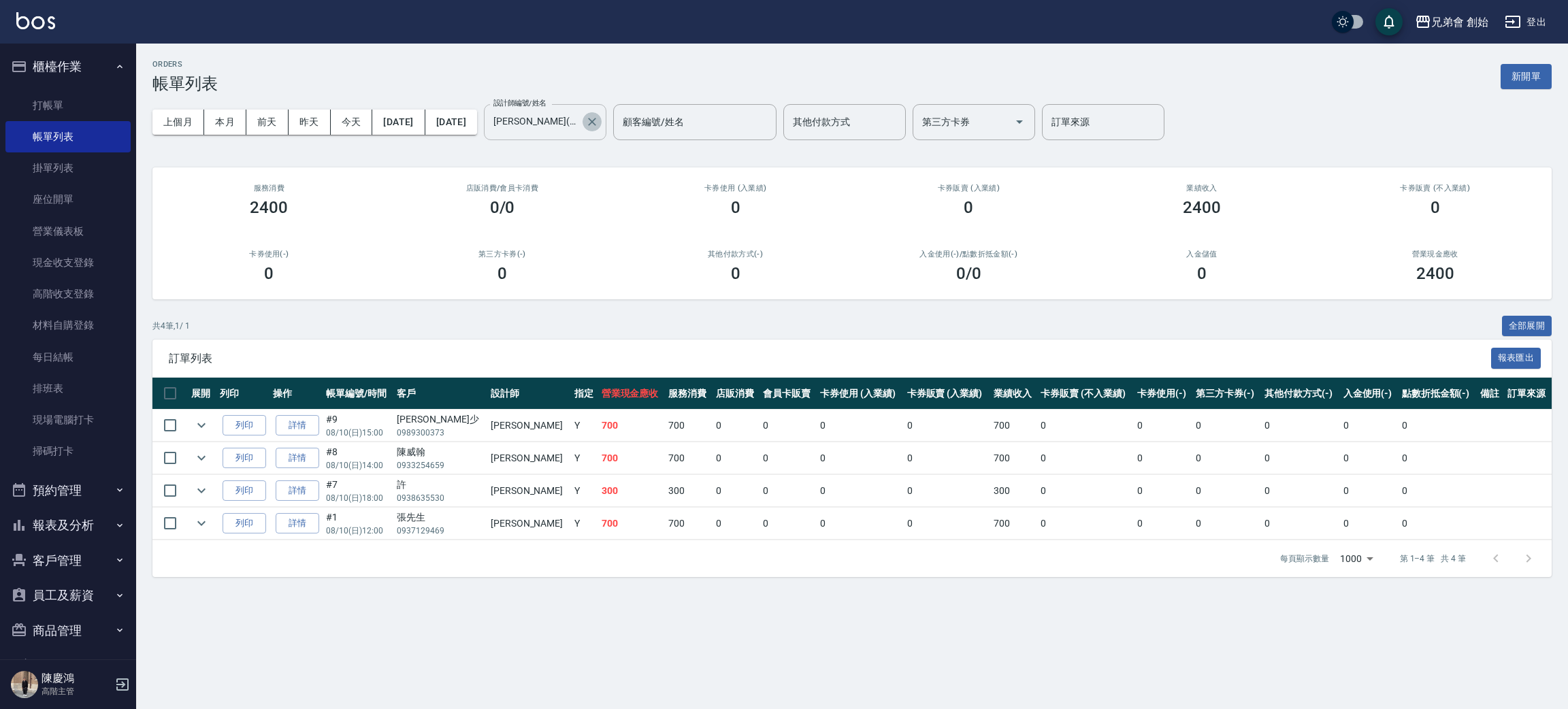
click at [596, 122] on icon "Clear" at bounding box center [592, 122] width 8 height 8
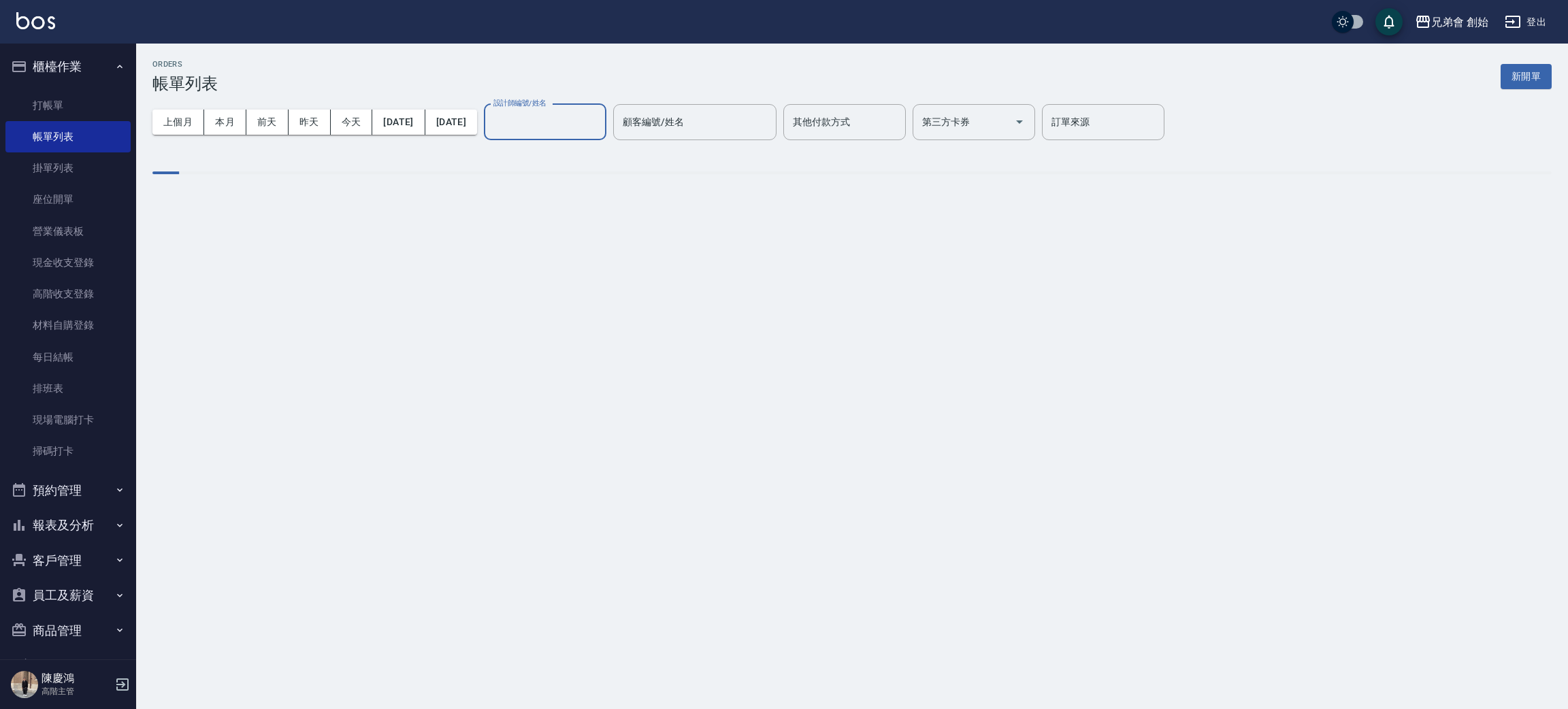
click at [590, 72] on div "ORDERS 帳單列表 新開單" at bounding box center [852, 77] width 1399 height 33
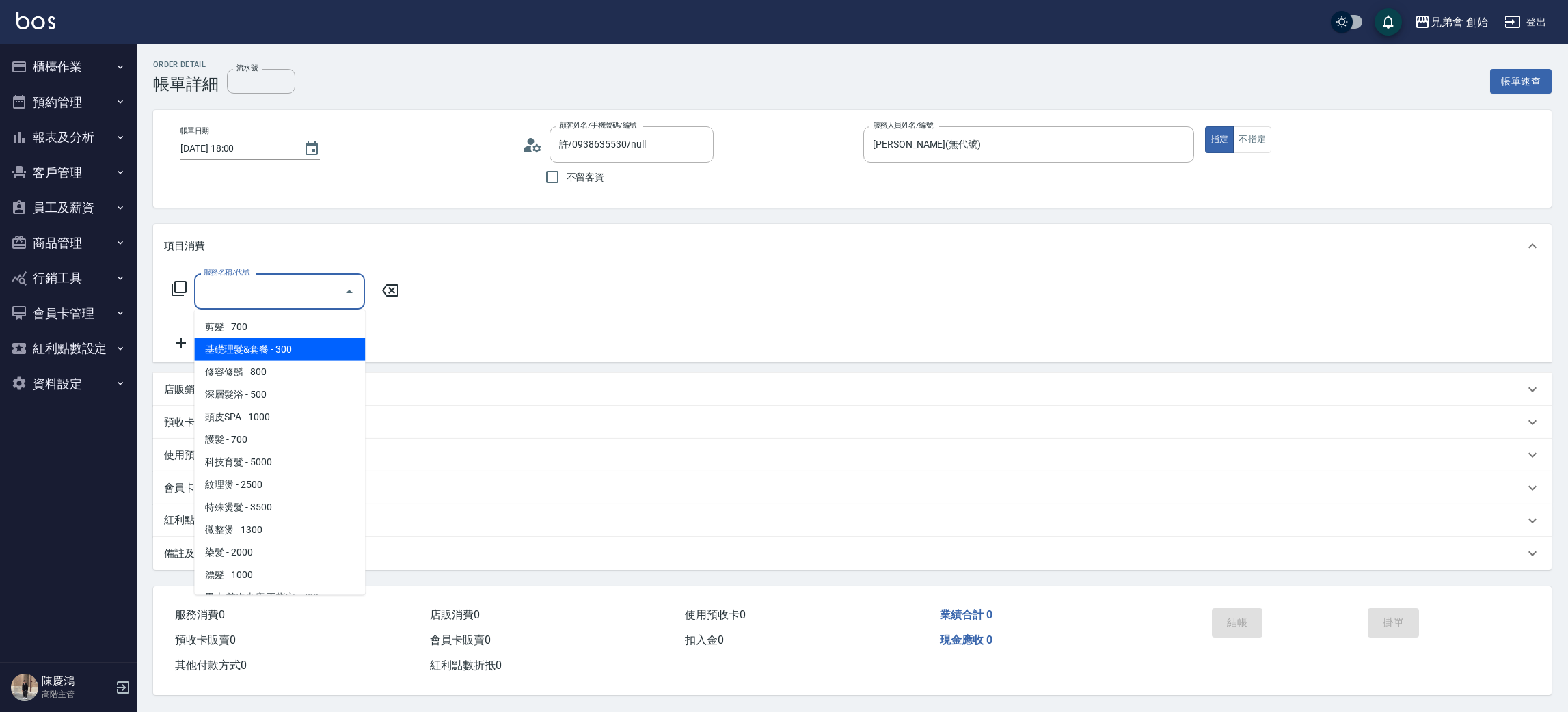
click at [266, 349] on span "基礎理髮&套餐 - 300" at bounding box center [279, 349] width 171 height 23
type input "基礎理髮&套餐(A02)"
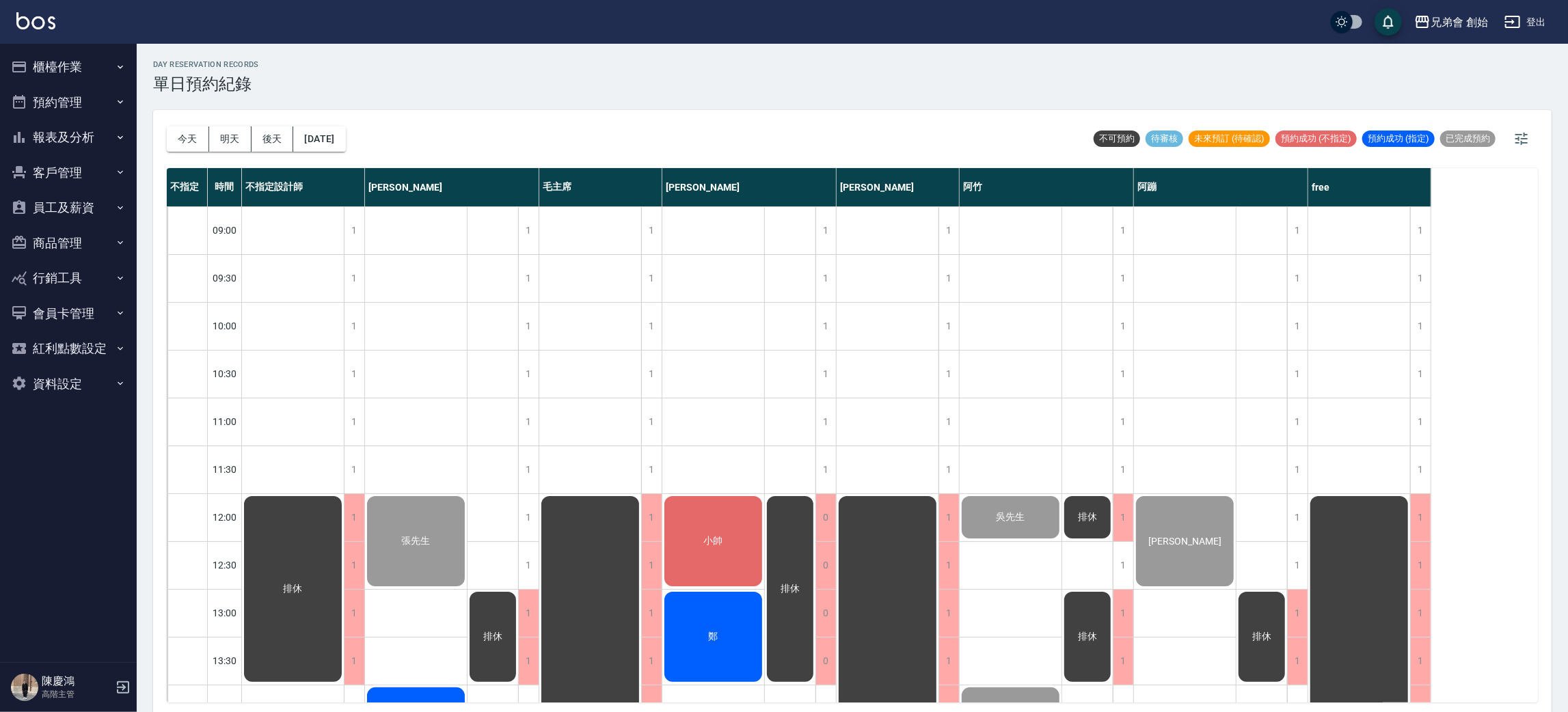
scroll to position [805, 0]
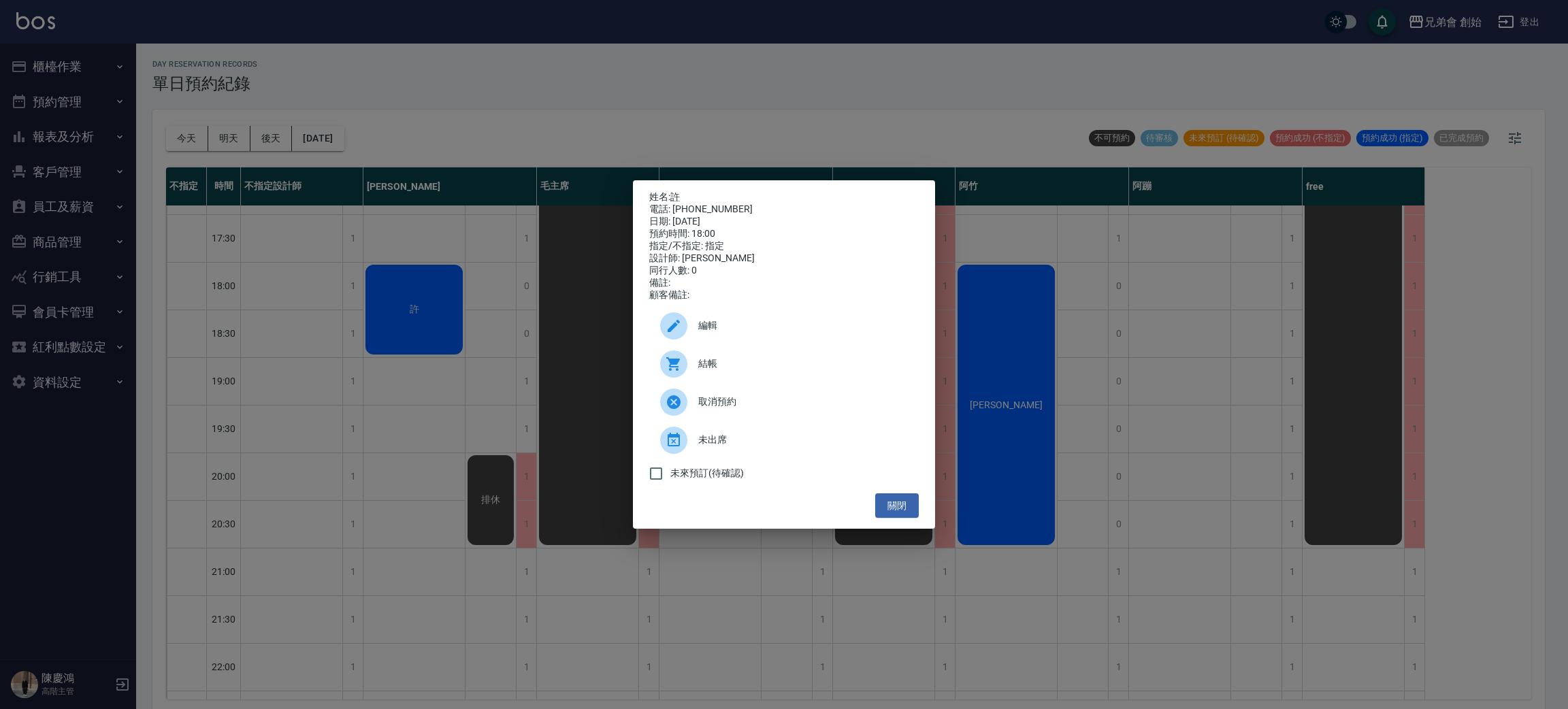
click at [725, 333] on span "編輯" at bounding box center [803, 325] width 210 height 14
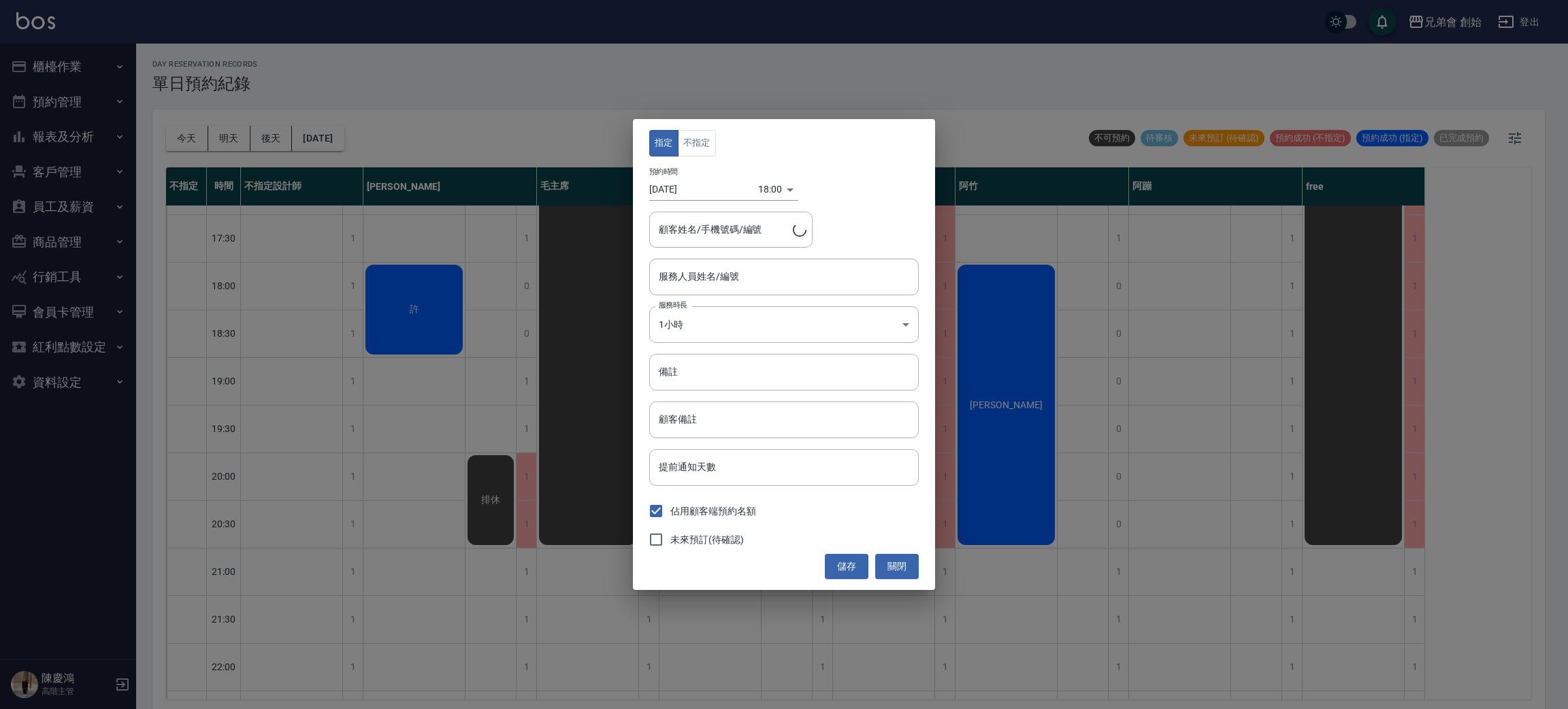
type input "[PERSON_NAME](無代號)"
type input "許/0938635530"
click at [724, 312] on body "兄弟會 創始 登出 櫃檯作業 打帳單 帳單列表 掛單列表 座位開單 營業儀表板 現金收支登錄 高階收支登錄 材料自購登錄 每日結帳 排班表 現場電腦打卡 掃碼…" at bounding box center [784, 357] width 1568 height 713
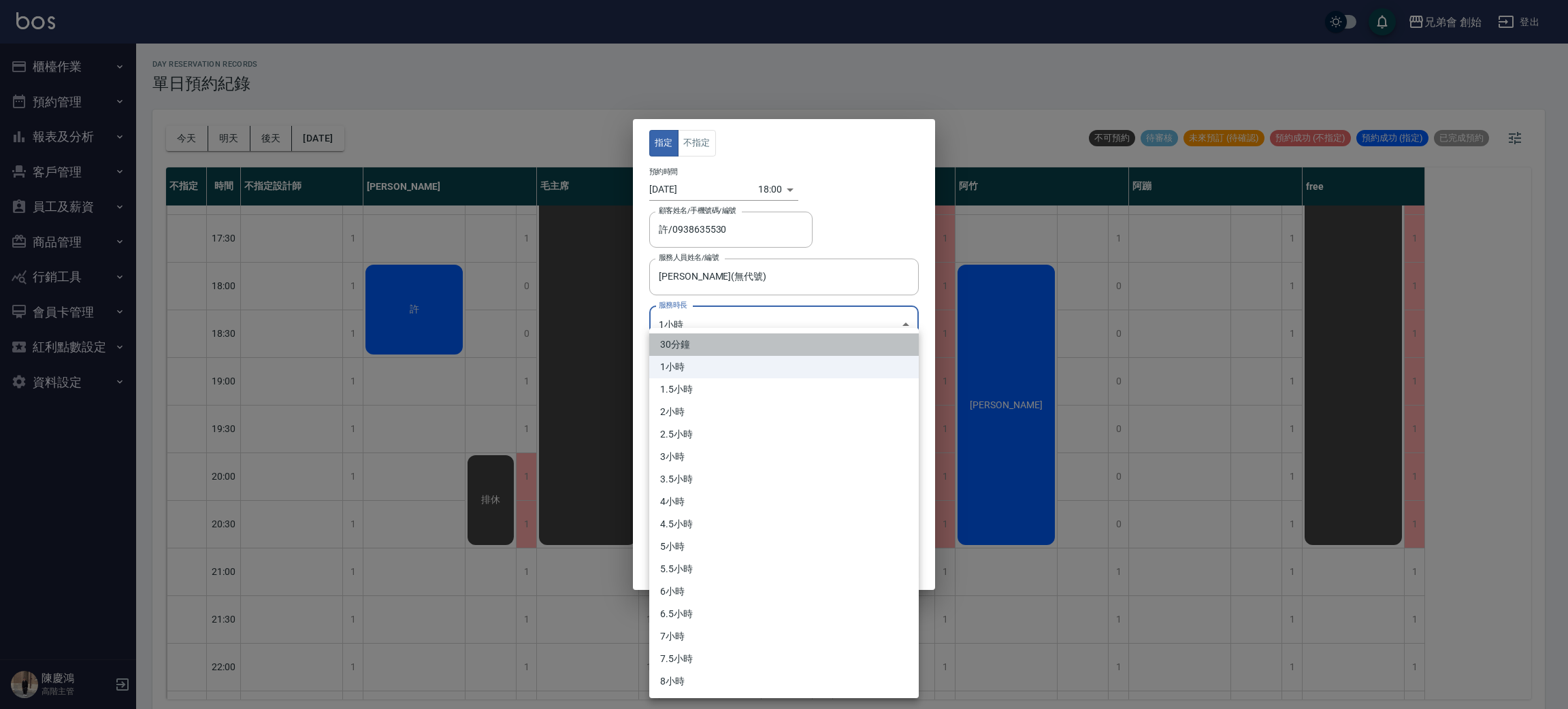
click at [707, 353] on li "30分鐘" at bounding box center [784, 344] width 270 height 22
type input "1"
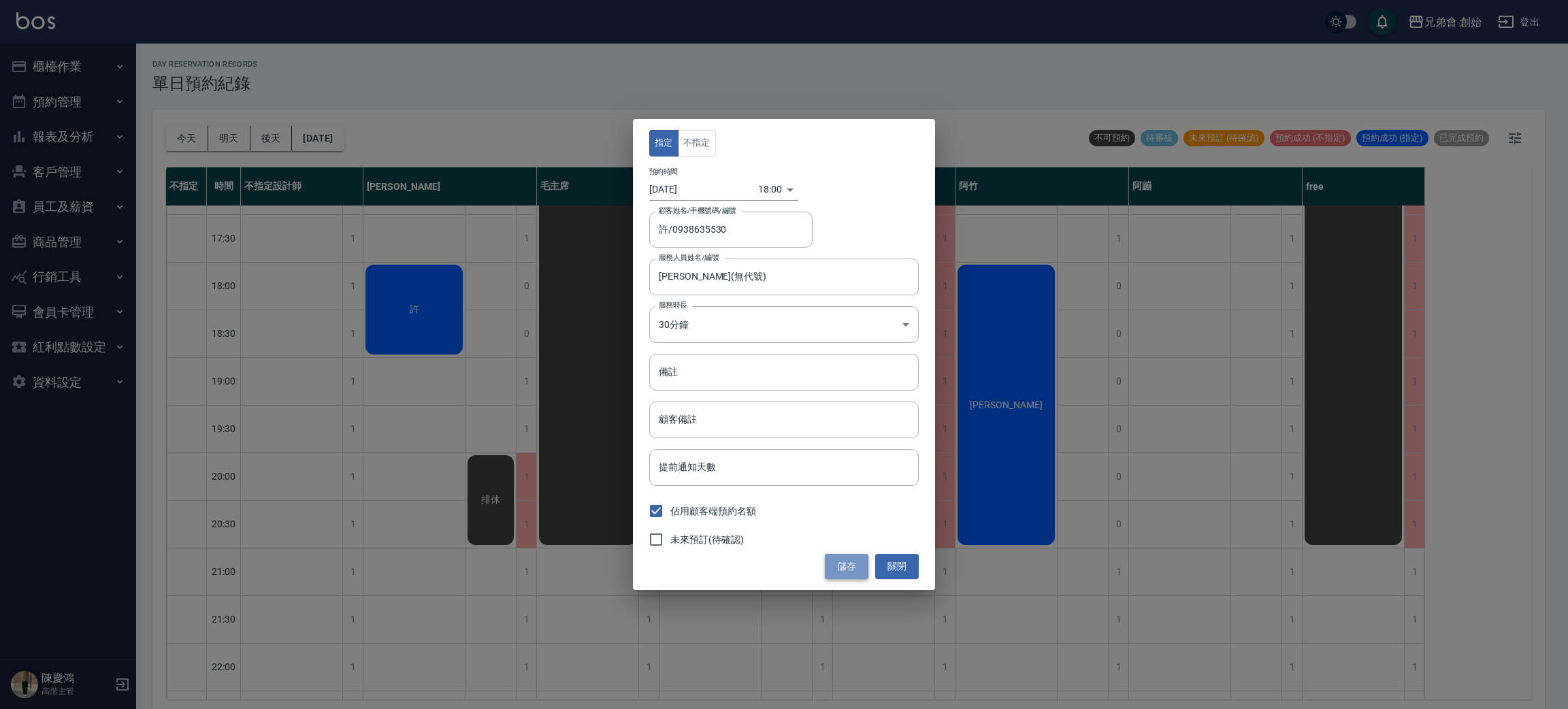
click at [847, 557] on button "儲存" at bounding box center [846, 567] width 43 height 25
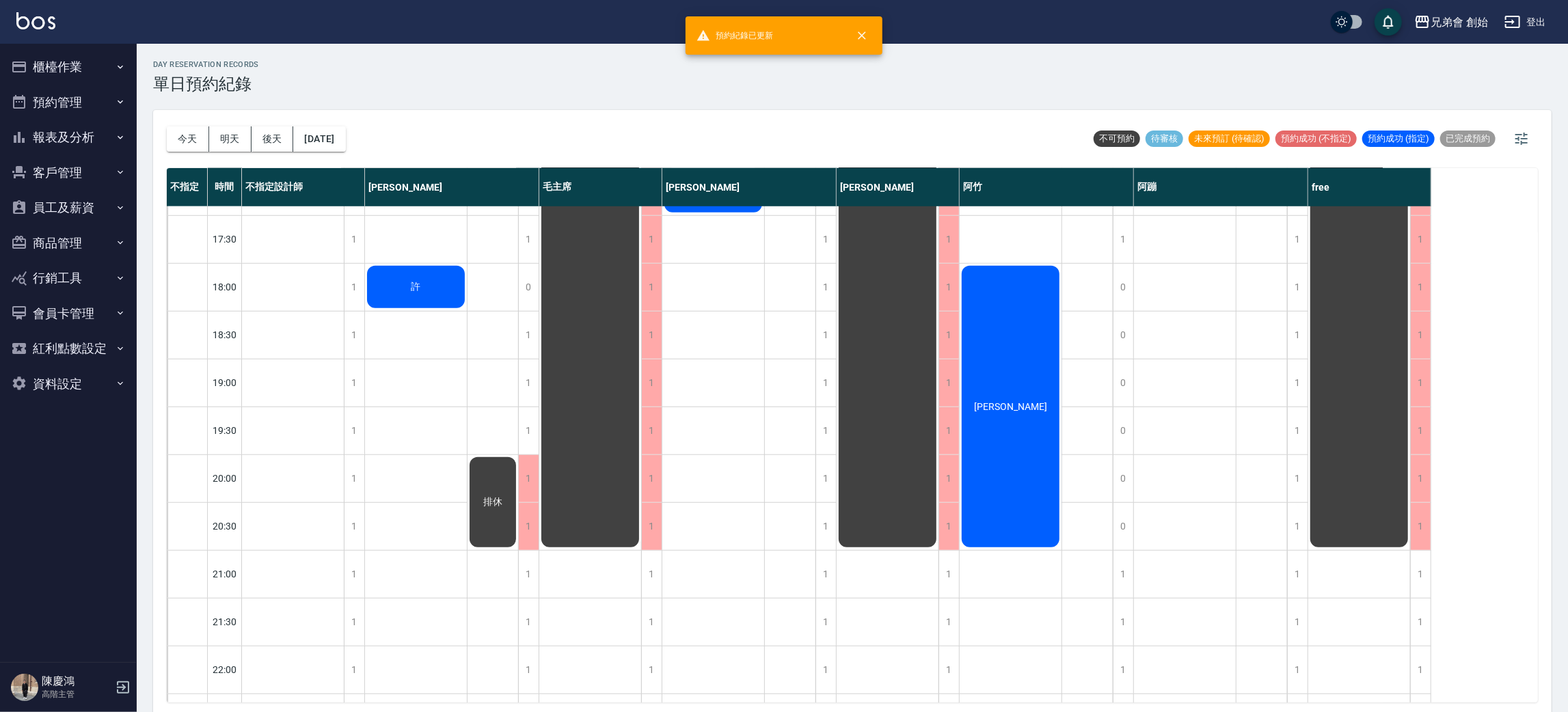
click at [432, 85] on div "day Reservation records 單日預約紀錄" at bounding box center [852, 77] width 1398 height 33
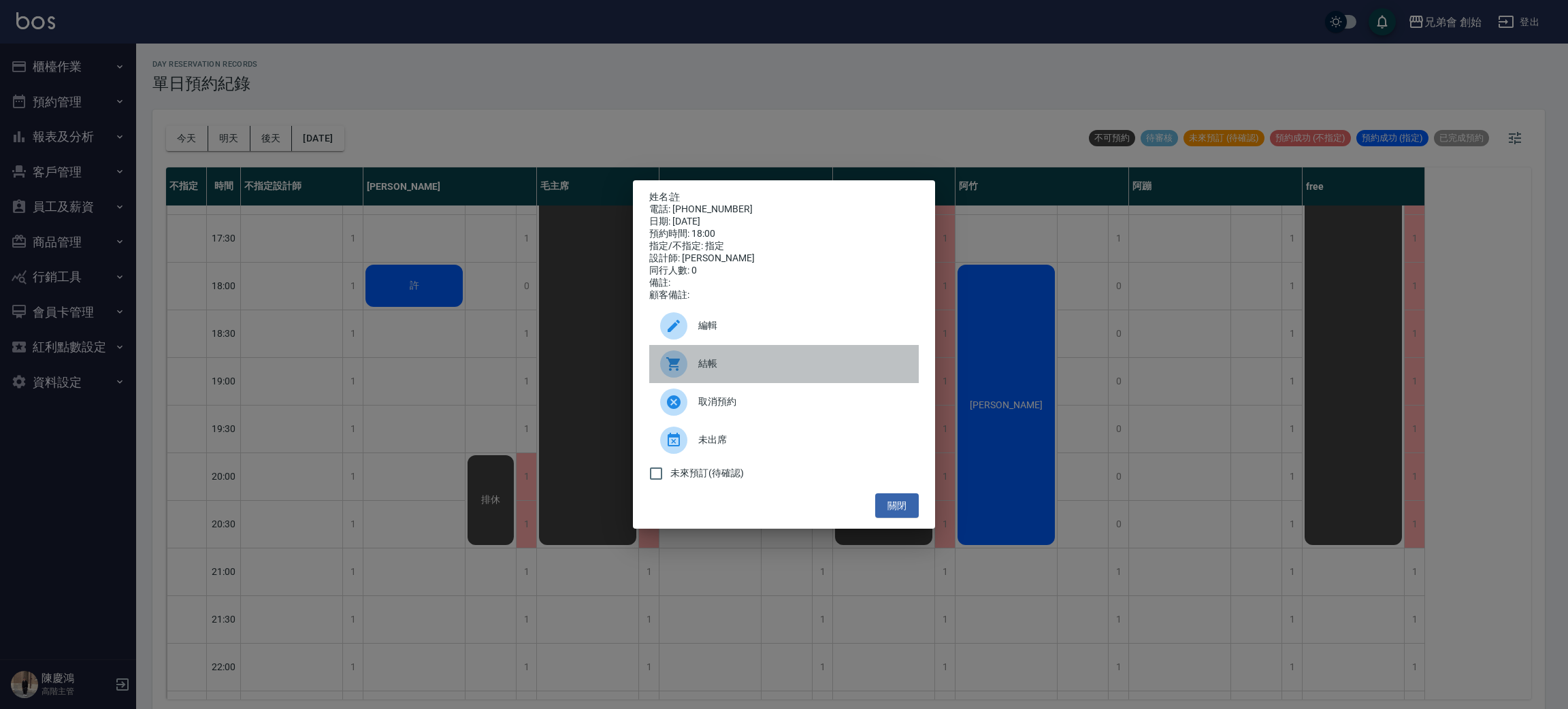
click at [814, 382] on div "結帳" at bounding box center [784, 364] width 270 height 38
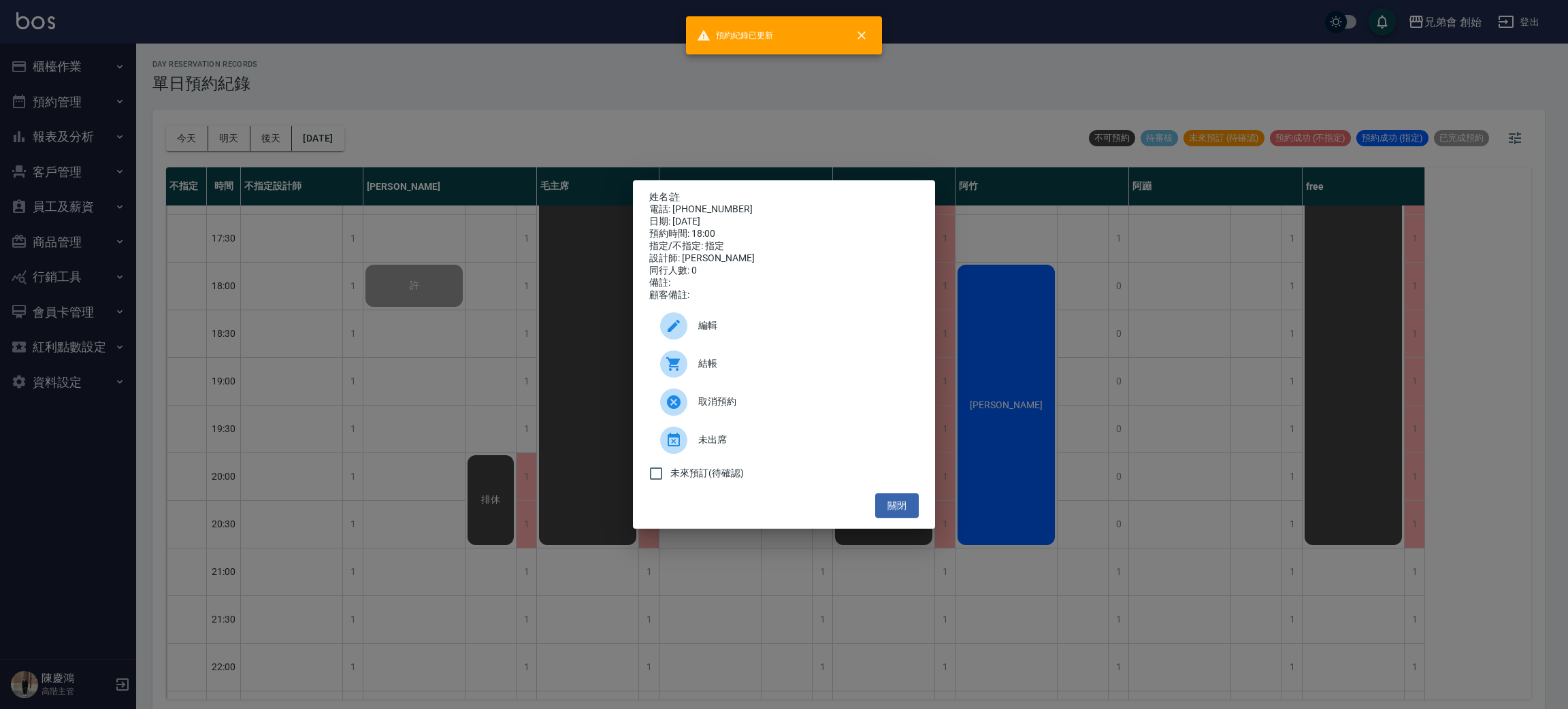
drag, startPoint x: 456, startPoint y: 117, endPoint x: 418, endPoint y: 301, distance: 187.9
click at [458, 121] on div "姓名: 許 電話: 0938635530 日期: 2025/08/10 預約時間: 18:00 指定/不指定: 指定 設計師: 威利 同行人數: 0 備註: …" at bounding box center [784, 354] width 1568 height 709
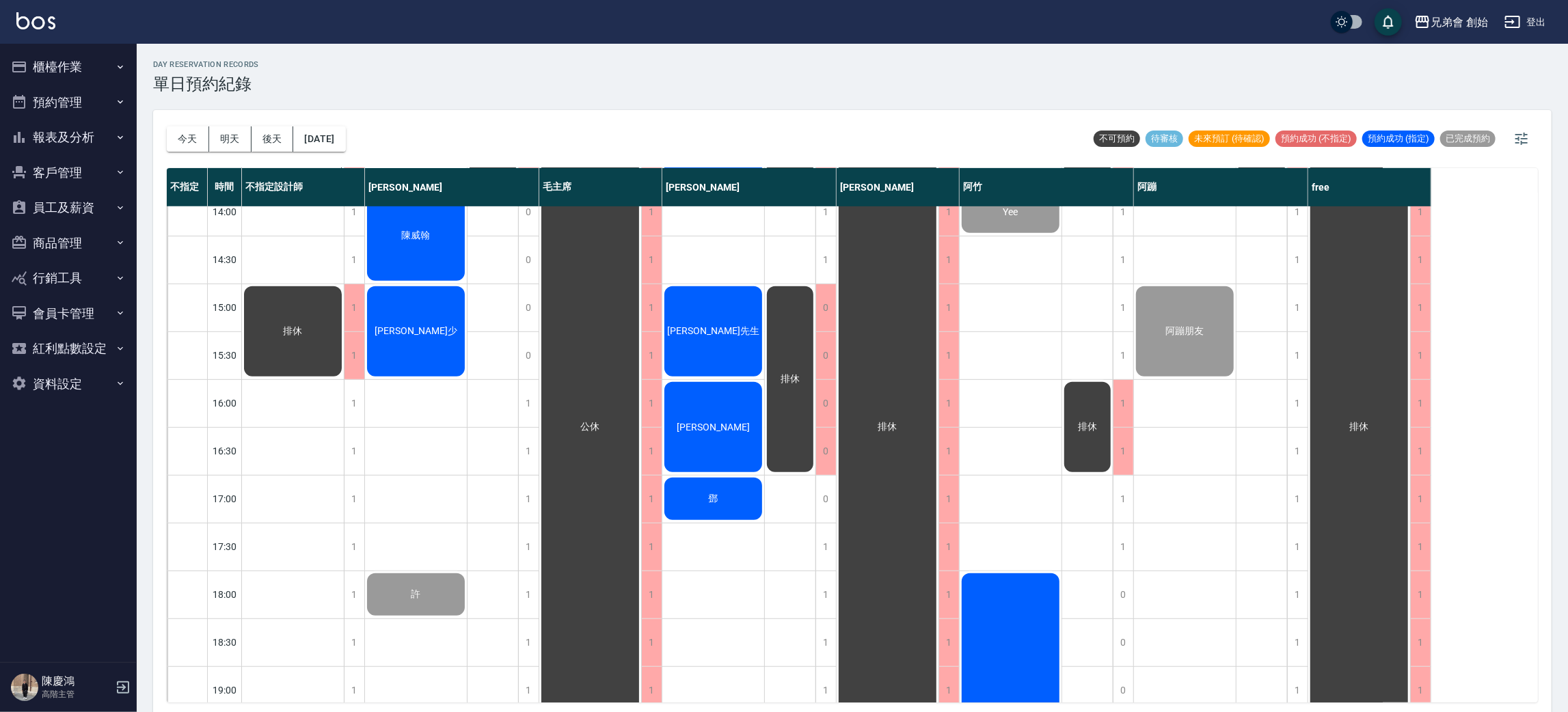
scroll to position [394, 0]
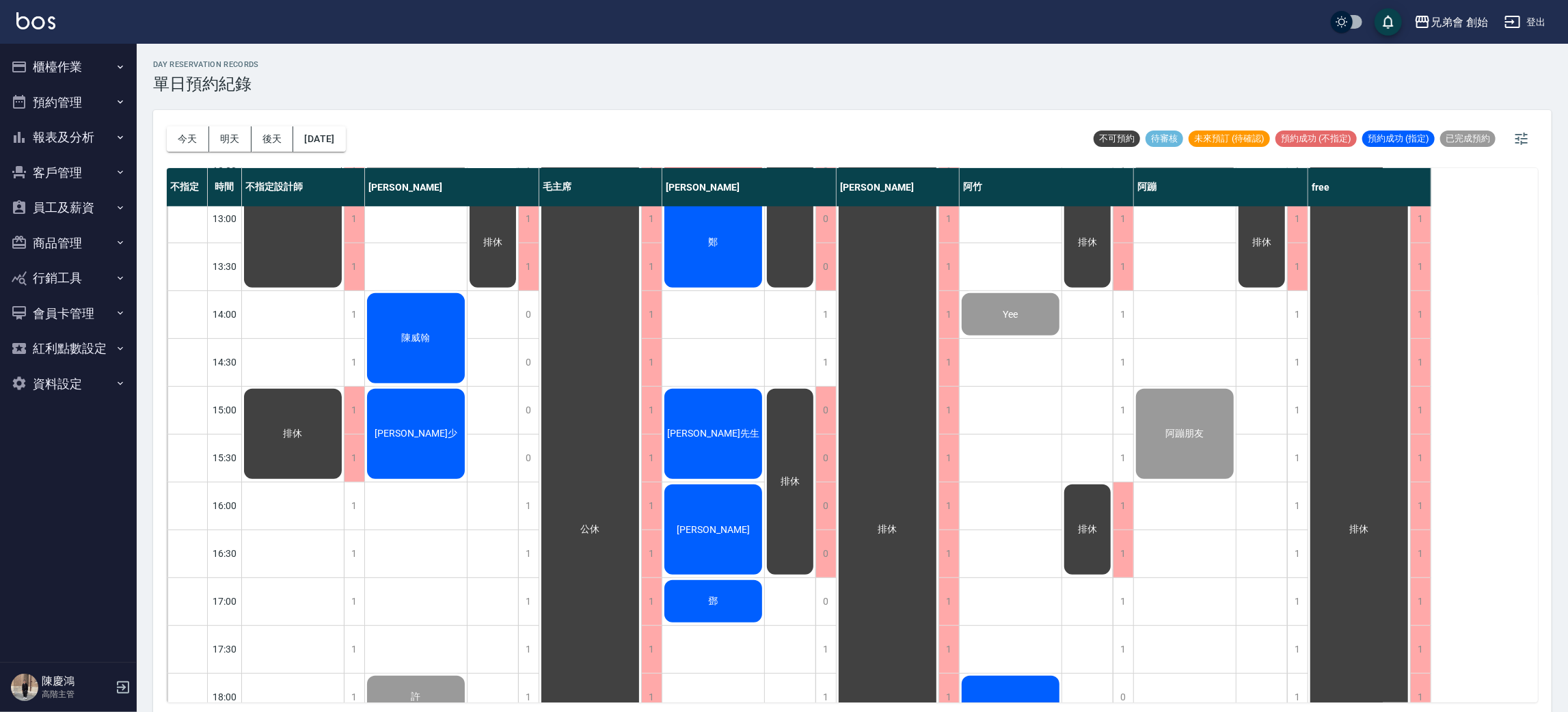
click at [344, 289] on div "陳威翰" at bounding box center [293, 194] width 102 height 190
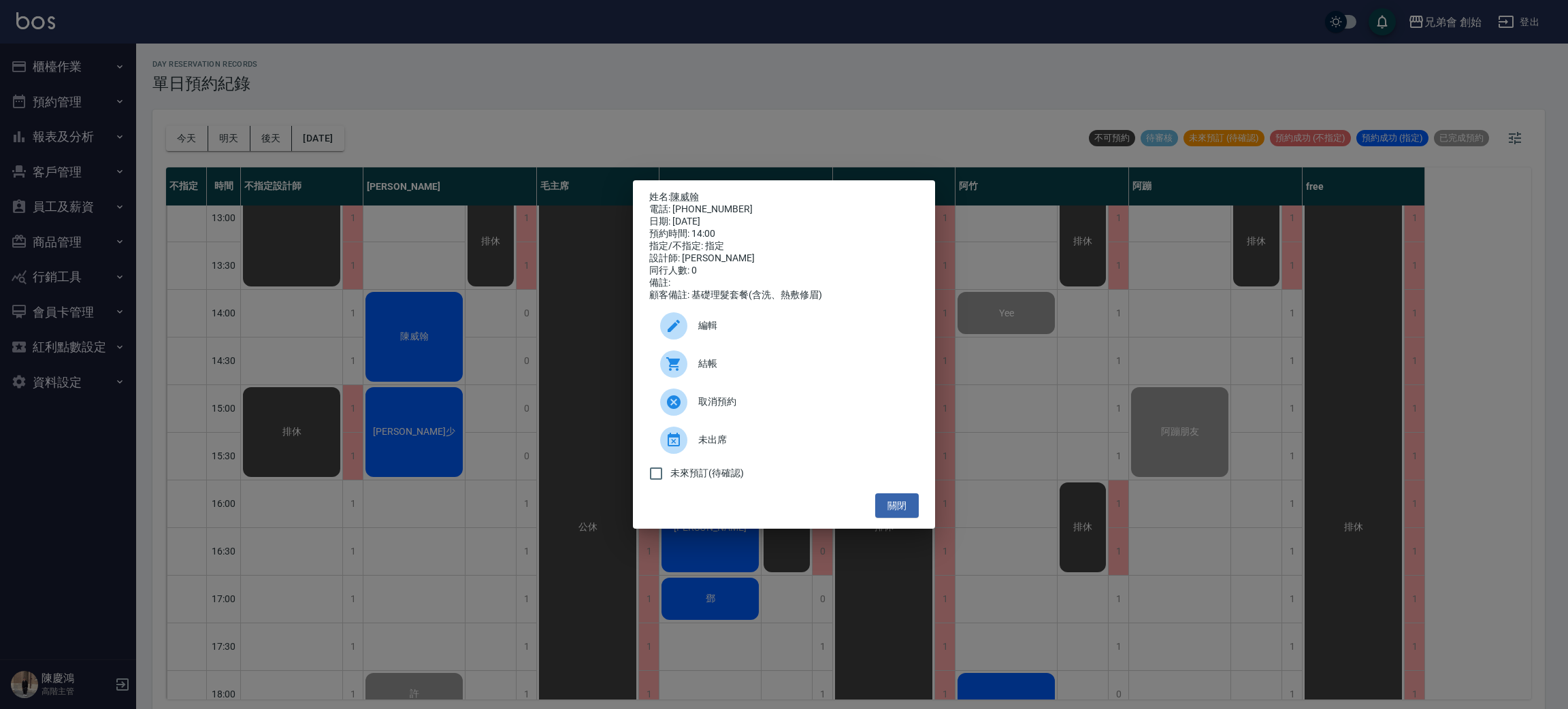
click at [779, 371] on span "結帳" at bounding box center [803, 363] width 210 height 14
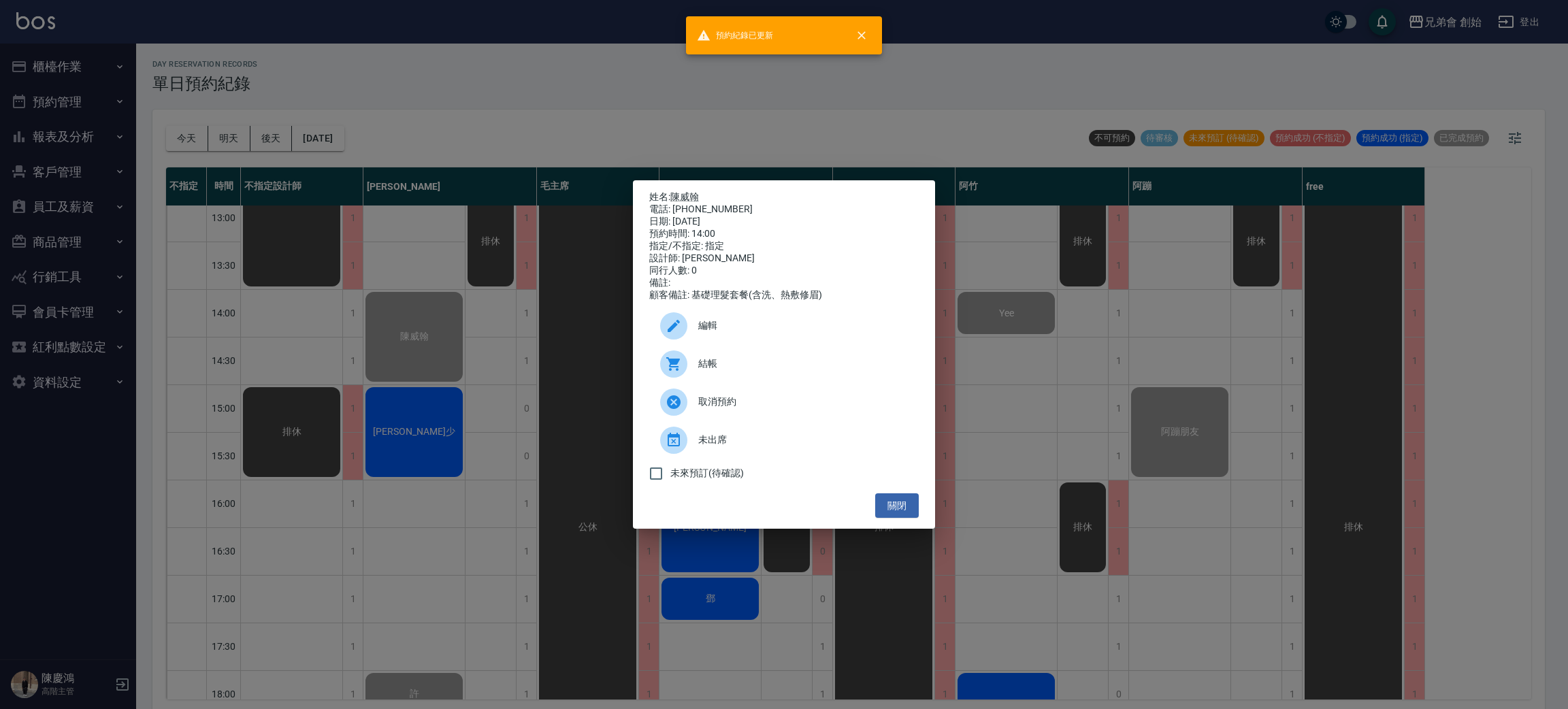
click at [511, 432] on div "姓名: 陳威翰 電話: 0933254659 日期: 2025/08/10 預約時間: 14:00 指定/不指定: 指定 設計師: 威利 同行人數: 0 備註…" at bounding box center [784, 354] width 1568 height 709
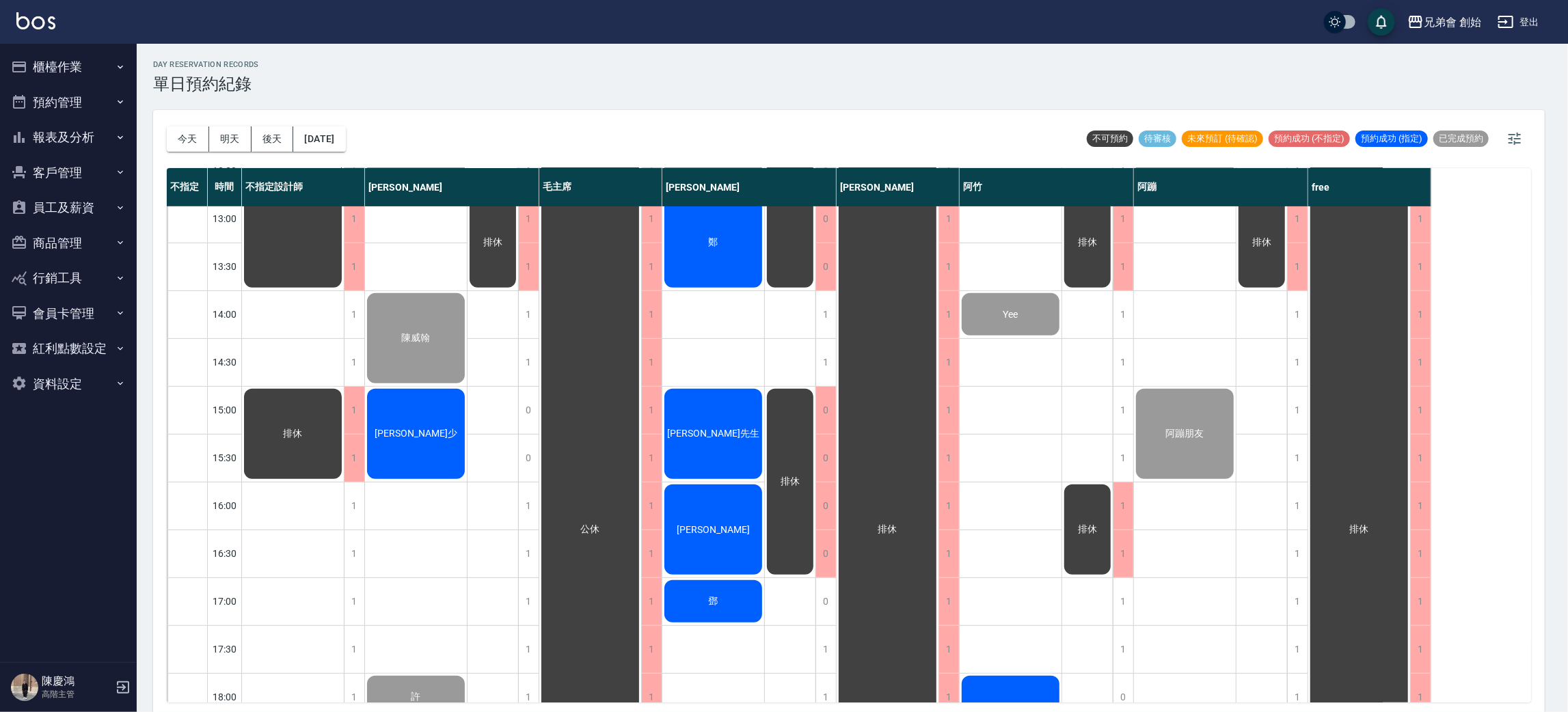
click at [344, 289] on div "徐宣少" at bounding box center [293, 194] width 102 height 190
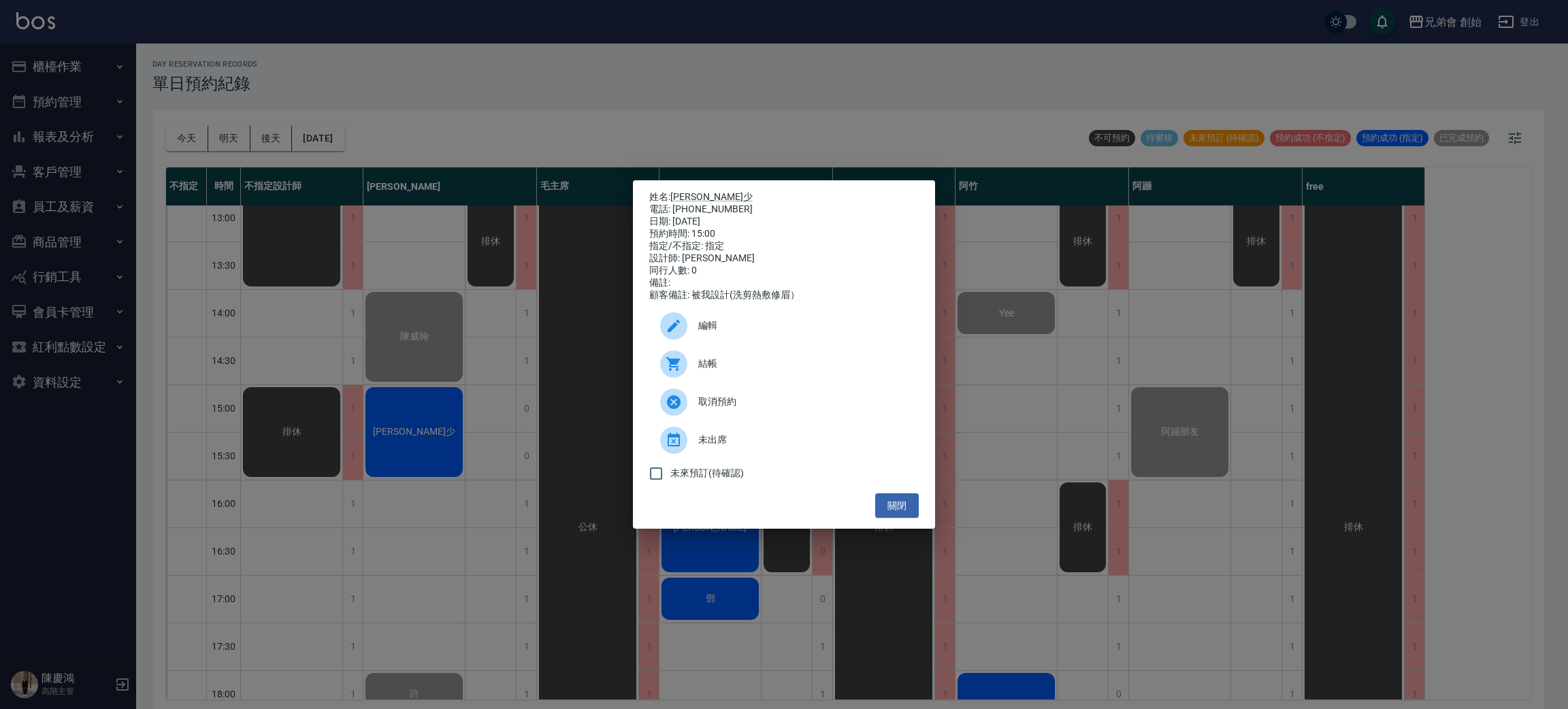
click at [851, 371] on span "結帳" at bounding box center [803, 363] width 210 height 14
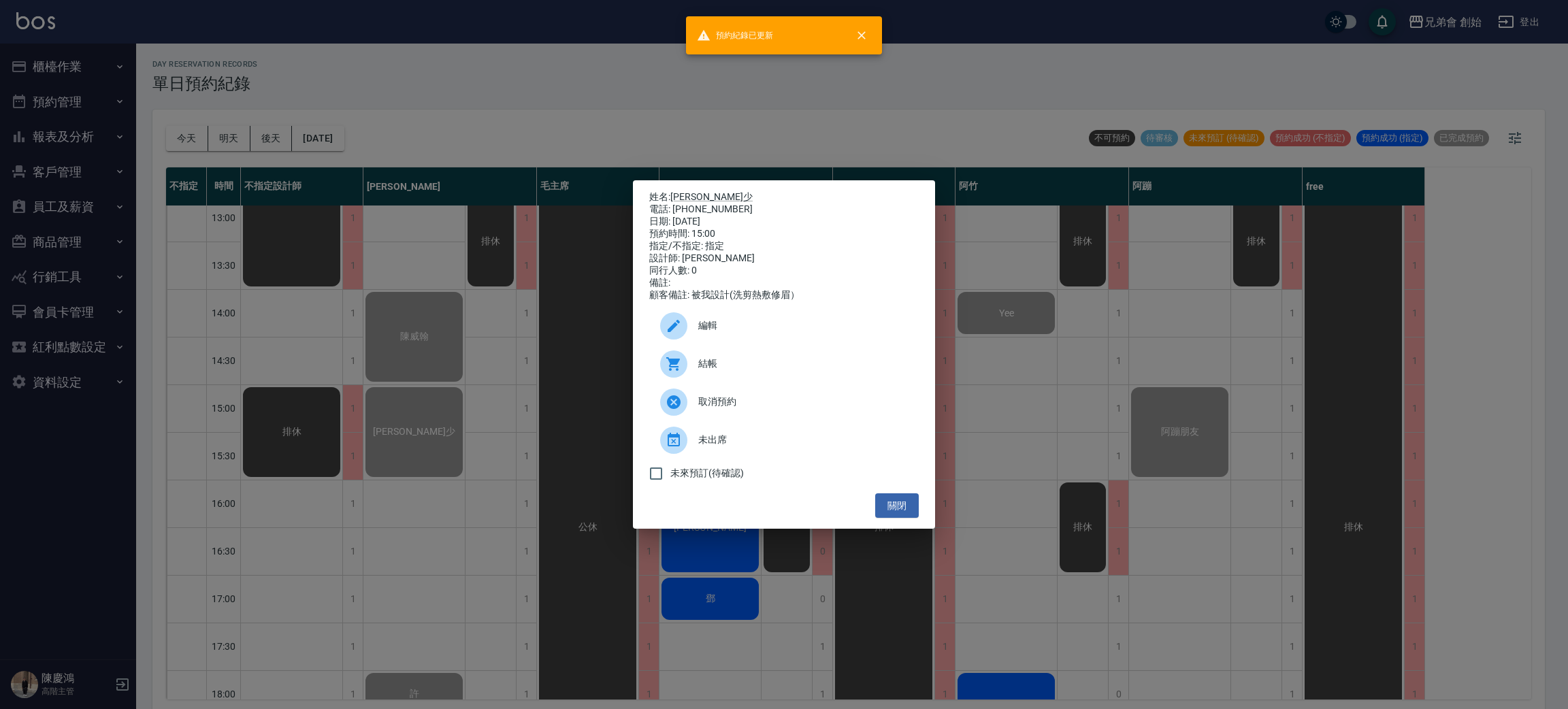
click at [509, 92] on div "姓名: 徐宣少 電話: 0989300373 日期: 2025/08/10 預約時間: 15:00 指定/不指定: 指定 設計師: 威利 同行人數: 0 備註…" at bounding box center [784, 354] width 1568 height 709
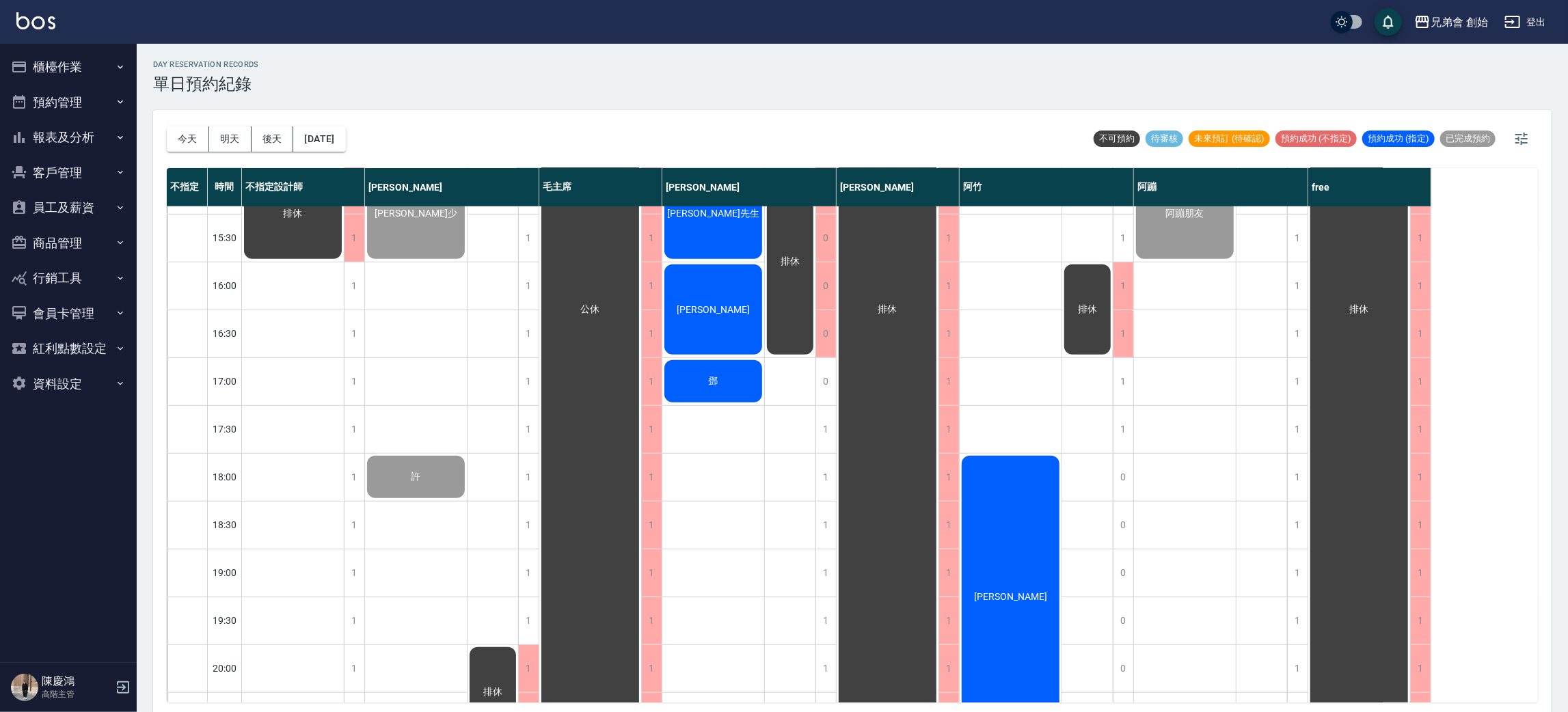
scroll to position [907, 0]
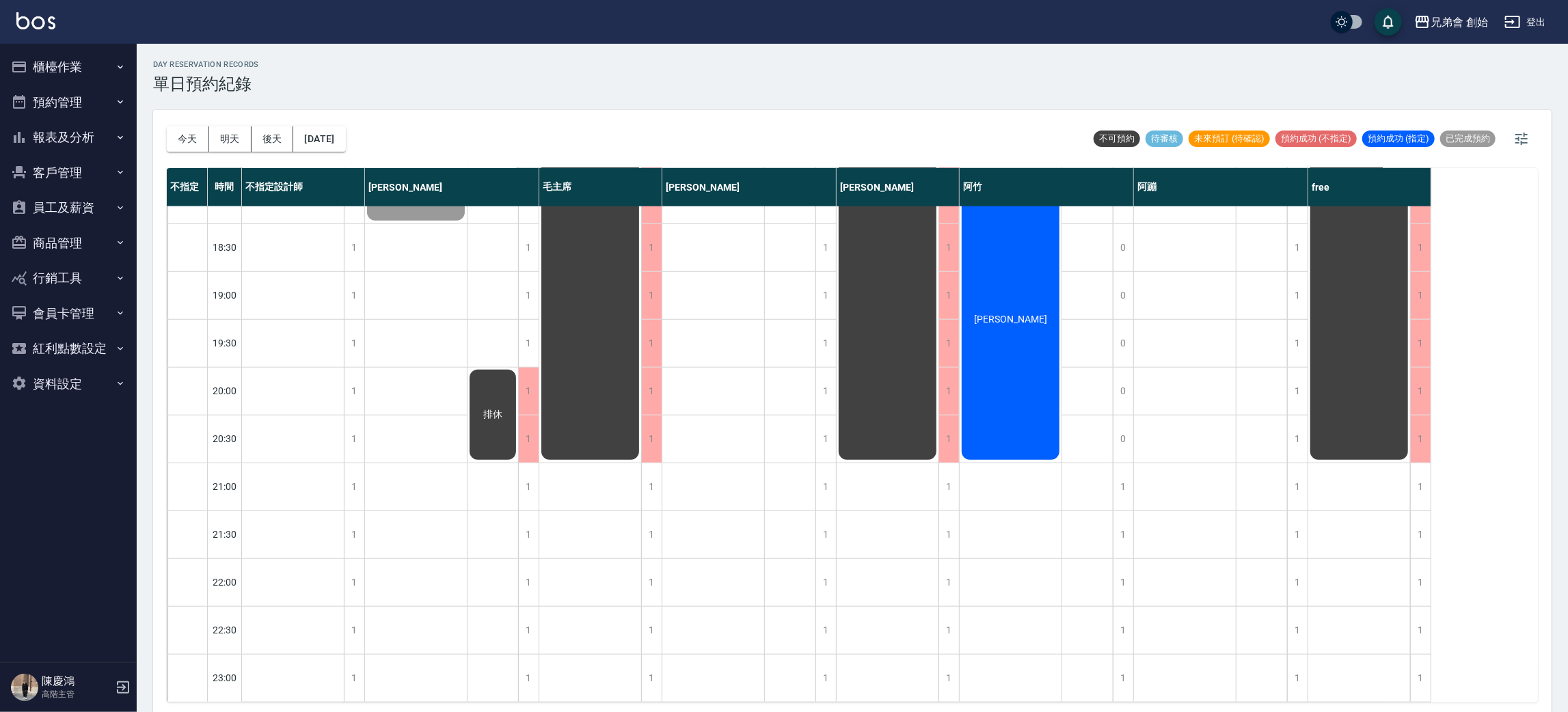
click at [391, 336] on div "張先生 陳威翰 徐宣少 許" at bounding box center [416, 8] width 103 height 1388
click at [424, 320] on div "張先生 陳威翰 徐宣少 許" at bounding box center [416, 8] width 103 height 1388
click at [424, 386] on div "張先生 陳威翰 徐宣少 許" at bounding box center [416, 8] width 103 height 1388
drag, startPoint x: 429, startPoint y: 457, endPoint x: 430, endPoint y: 382, distance: 75.0
click at [429, 447] on div "張先生 陳威翰 徐宣少 許" at bounding box center [416, 8] width 103 height 1388
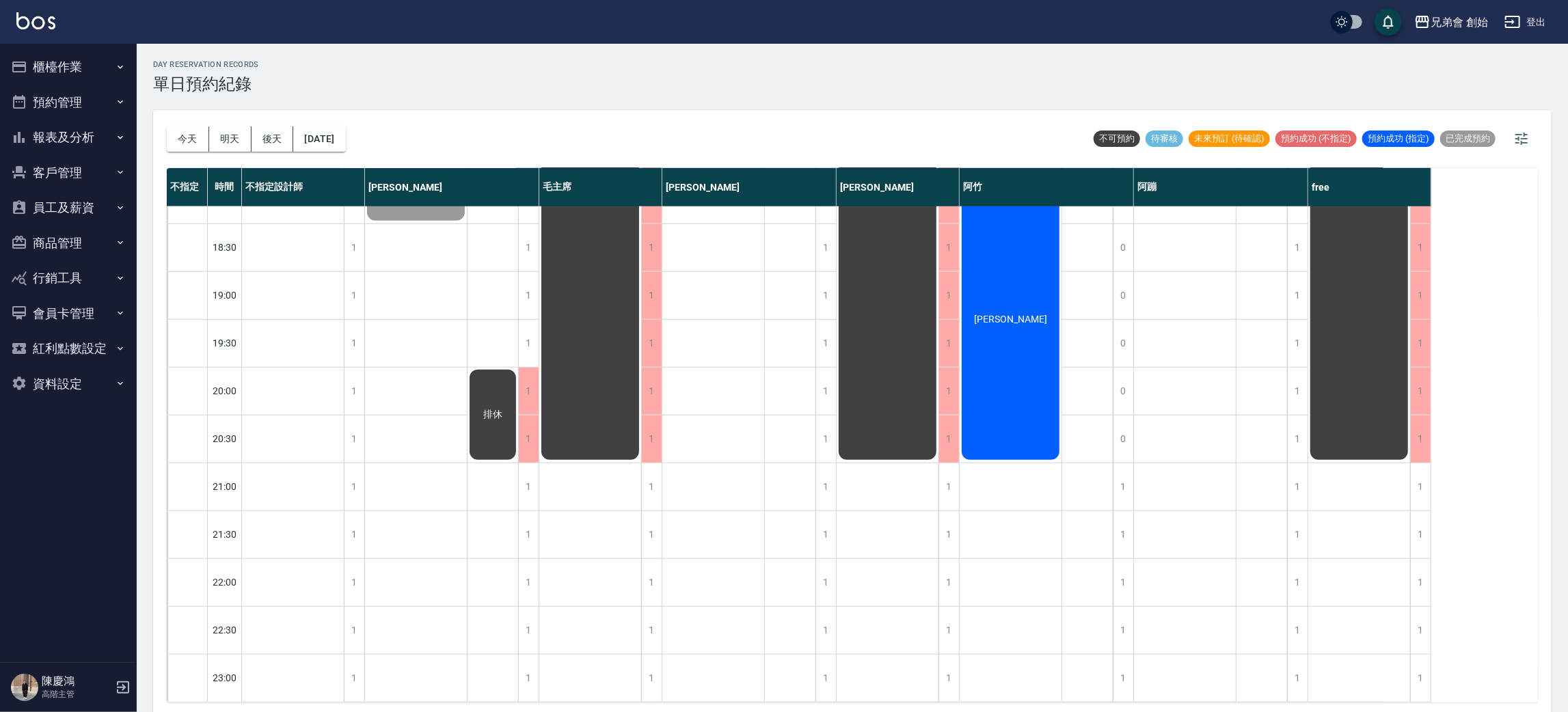
click at [430, 382] on div "張先生 陳威翰 徐宣少 許" at bounding box center [416, 8] width 103 height 1388
click at [423, 323] on div "張先生 陳威翰 徐宣少 許" at bounding box center [416, 8] width 103 height 1388
click at [416, 362] on div "張先生 陳威翰 徐宣少 許" at bounding box center [416, 8] width 103 height 1388
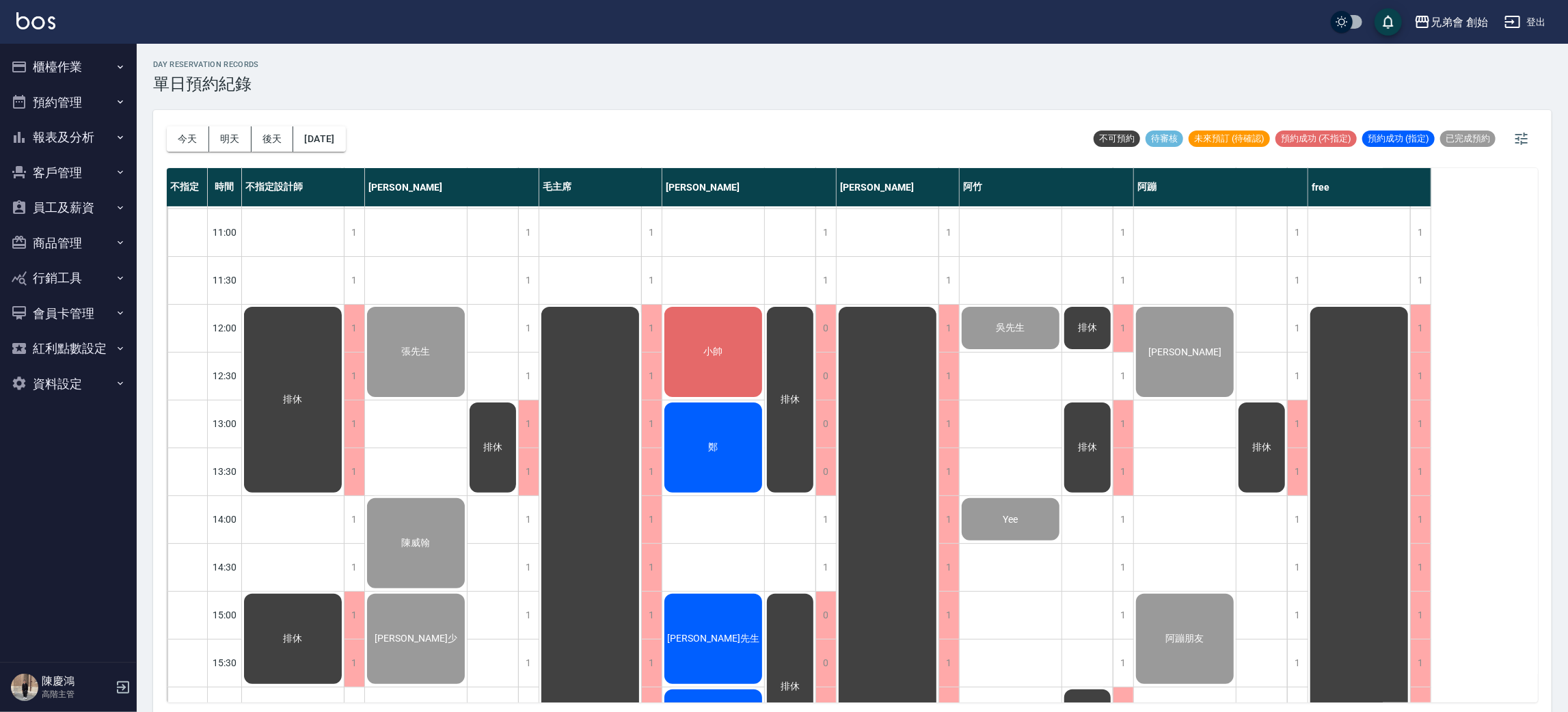
scroll to position [292, 0]
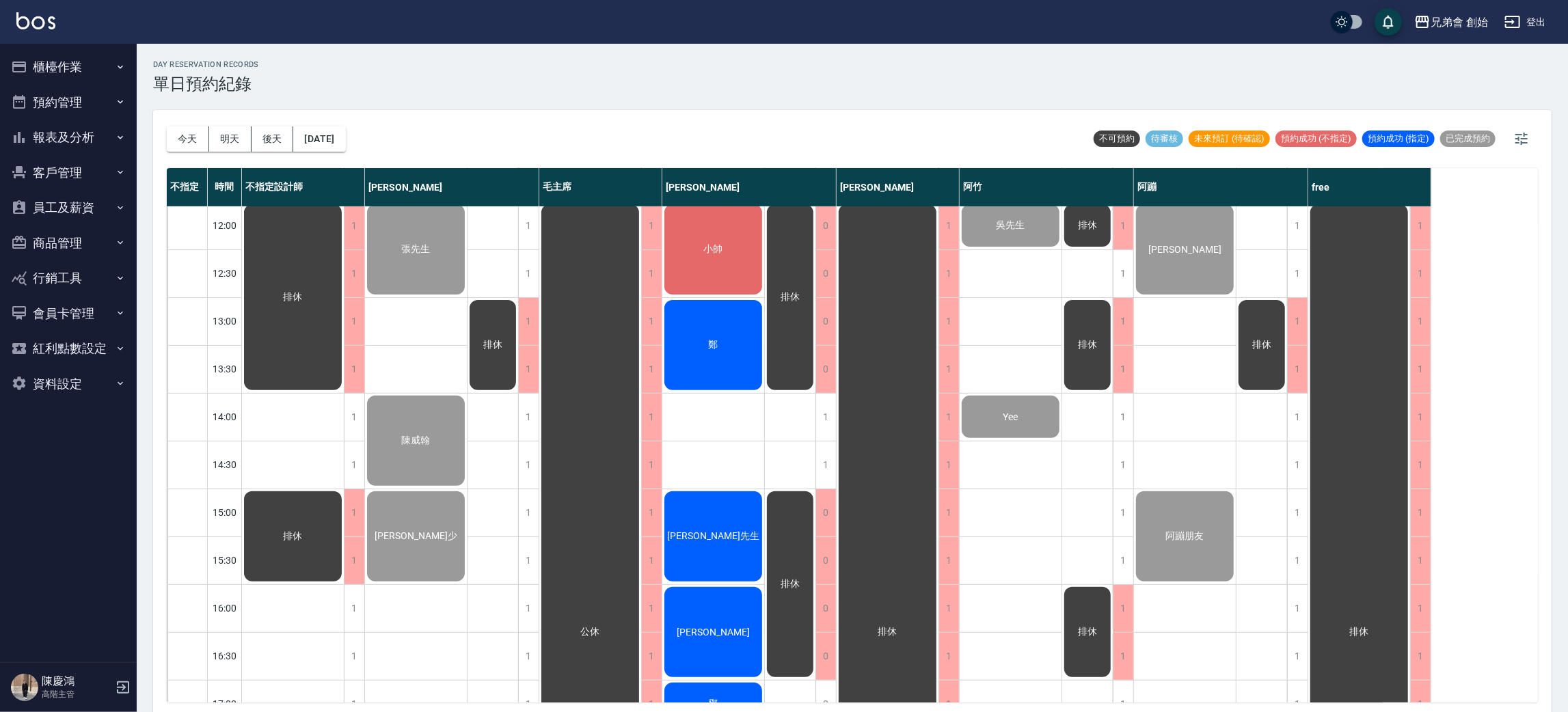
click at [403, 331] on div "張先生 陳威翰 徐宣少 許" at bounding box center [416, 608] width 103 height 1388
drag, startPoint x: 407, startPoint y: 373, endPoint x: 409, endPoint y: 365, distance: 8.2
click at [407, 372] on div "張先生 陳威翰 徐宣少 許" at bounding box center [416, 608] width 103 height 1388
drag, startPoint x: 419, startPoint y: 305, endPoint x: 416, endPoint y: 341, distance: 36.1
click at [419, 308] on div "張先生 陳威翰 徐宣少 許" at bounding box center [416, 608] width 103 height 1388
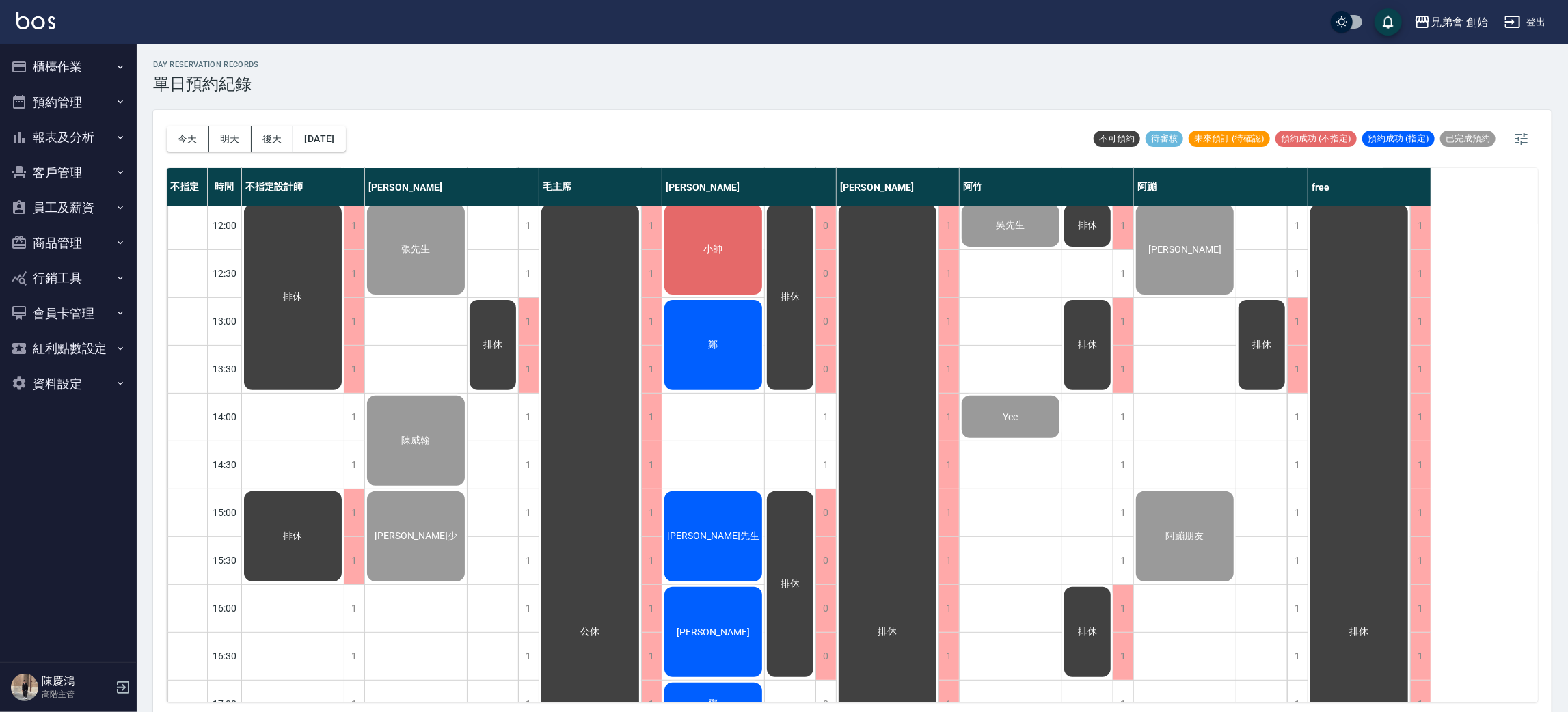
click at [423, 383] on div "張先生 陳威翰 徐宣少 許" at bounding box center [416, 608] width 103 height 1388
click at [521, 97] on div "day Reservation records 單日預約紀錄 今天 明天 後天 2025/08/10 不可預約 待審核 未來預訂 (待確認) 預約成功 (不指…" at bounding box center [851, 380] width 1431 height 673
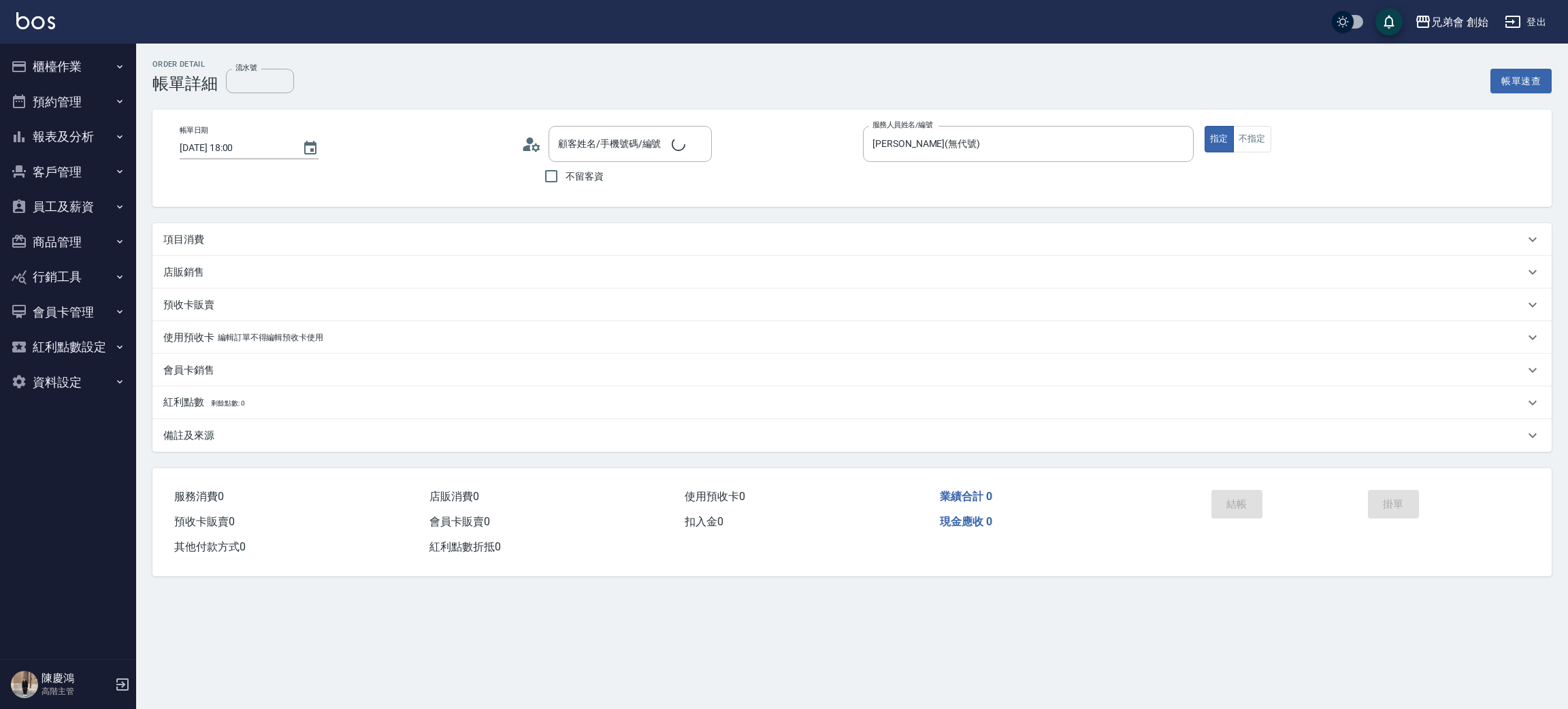
type input "[DATE] 18:00"
type input "[PERSON_NAME](無代號)"
click at [607, 240] on div "項目消費" at bounding box center [844, 239] width 1361 height 14
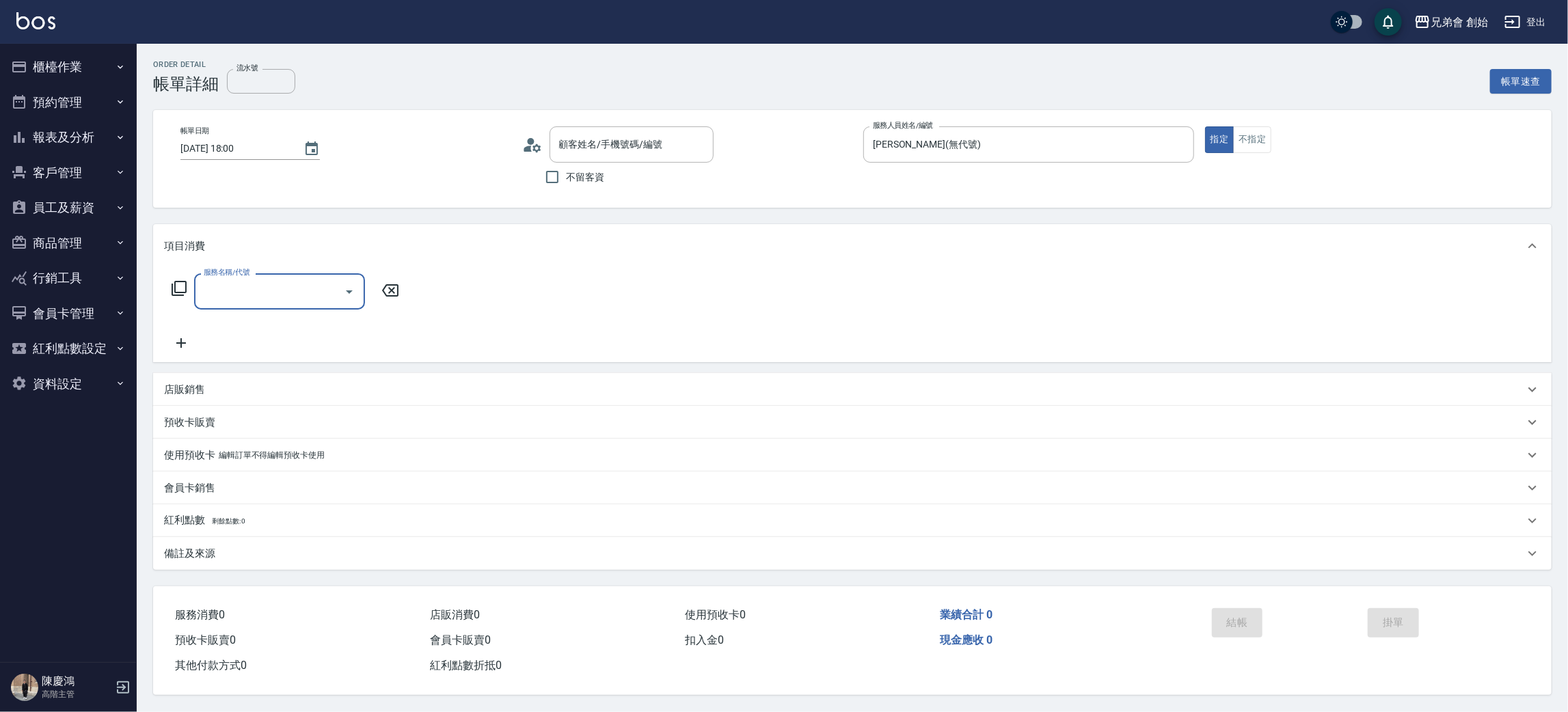
type input "許/0938635530/null"
click at [312, 291] on input "服務名稱/代號" at bounding box center [268, 291] width 138 height 24
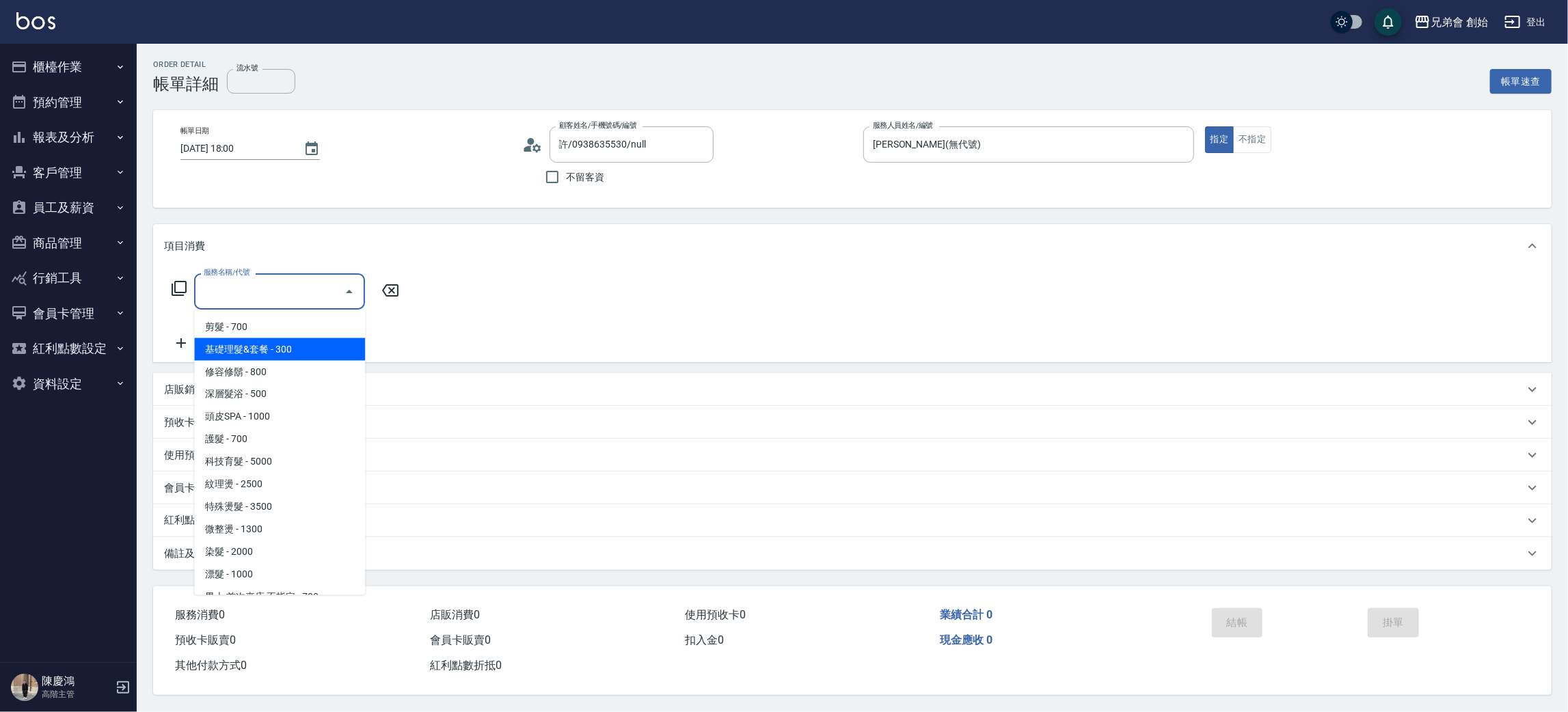
click at [294, 343] on span "基礎理髮&套餐 - 300" at bounding box center [279, 349] width 171 height 23
type input "基礎理髮&套餐(A02)"
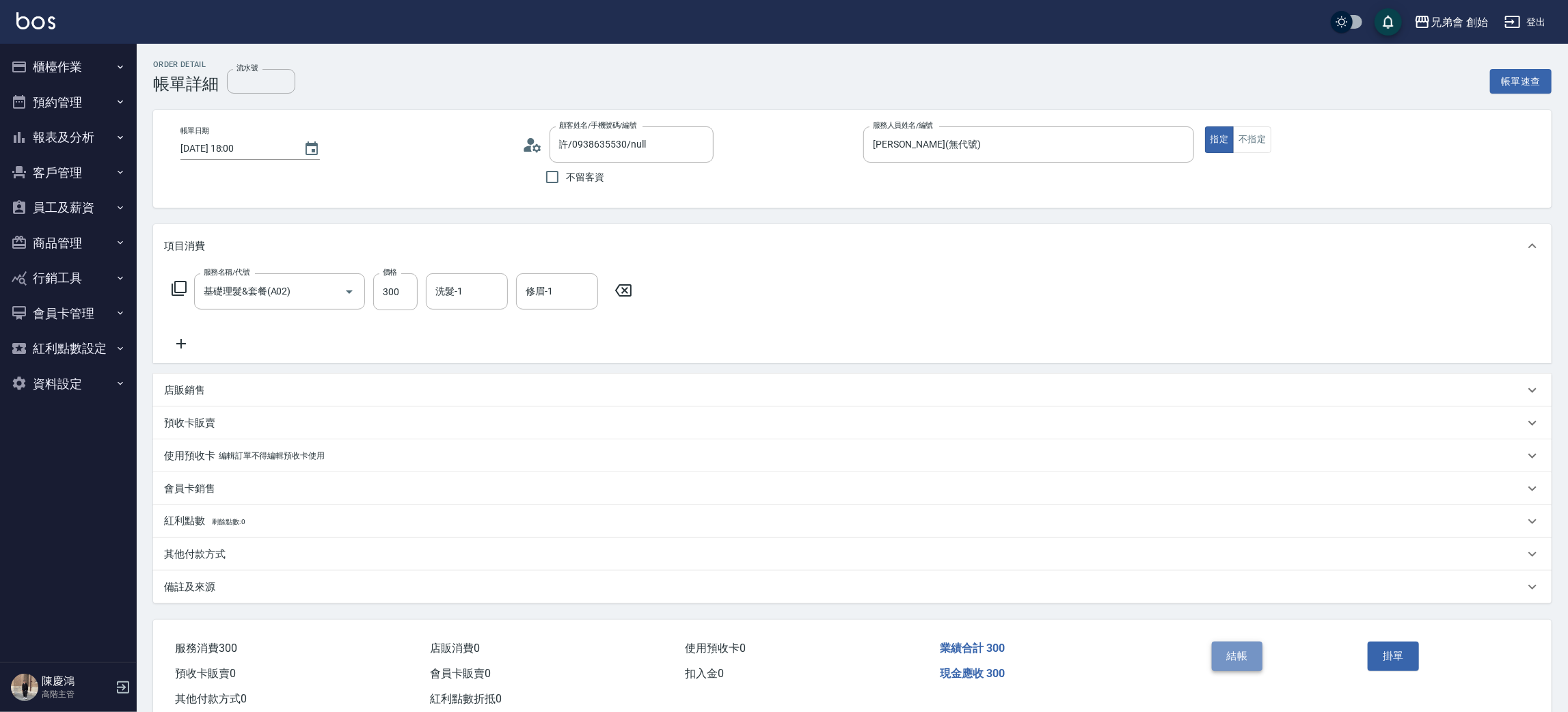
click at [1228, 659] on button "結帳" at bounding box center [1237, 656] width 51 height 28
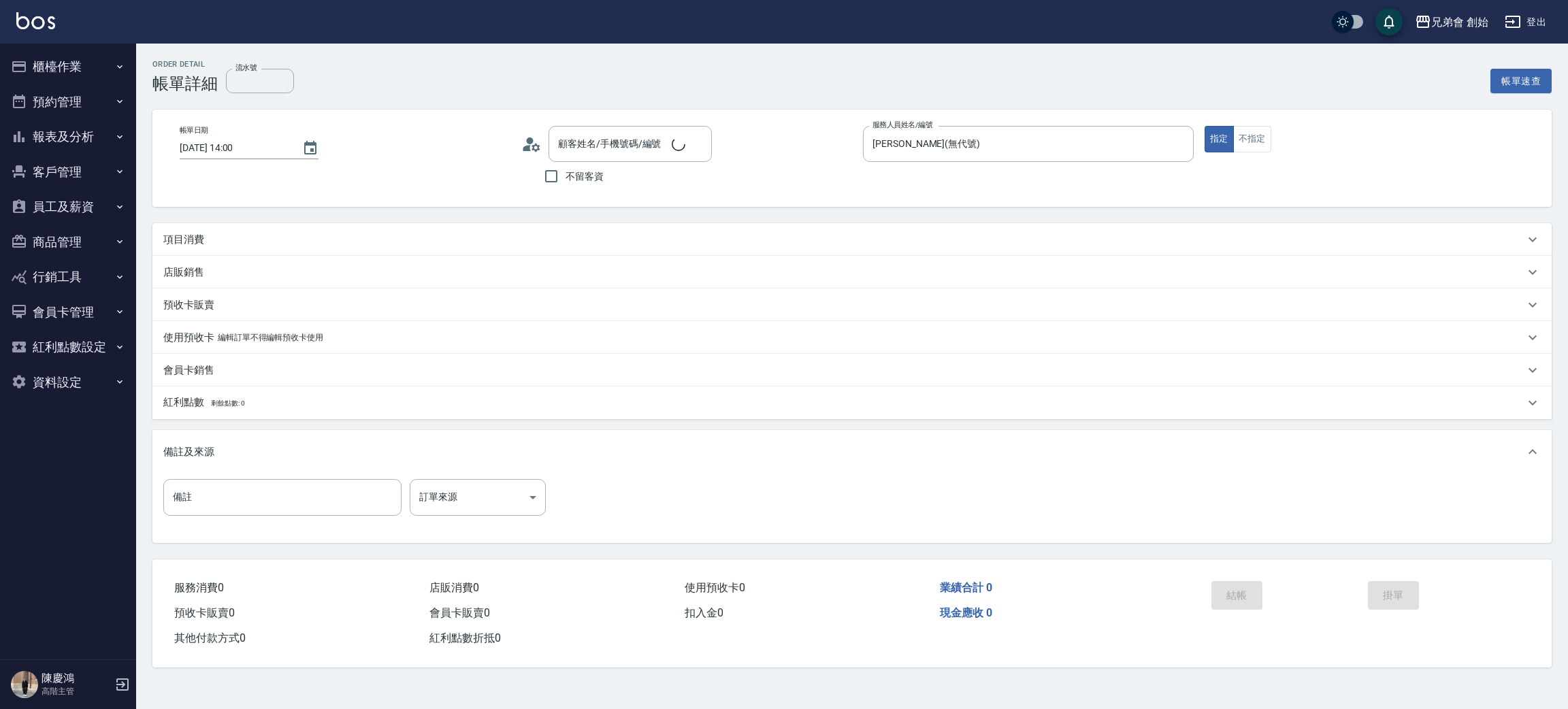
type input "[DATE] 14:00"
type input "[PERSON_NAME](無代號)"
click at [493, 242] on div "項目消費" at bounding box center [844, 239] width 1361 height 14
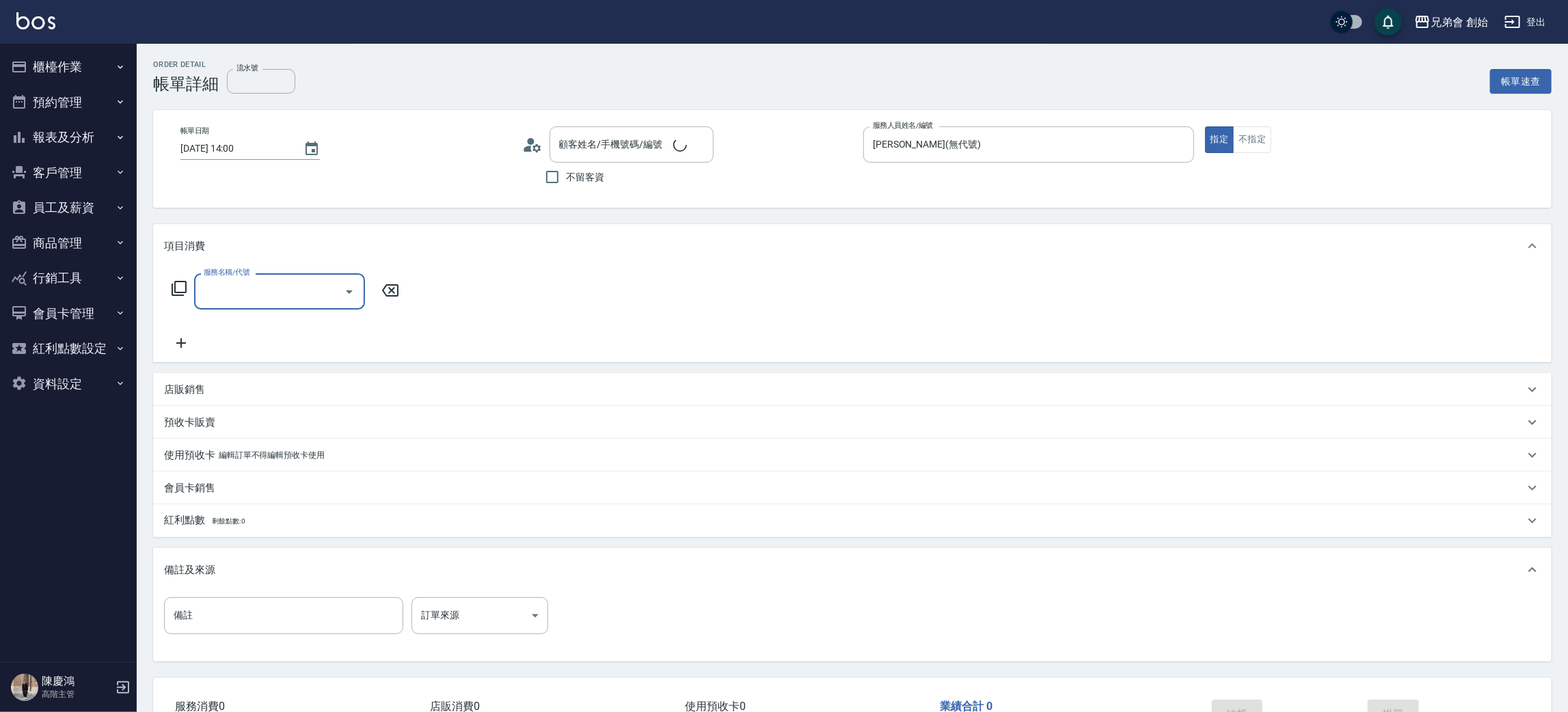
scroll to position [23, 0]
type input "[PERSON_NAME]/0933254659/null"
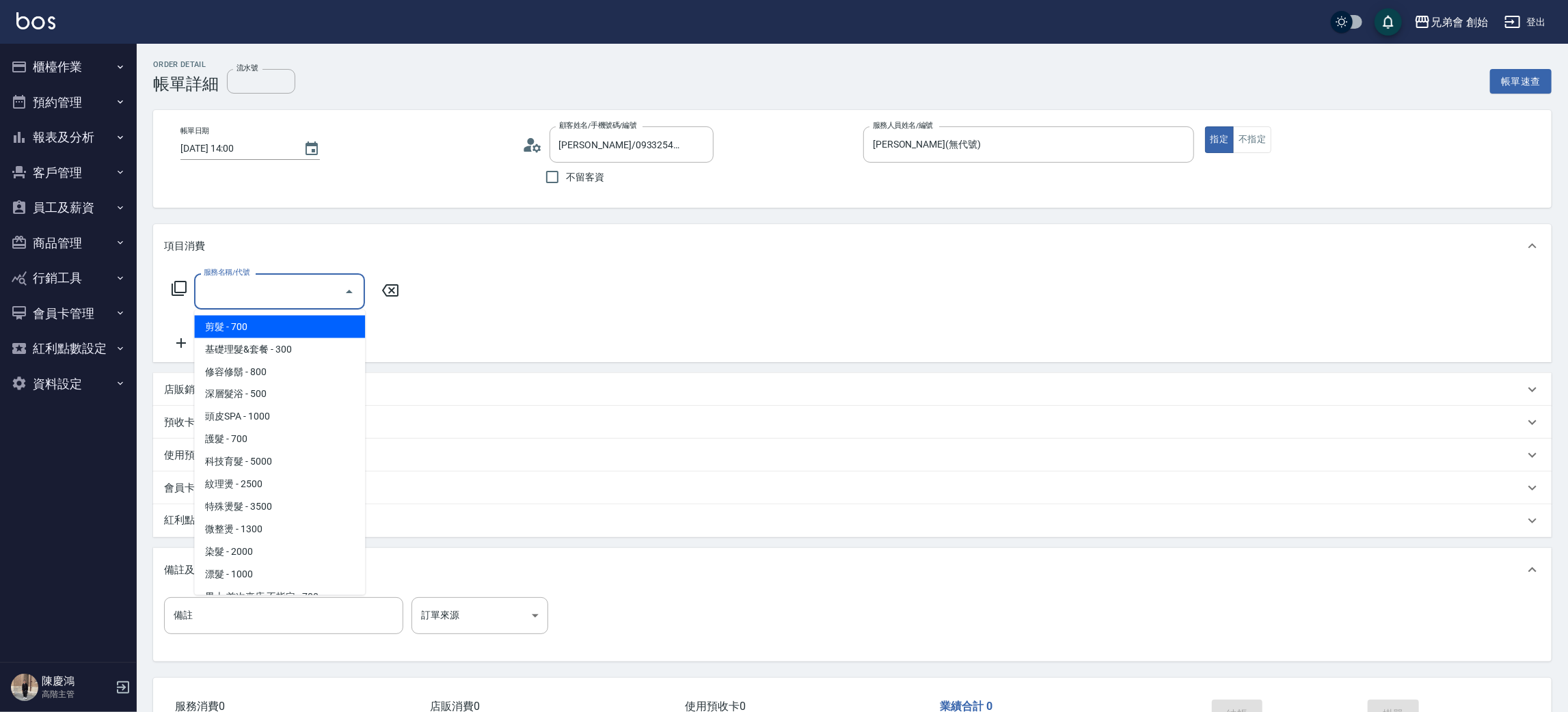
click at [280, 287] on input "服務名稱/代號" at bounding box center [268, 291] width 138 height 24
click at [319, 324] on span "剪髮 - 700" at bounding box center [279, 327] width 171 height 23
type input "剪髮(A01)"
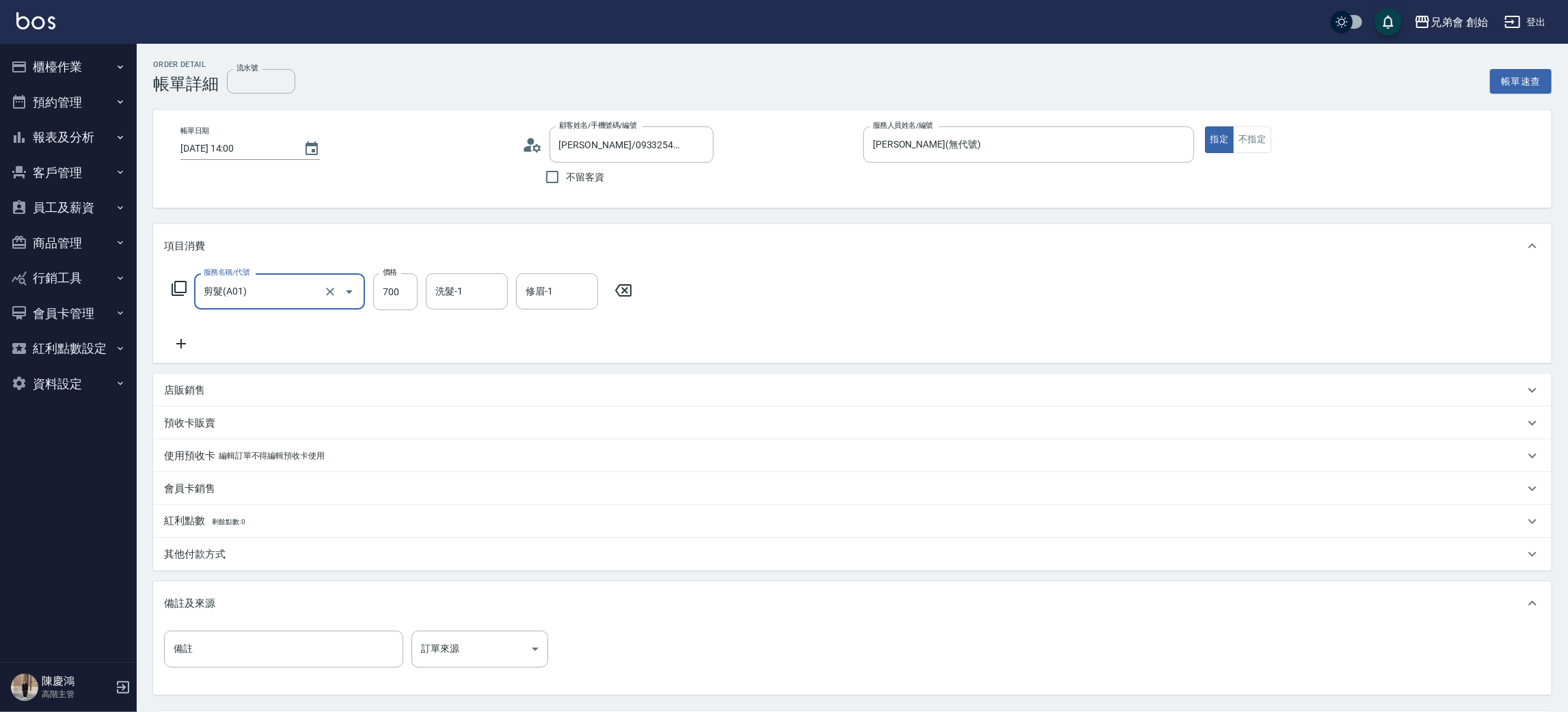
scroll to position [128, 0]
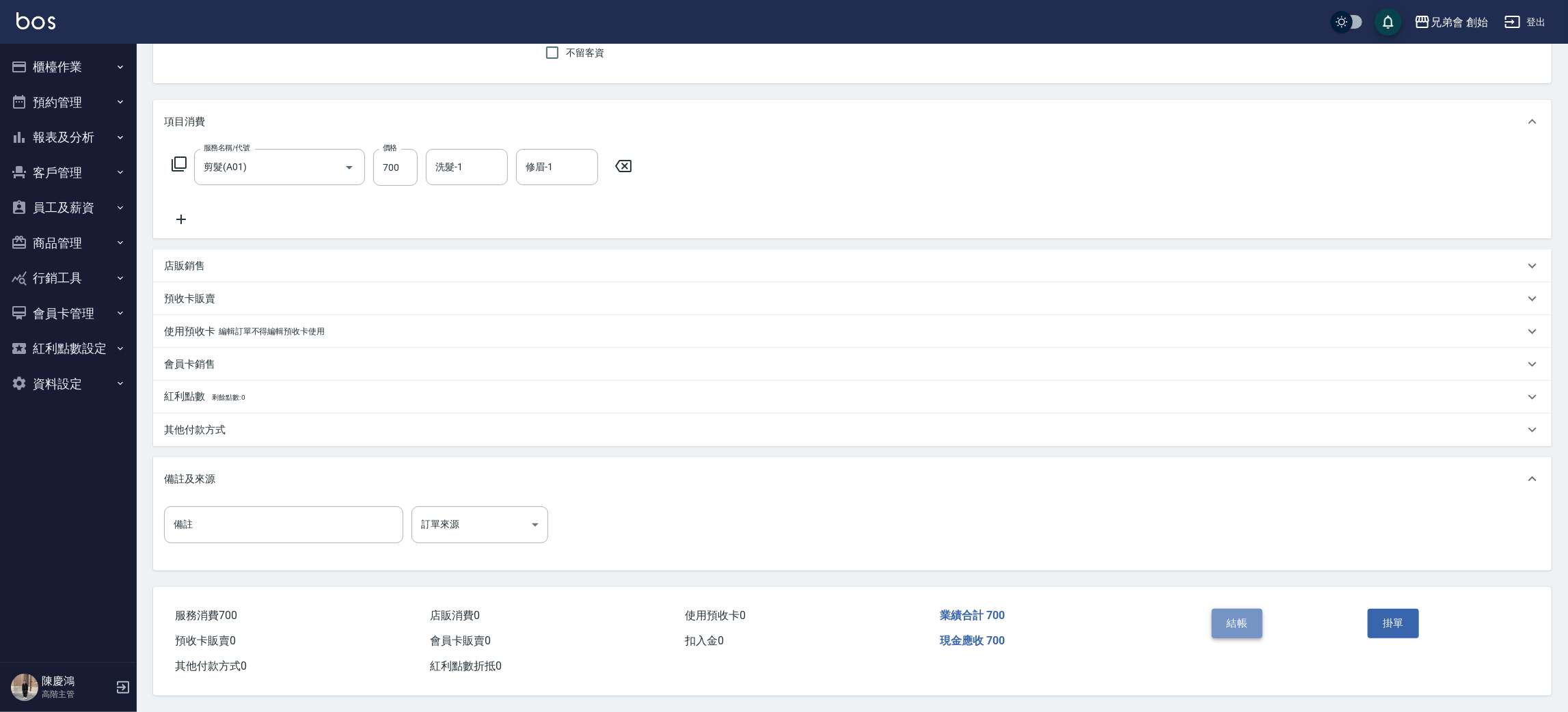
click at [1252, 613] on button "結帳" at bounding box center [1237, 623] width 51 height 28
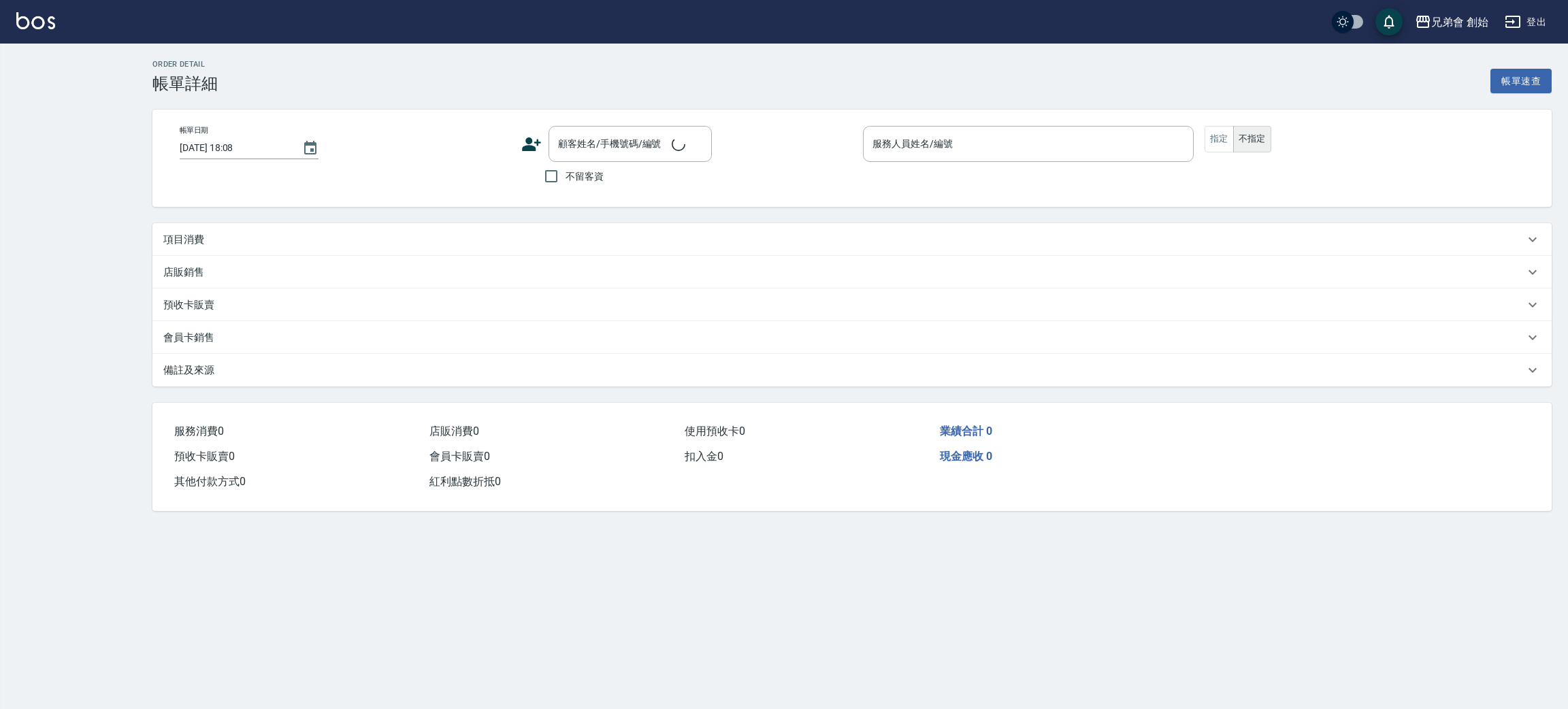
click at [450, 232] on div "項目消費" at bounding box center [844, 239] width 1361 height 14
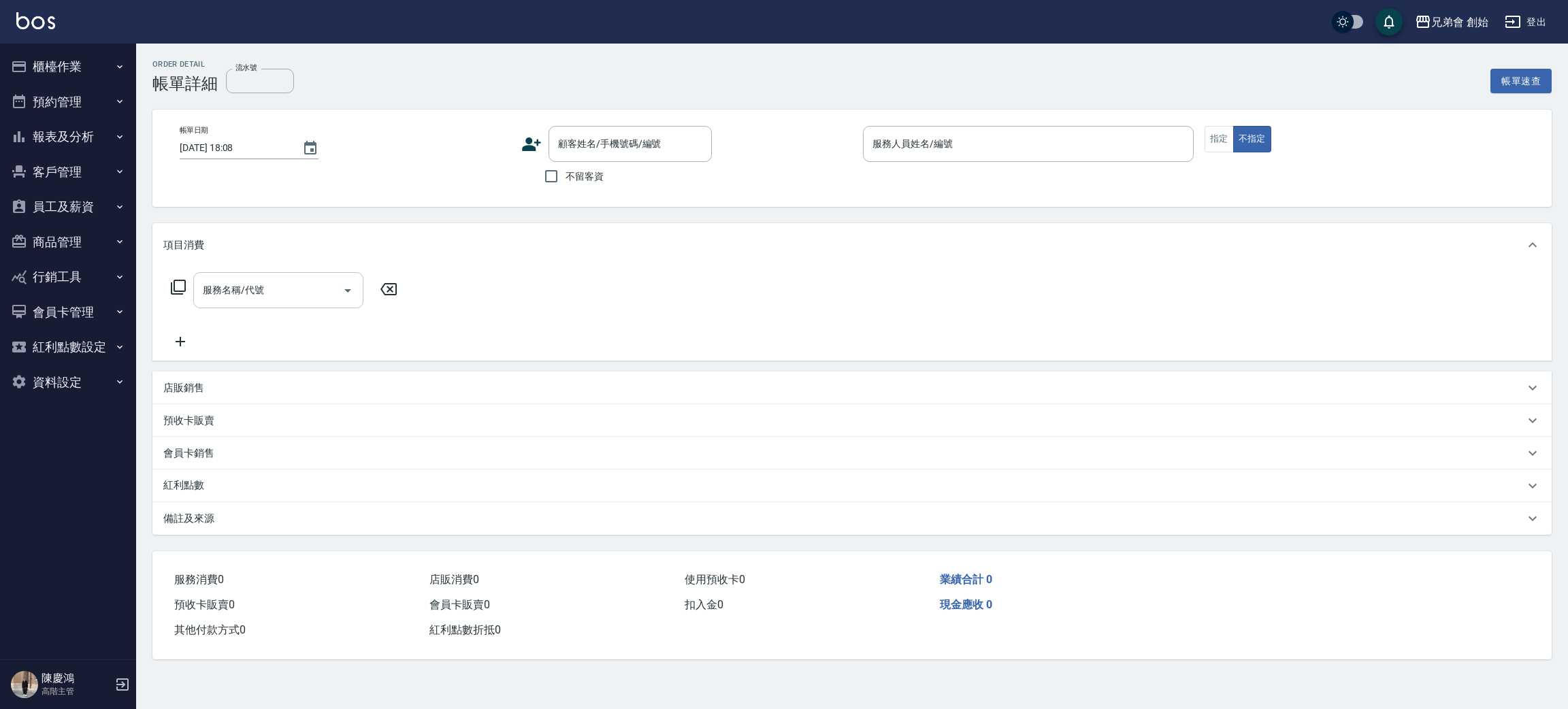
click at [272, 288] on input "服務名稱/代號" at bounding box center [267, 290] width 137 height 24
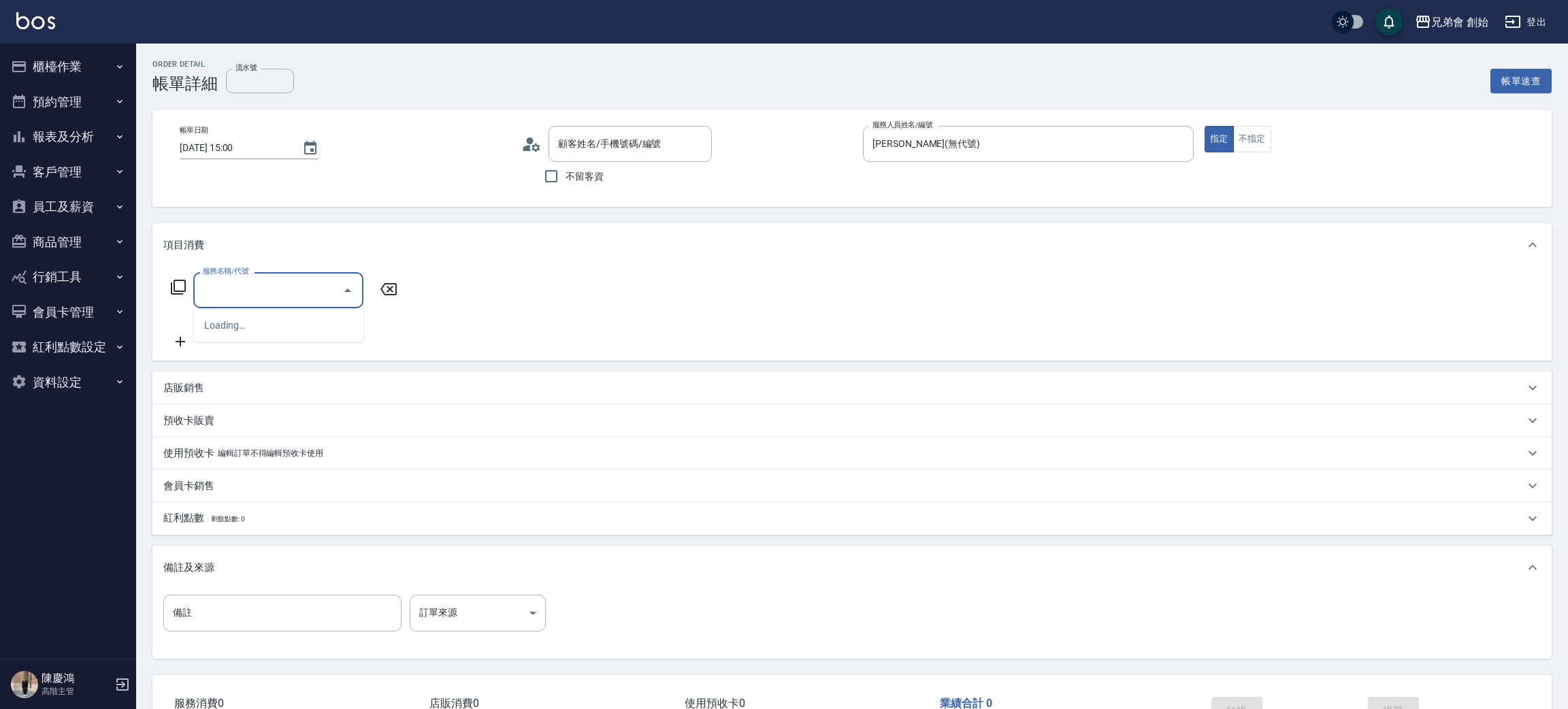
type input "[DATE] 15:00"
type input "[PERSON_NAME](無代號)"
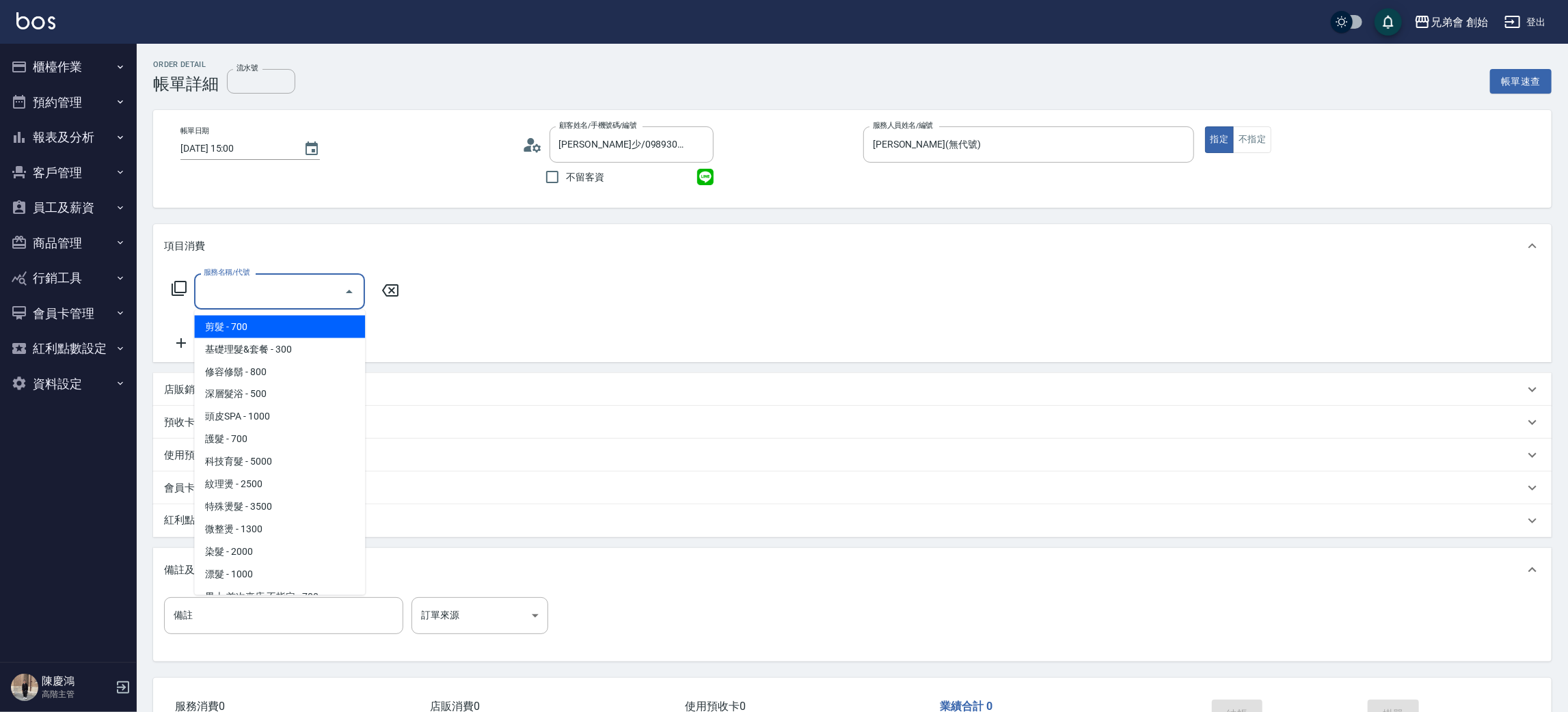
type input "[PERSON_NAME]少/0989300373/"
click at [286, 325] on span "剪髮 - 700" at bounding box center [279, 327] width 171 height 23
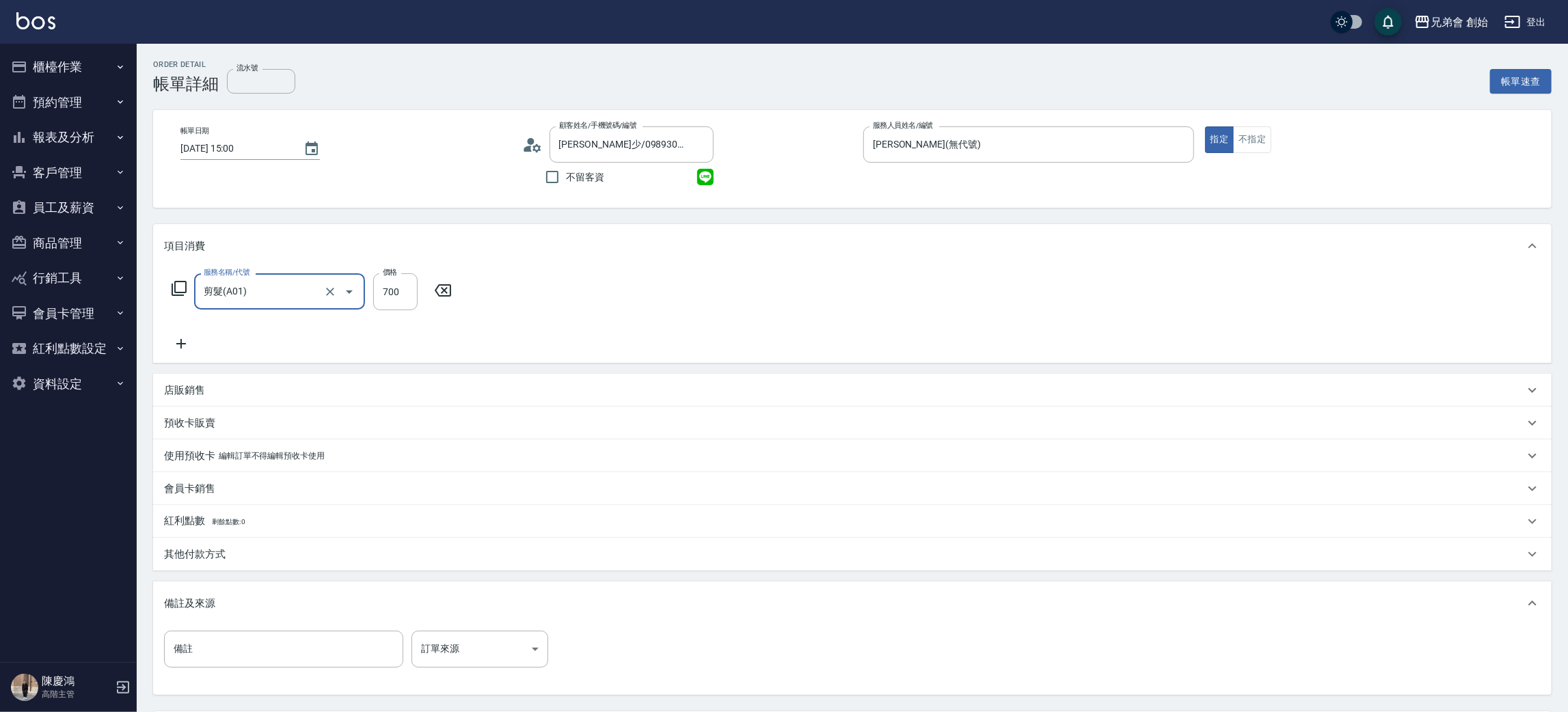
type input "剪髮(A01)"
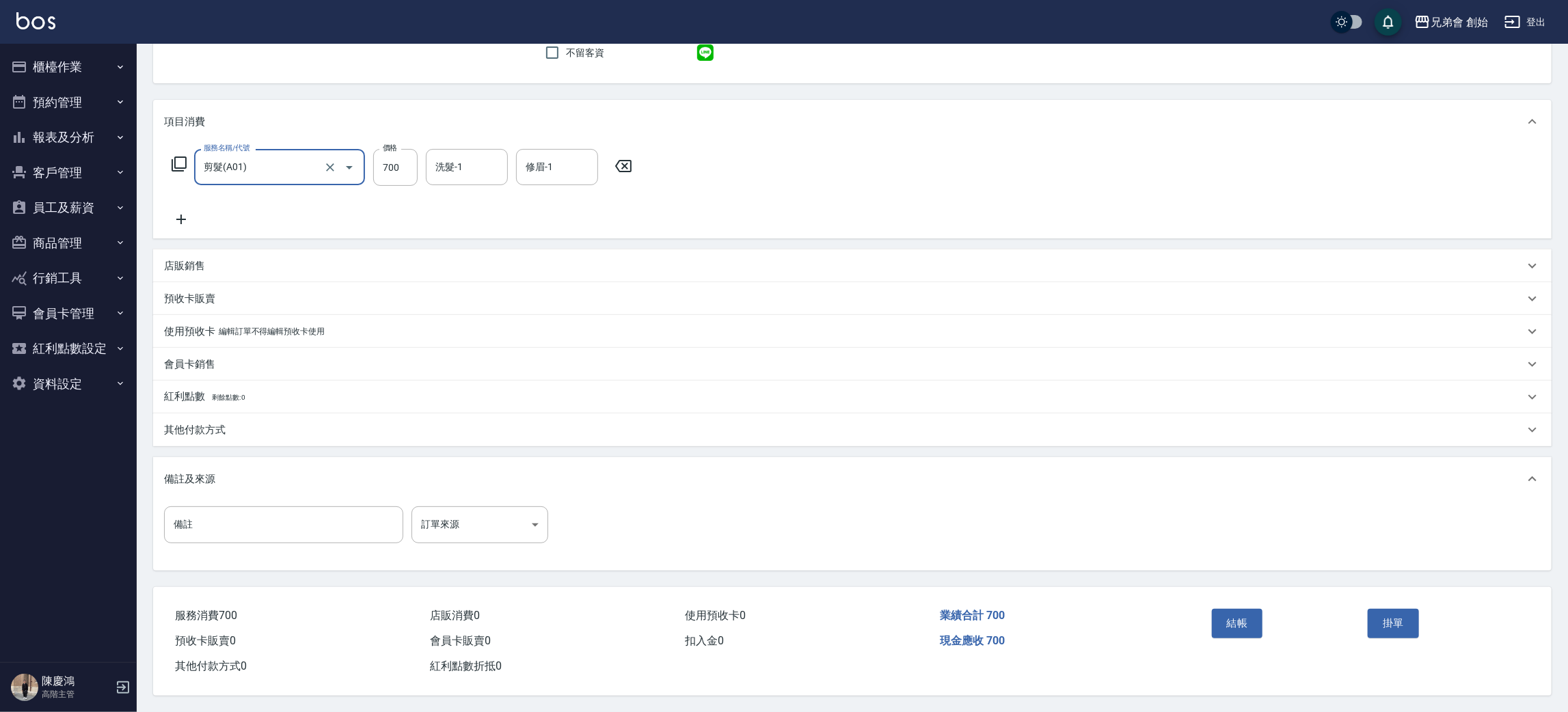
click at [1227, 610] on button "結帳" at bounding box center [1237, 623] width 51 height 28
